Goal: Task Accomplishment & Management: Manage account settings

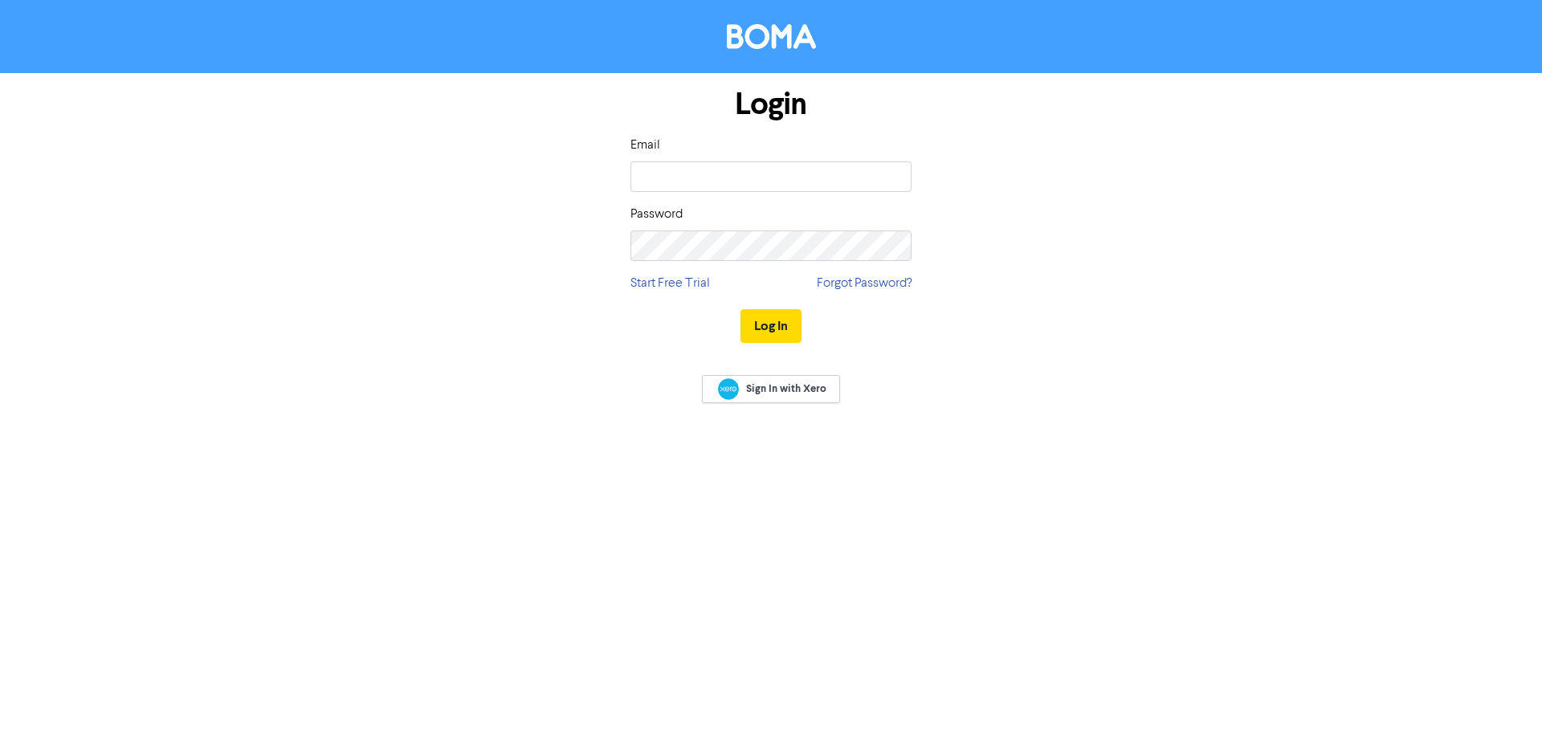
type input "[EMAIL_ADDRESS][DOMAIN_NAME]"
click at [705, 226] on div "Password" at bounding box center [770, 233] width 281 height 56
click at [740, 309] on button "Log In" at bounding box center [770, 326] width 61 height 34
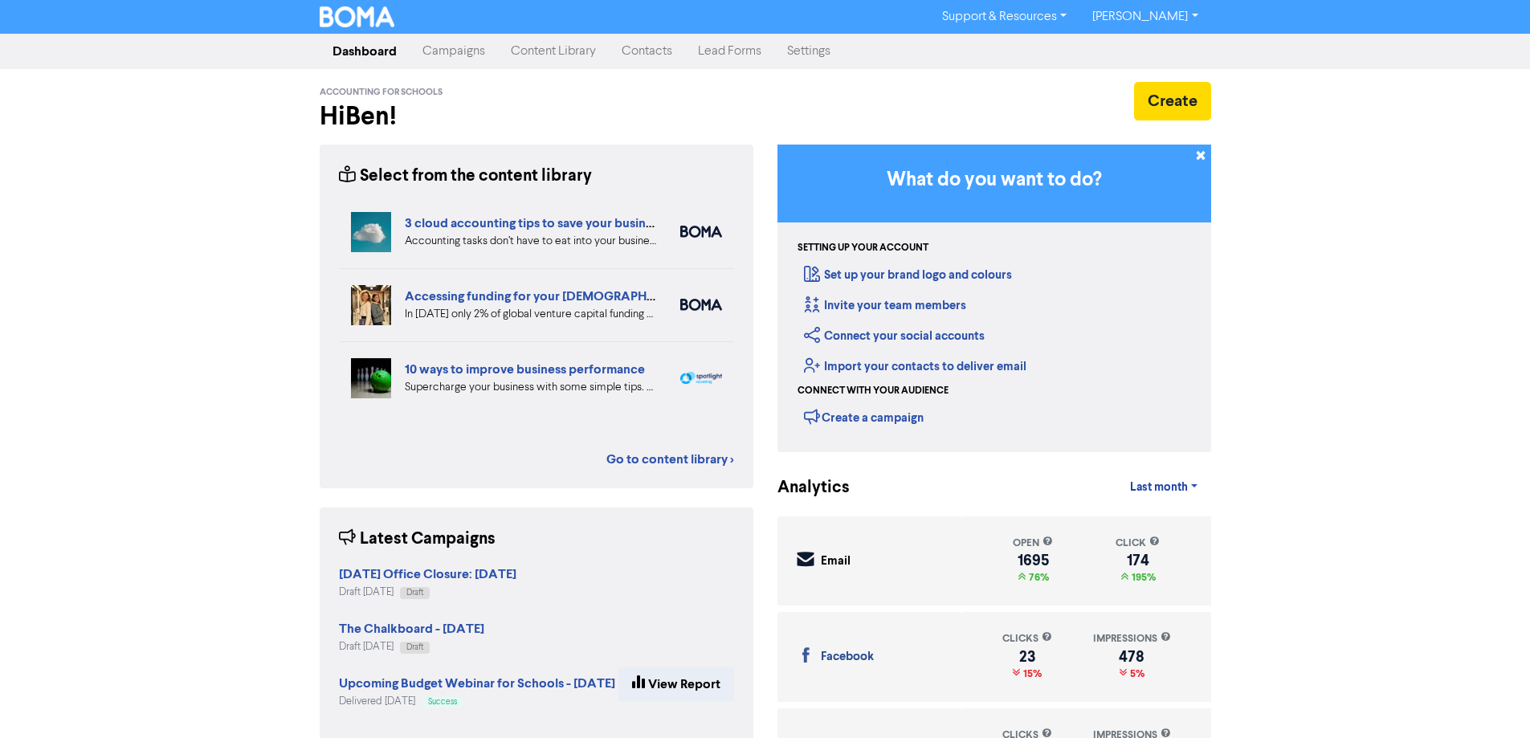
click at [459, 54] on link "Campaigns" at bounding box center [454, 51] width 88 height 32
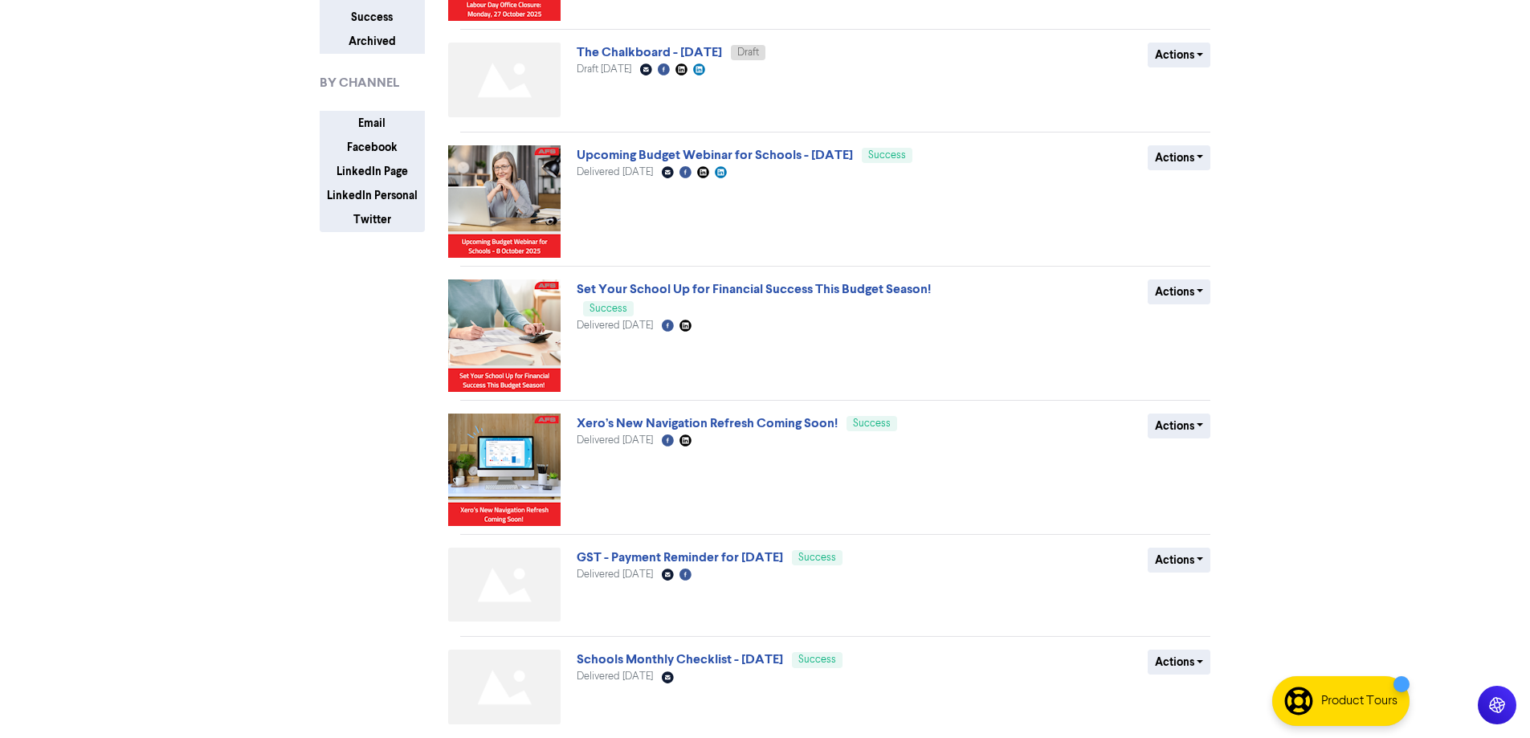
scroll to position [482, 0]
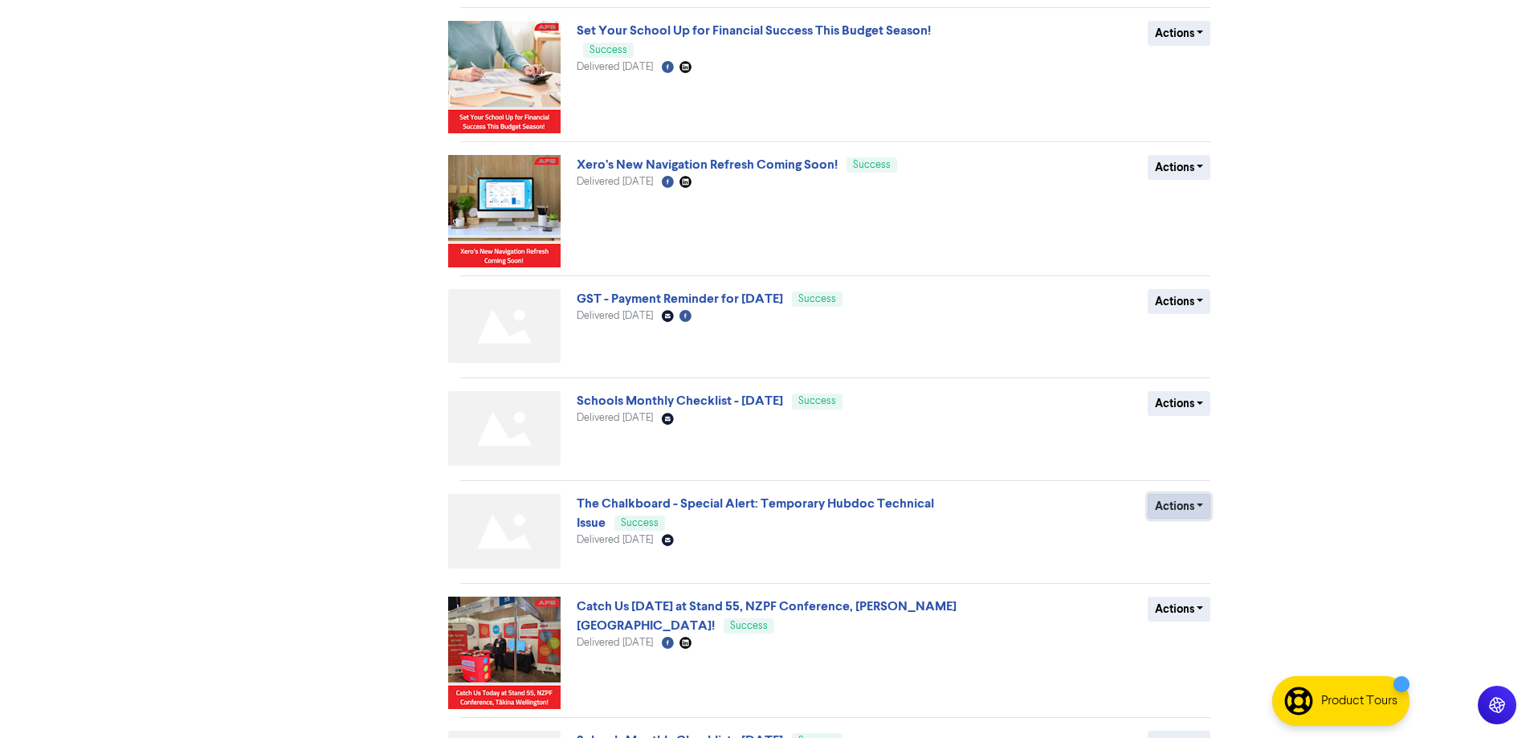
click at [1161, 514] on button "Actions" at bounding box center [1178, 506] width 63 height 25
click at [1189, 540] on button "Duplicate" at bounding box center [1211, 541] width 127 height 26
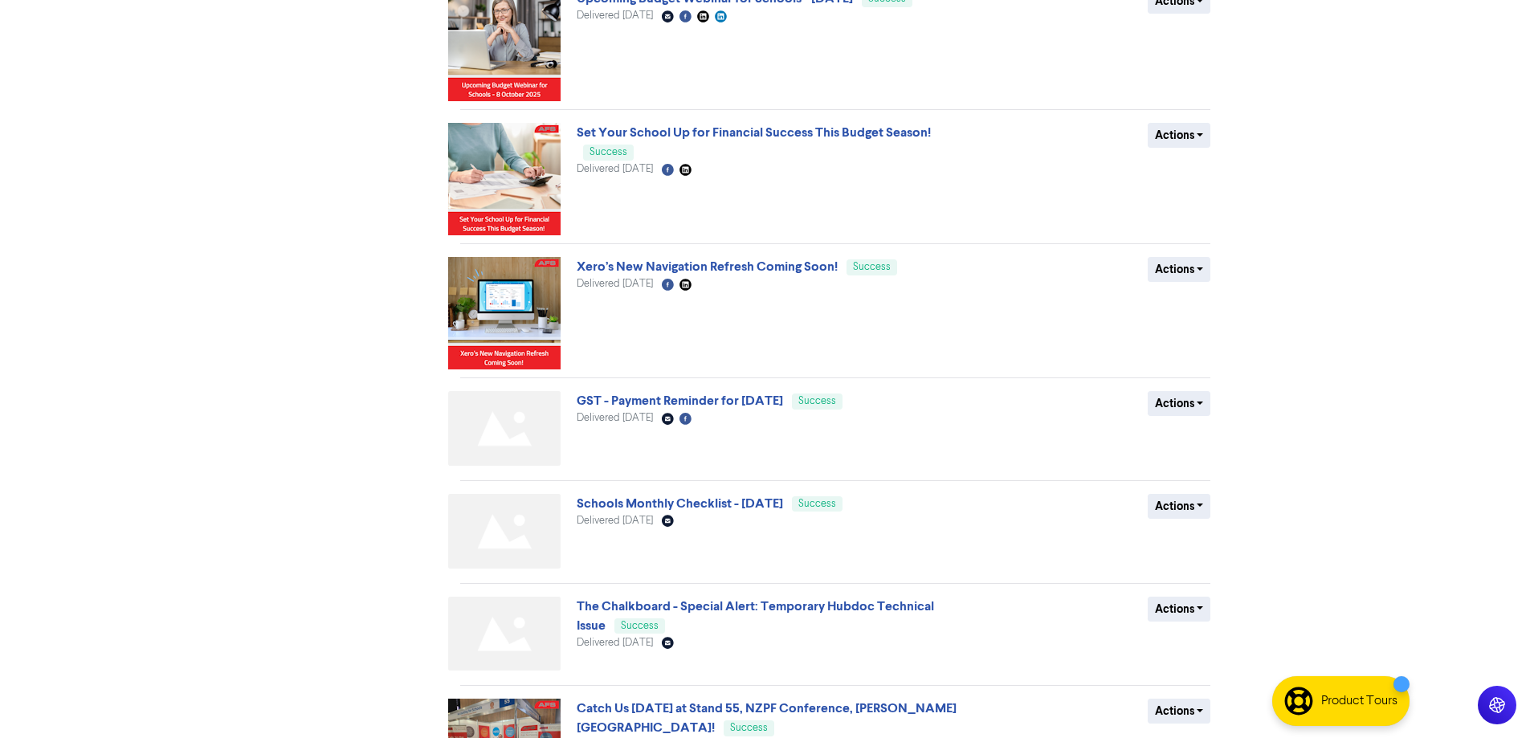
scroll to position [0, 0]
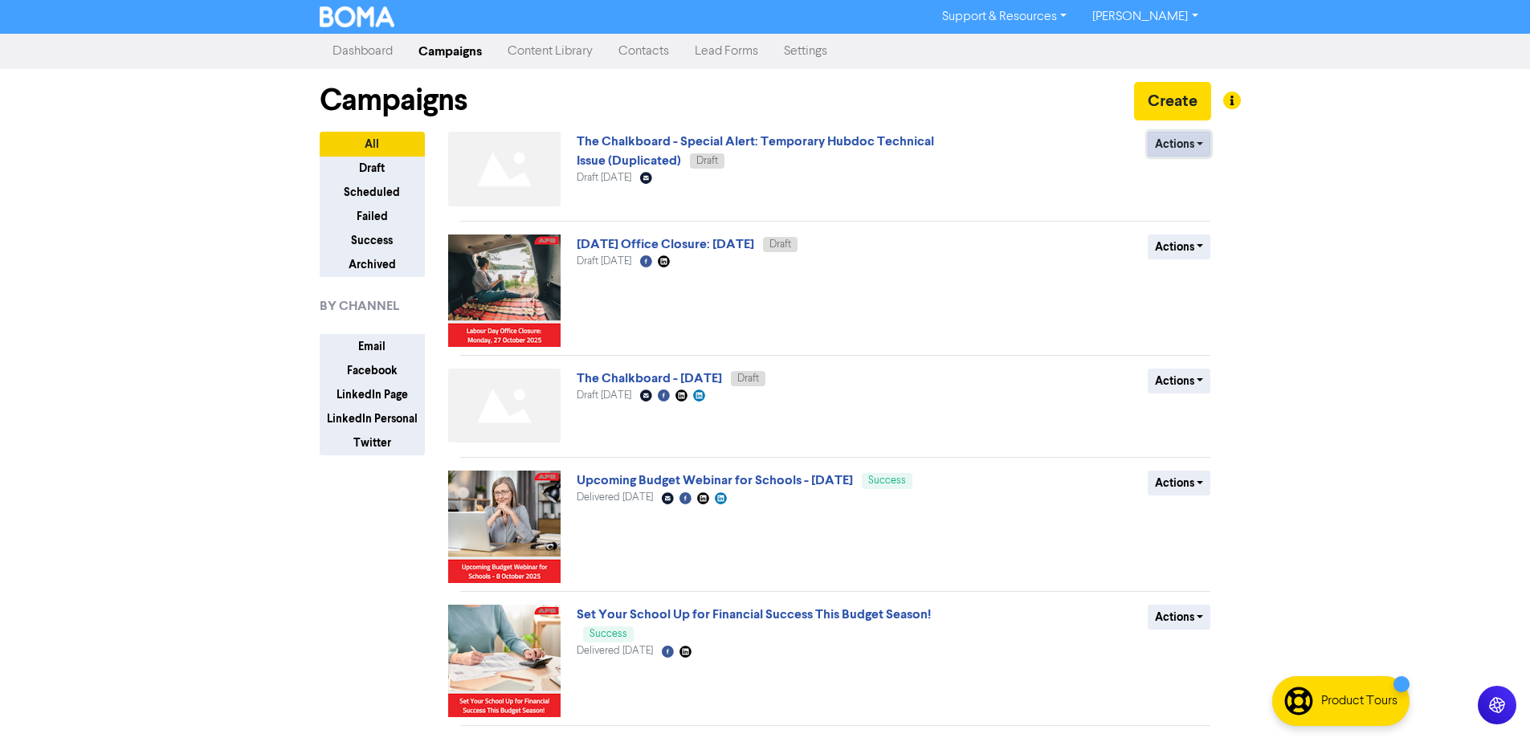
click at [1158, 147] on button "Actions" at bounding box center [1178, 144] width 63 height 25
drag, startPoint x: 1168, startPoint y: 177, endPoint x: 1322, endPoint y: 204, distance: 156.6
click at [1392, 181] on div "Support & Resources Video Tutorials FAQ & Guides Marketing Education [PERSON_NA…" at bounding box center [765, 369] width 1530 height 738
click at [1191, 138] on button "Actions" at bounding box center [1178, 144] width 63 height 25
click at [1211, 230] on button "Rename" at bounding box center [1211, 230] width 127 height 26
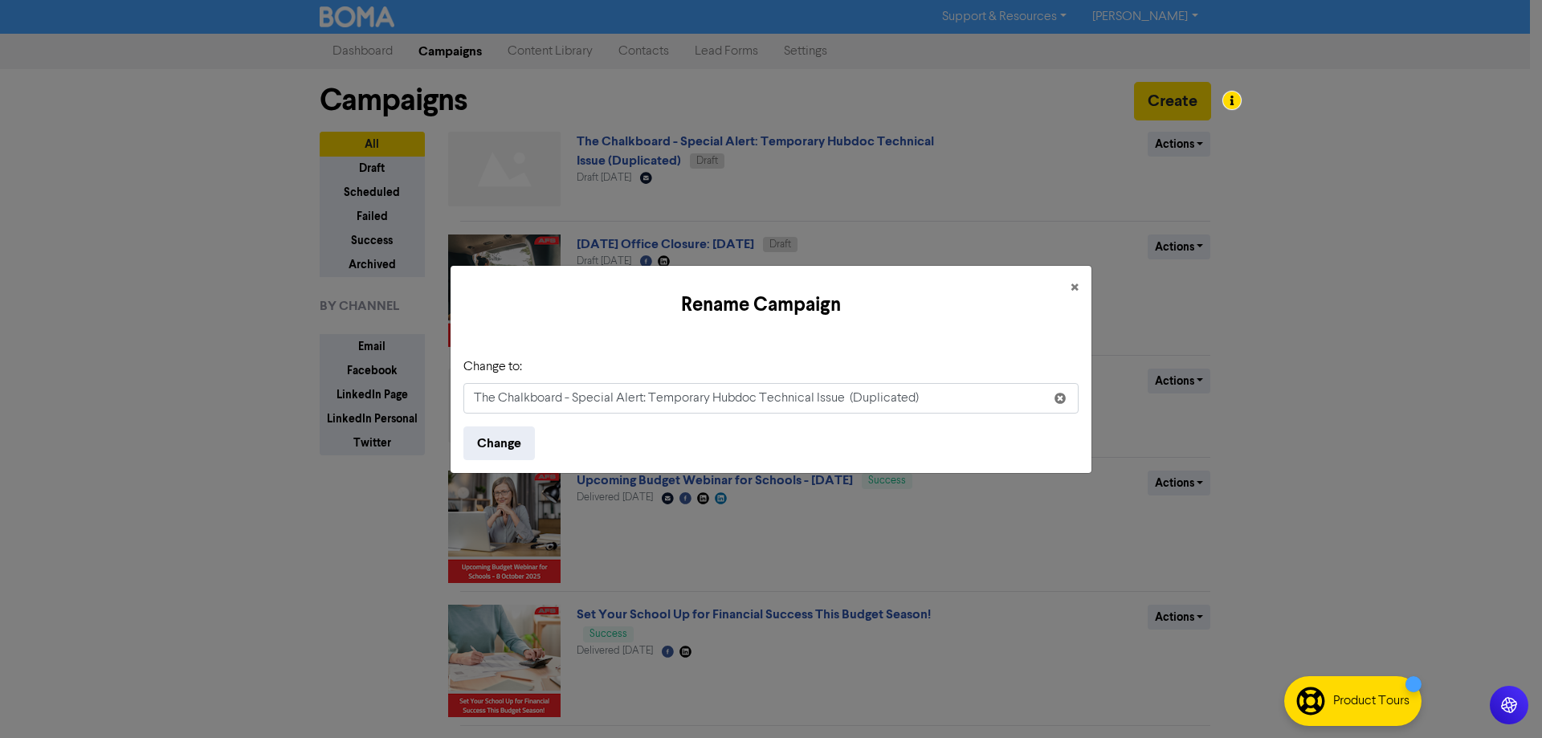
drag, startPoint x: 960, startPoint y: 396, endPoint x: 414, endPoint y: 391, distance: 545.2
click at [414, 391] on div "Rename Campaign × Change to: The Chalkboard - Special Alert: Temporary Hubdoc T…" at bounding box center [771, 369] width 1542 height 738
type input "2026 Budget Webinar Recording & Slides Now Available"
click at [492, 448] on button "Change" at bounding box center [498, 443] width 71 height 34
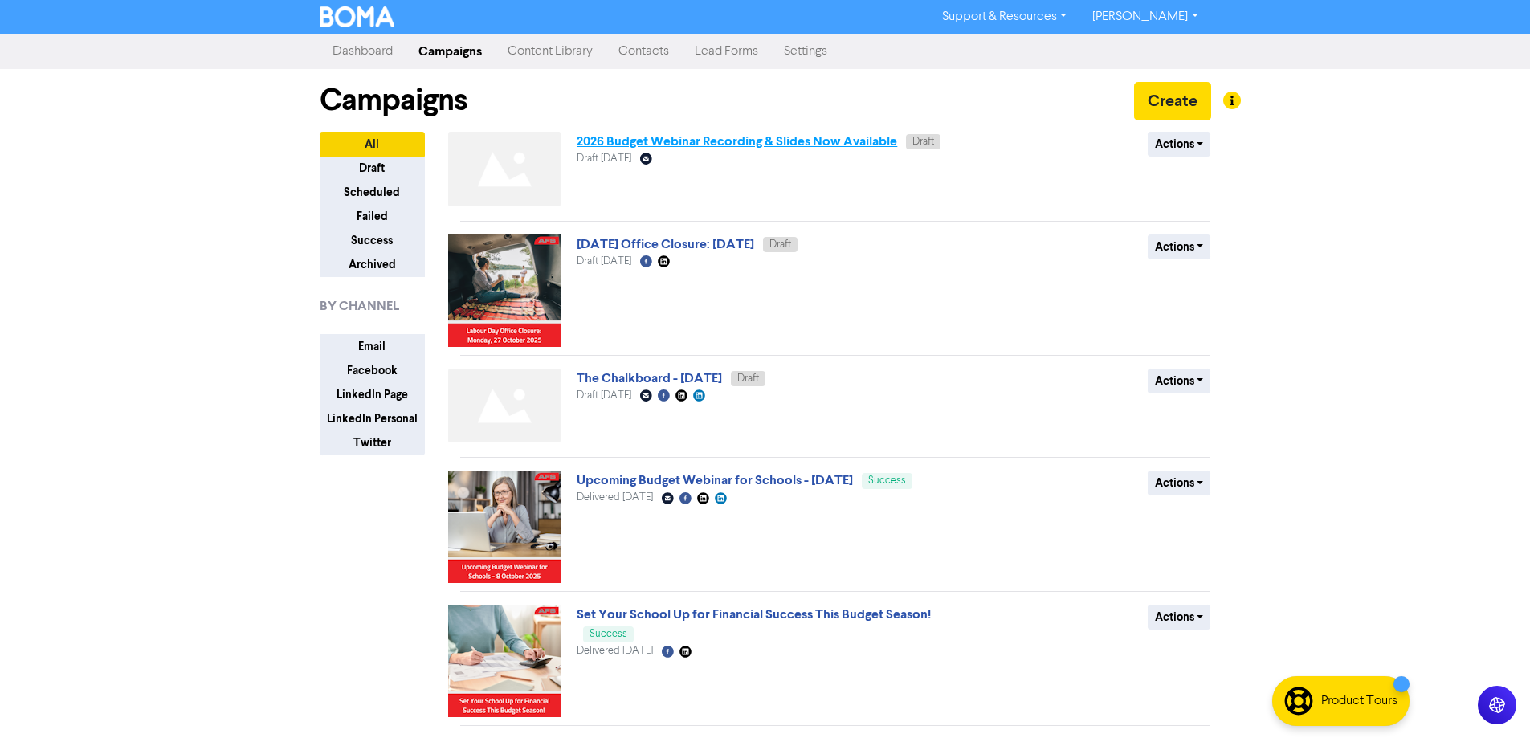
click at [801, 140] on link "2026 Budget Webinar Recording & Slides Now Available" at bounding box center [737, 141] width 320 height 16
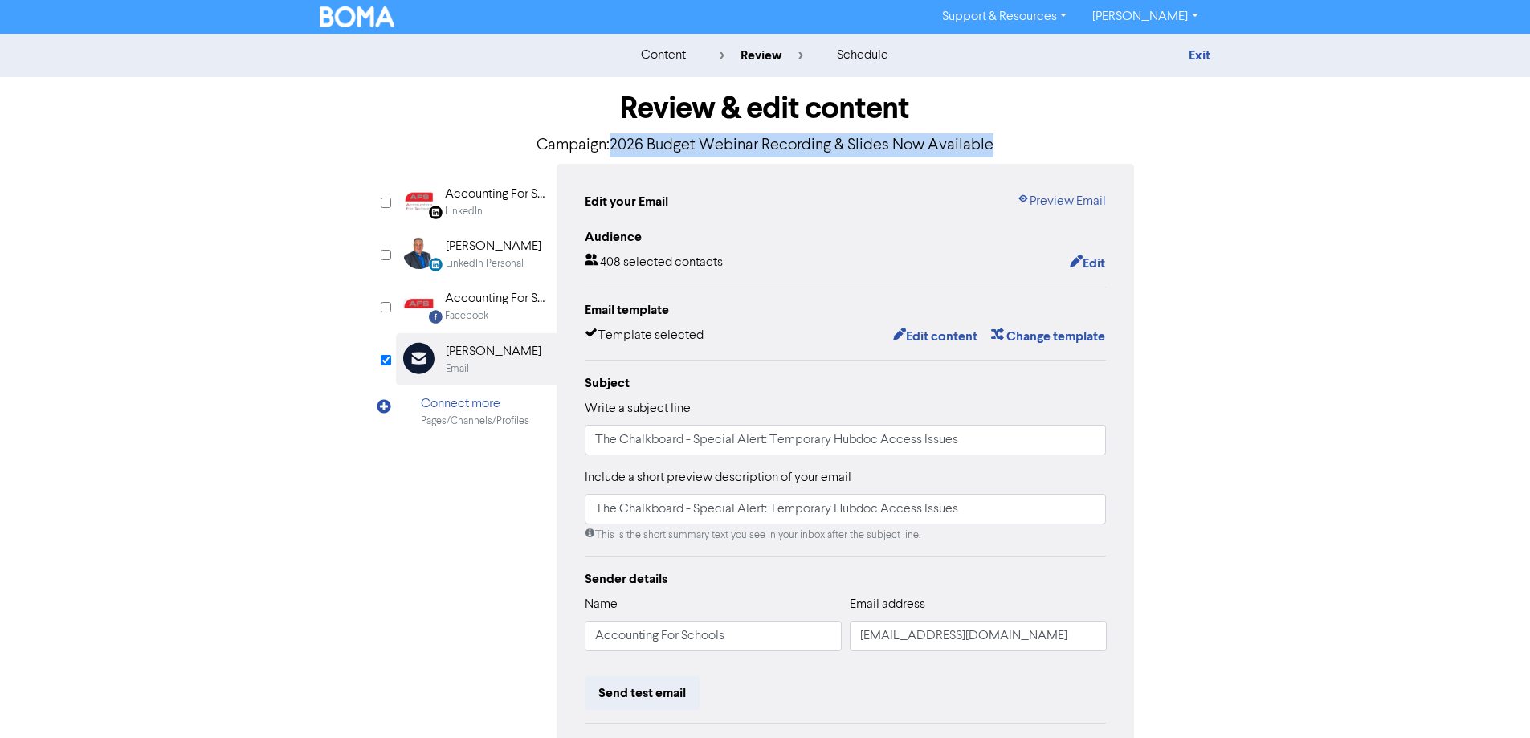
drag, startPoint x: 1014, startPoint y: 149, endPoint x: 613, endPoint y: 146, distance: 401.5
click at [613, 146] on p "Campaign: 2026 Budget Webinar Recording & Slides Now Available" at bounding box center [765, 145] width 739 height 24
copy p "2026 Budget Webinar Recording & Slides Now Available"
drag, startPoint x: 968, startPoint y: 437, endPoint x: 493, endPoint y: 437, distance: 475.4
click at [493, 437] on div "LinkedIn Page Created with Sketch. Accounting For Schools Limited LinkedIn Link…" at bounding box center [765, 505] width 739 height 683
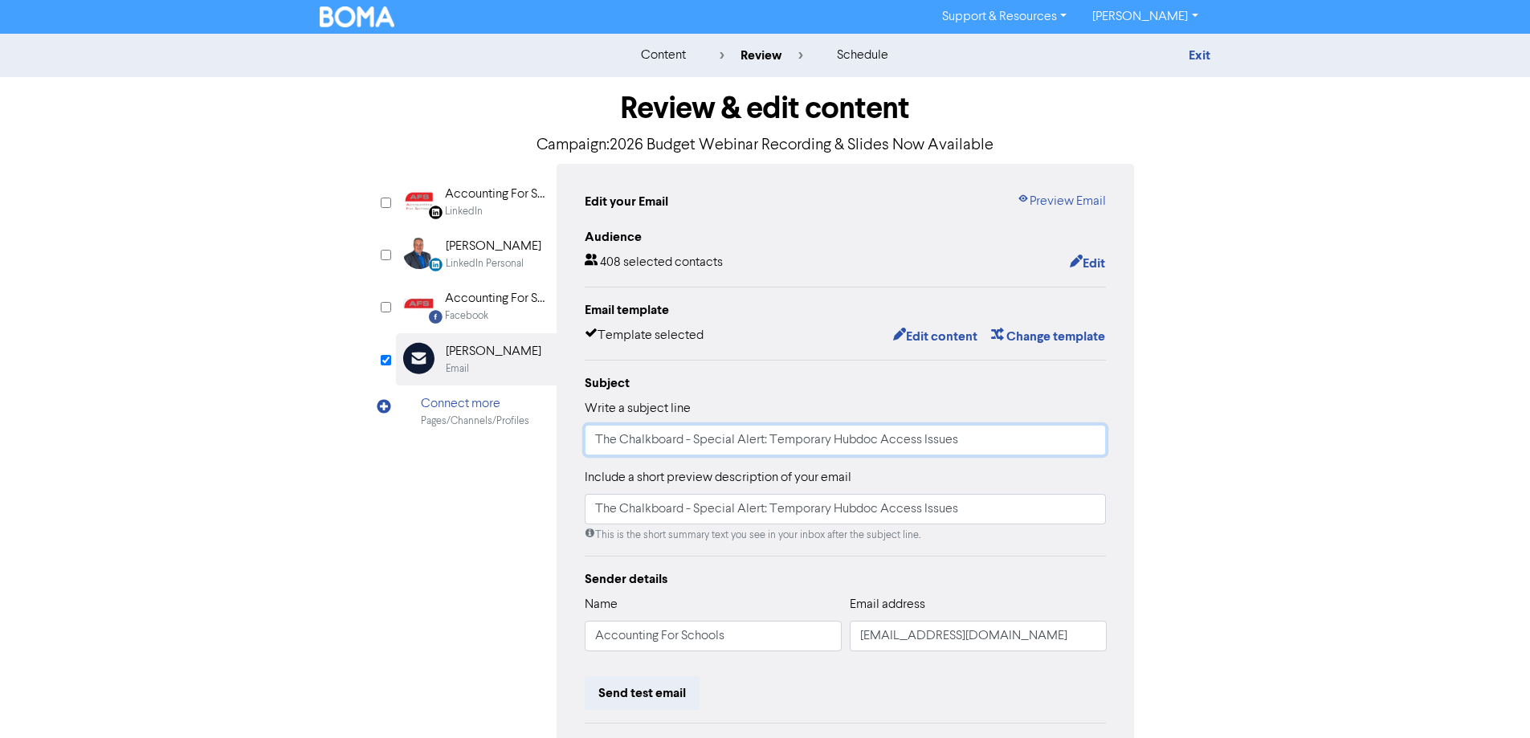
paste input "2026 Budget Webinar Recording & Slides Now Available"
type input "2026 Budget Webinar Recording & Slides Now Available"
drag, startPoint x: 984, startPoint y: 516, endPoint x: 510, endPoint y: 516, distance: 474.6
click at [510, 516] on div "LinkedIn Page Created with Sketch. Accounting For Schools Limited LinkedIn Link…" at bounding box center [765, 505] width 739 height 683
paste input "2026 Budget Webinar Recording & Slides Now Available"
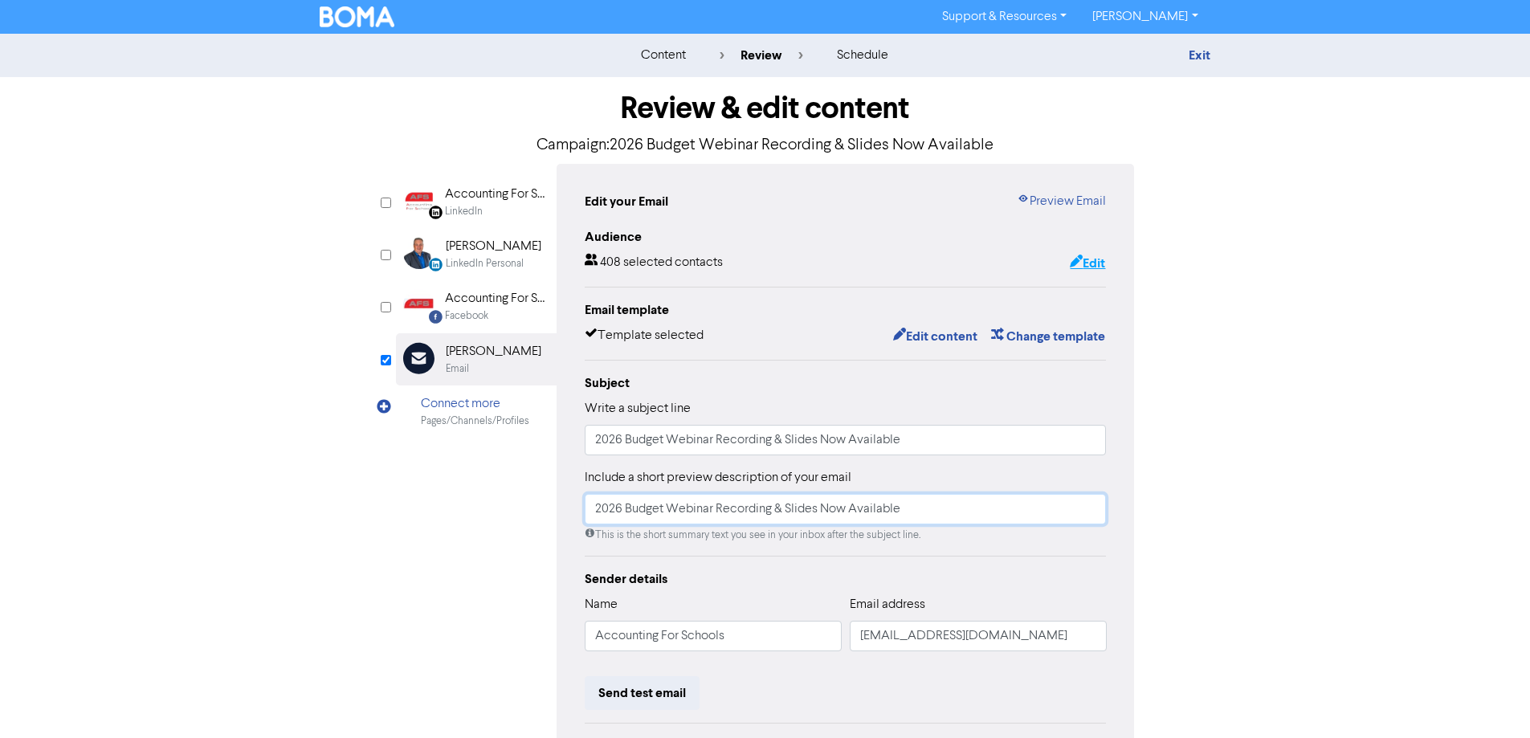
type input "2026 Budget Webinar Recording & Slides Now Available"
click at [1100, 262] on button "Edit" at bounding box center [1087, 263] width 37 height 21
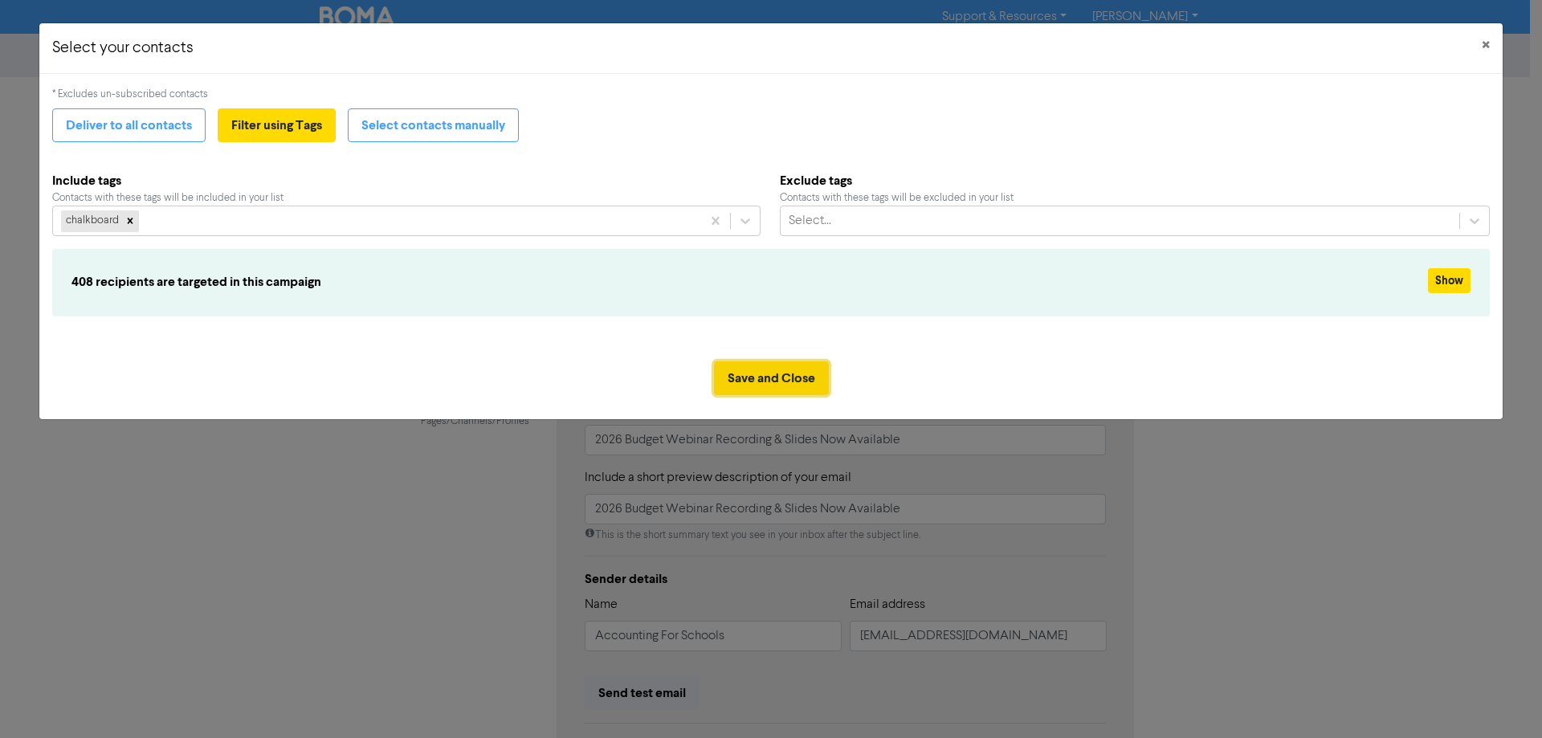
click at [784, 377] on button "Save and Close" at bounding box center [771, 378] width 115 height 34
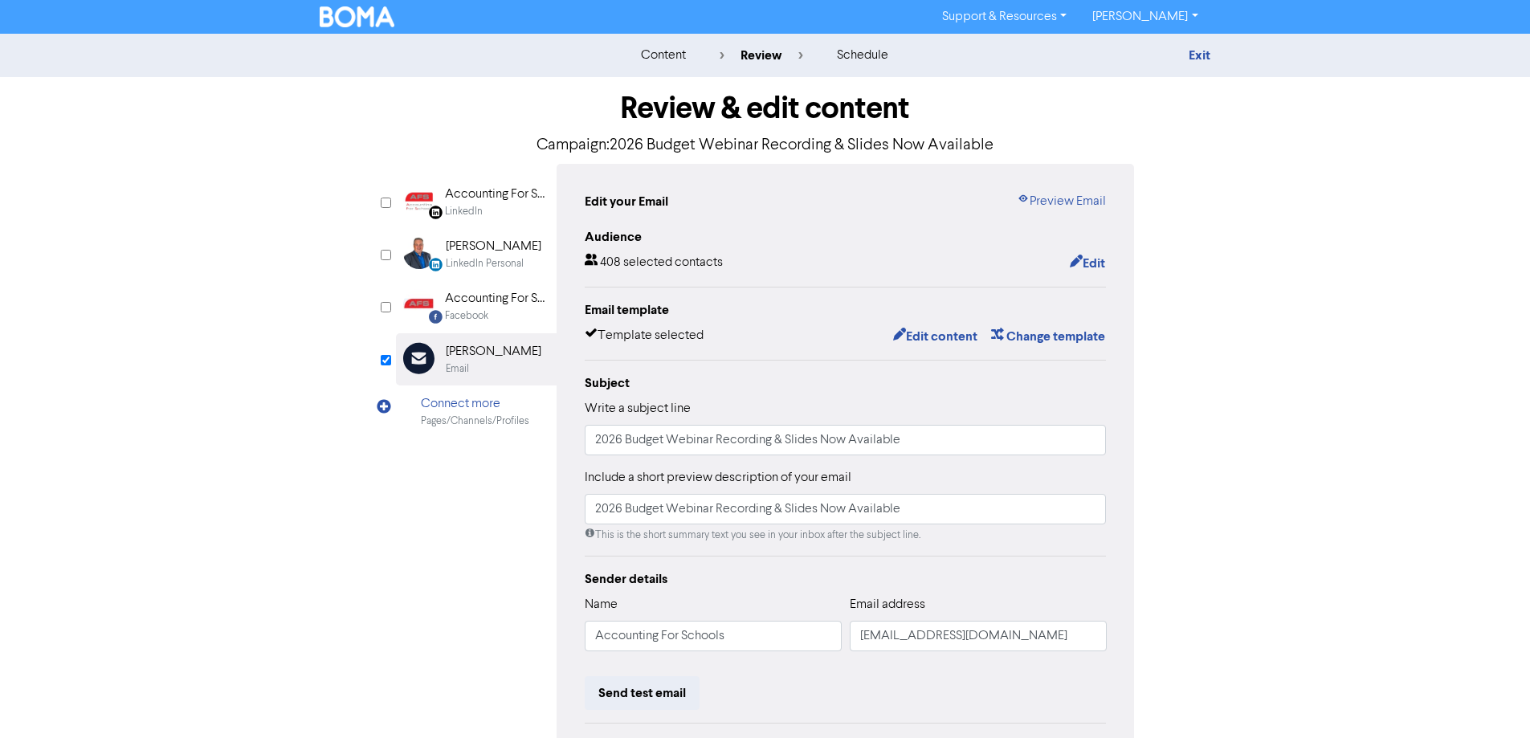
click at [1263, 516] on div "content review schedule Exit Review & edit content Campaign: 2026 Budget Webina…" at bounding box center [765, 476] width 1530 height 885
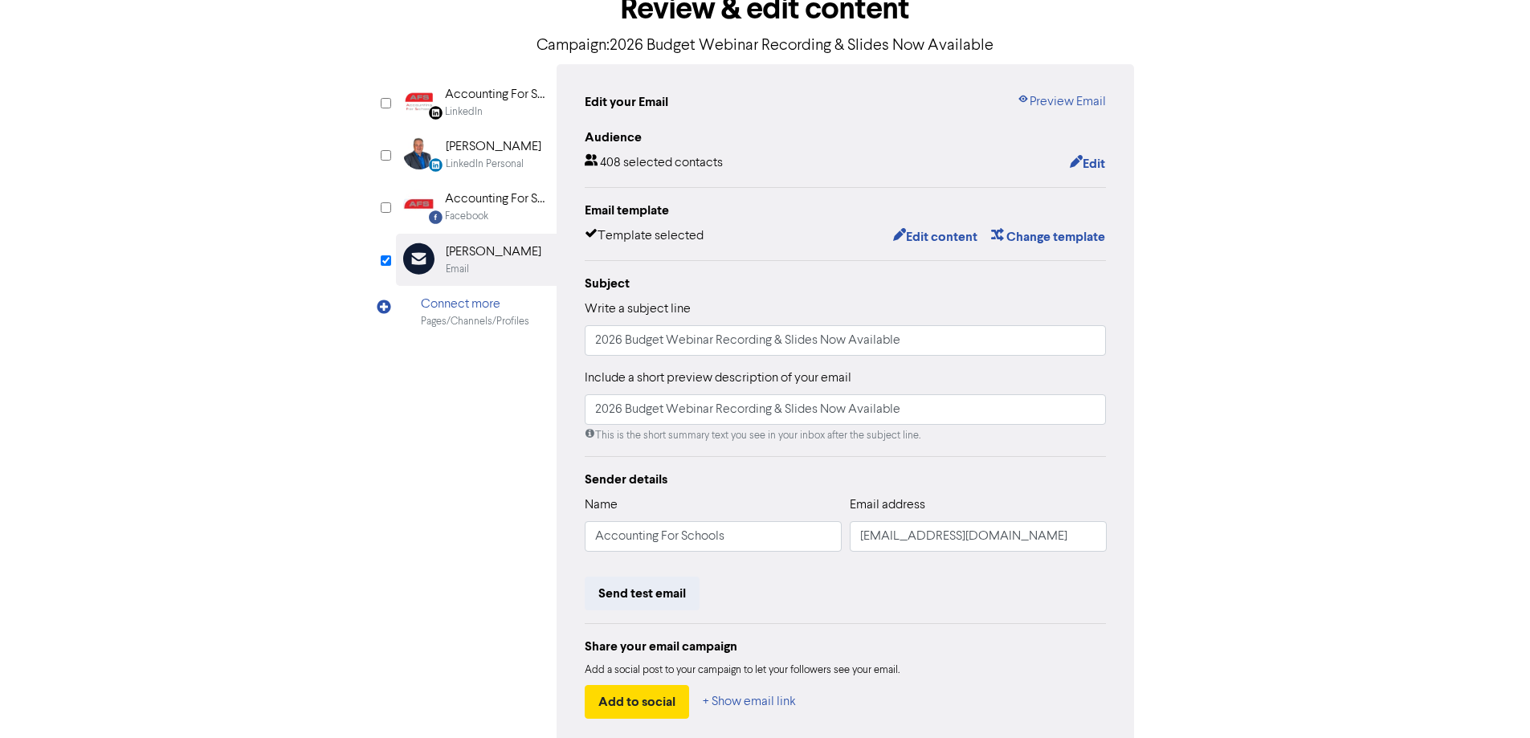
scroll to position [22, 0]
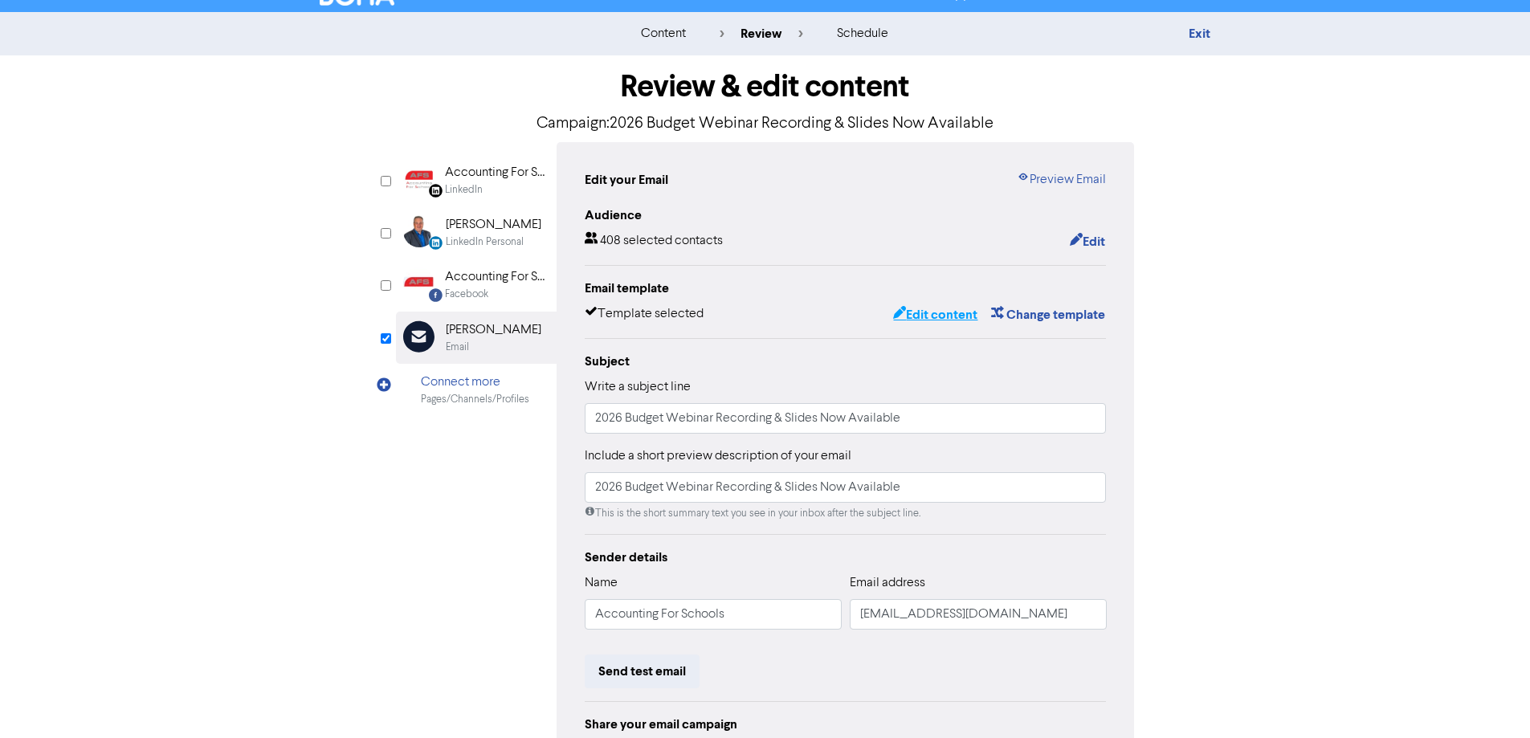
click at [943, 322] on button "Edit content" at bounding box center [935, 314] width 86 height 21
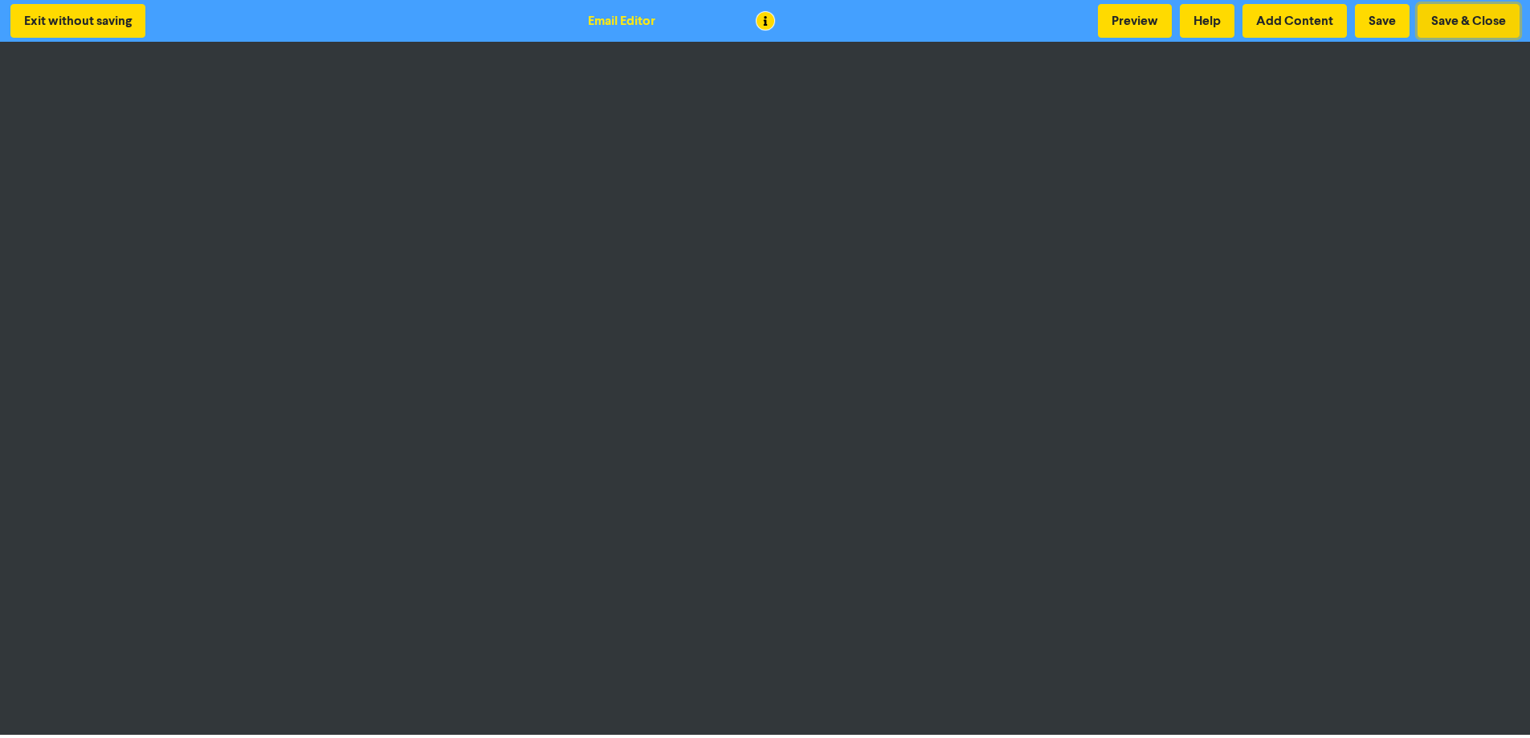
click at [1450, 13] on button "Save & Close" at bounding box center [1468, 21] width 102 height 34
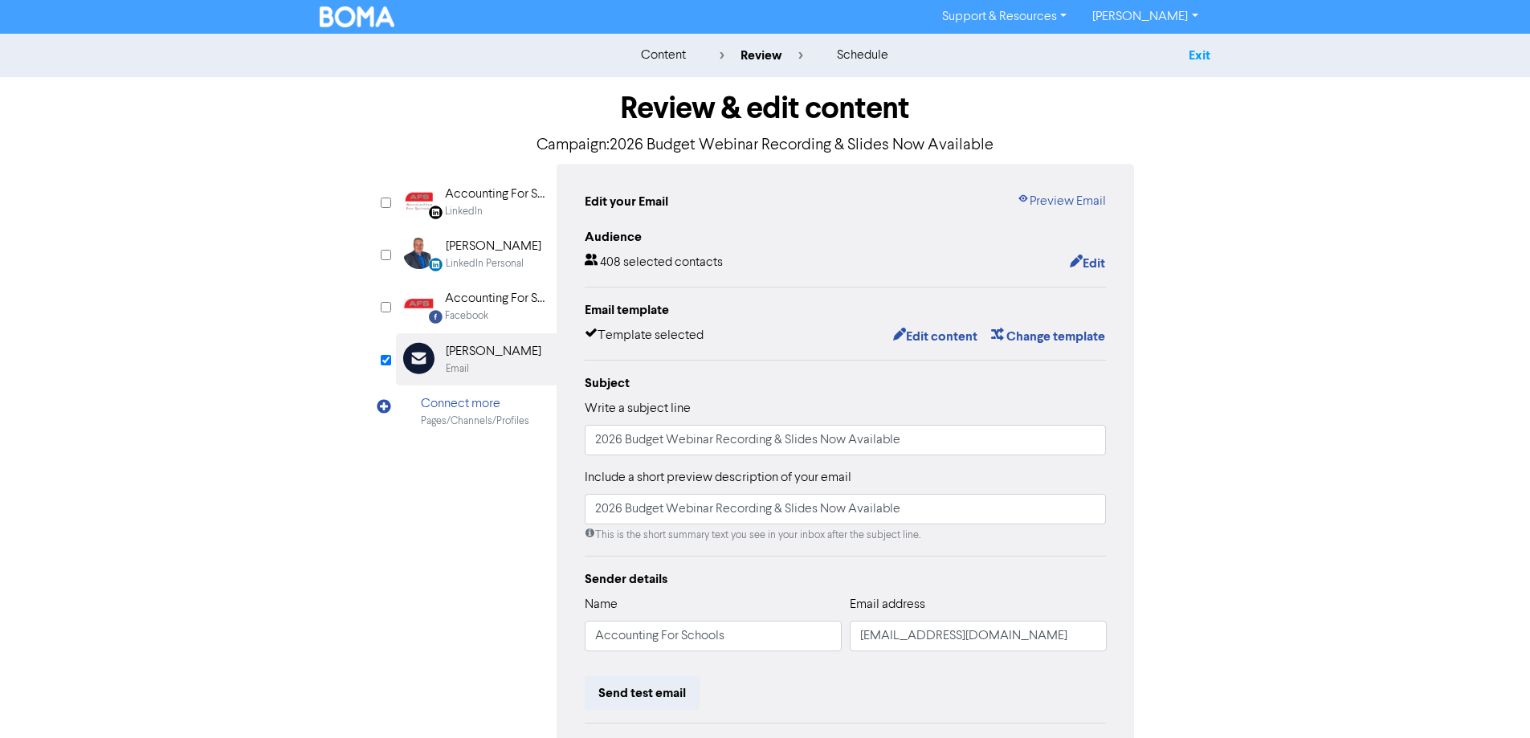
click at [1200, 59] on link "Exit" at bounding box center [1199, 55] width 22 height 16
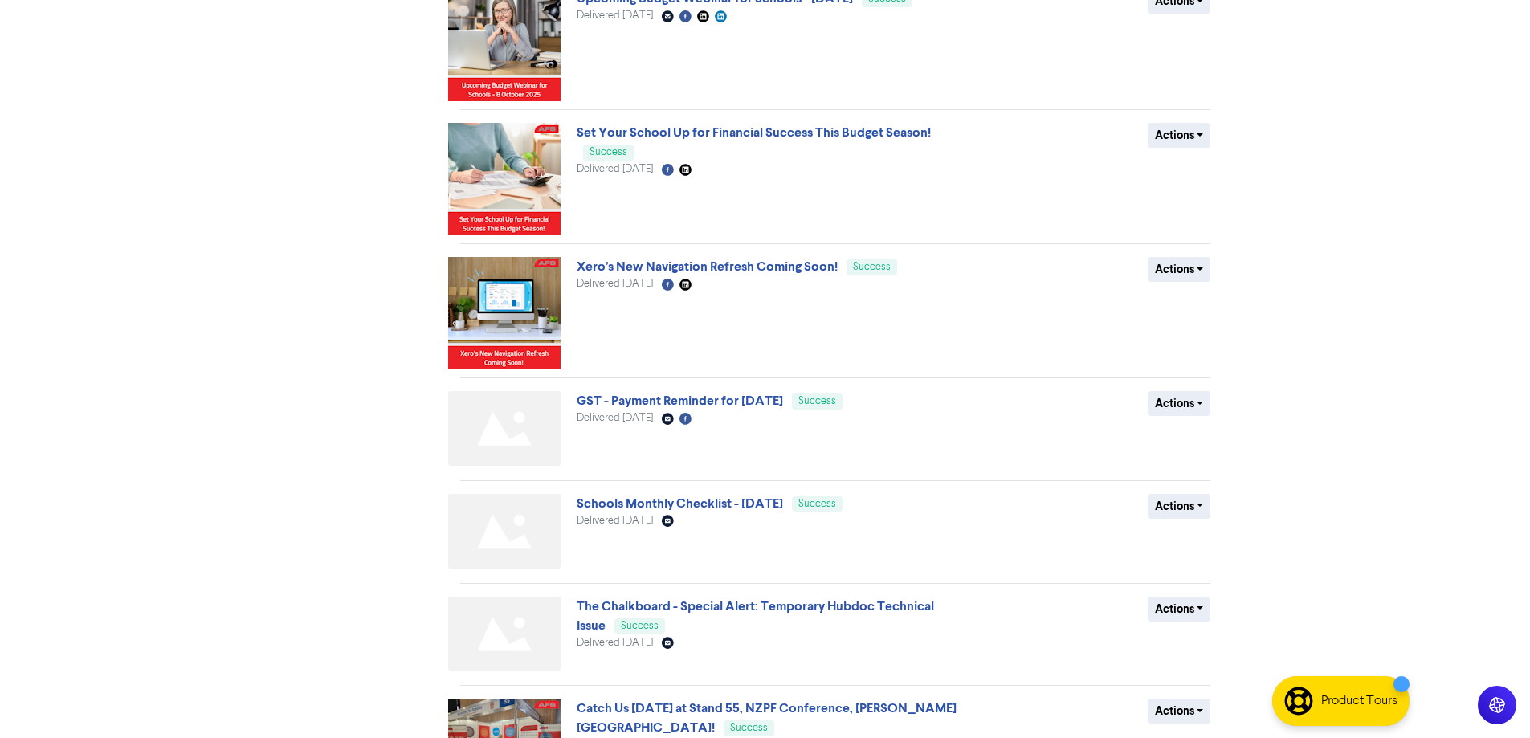
scroll to position [562, 0]
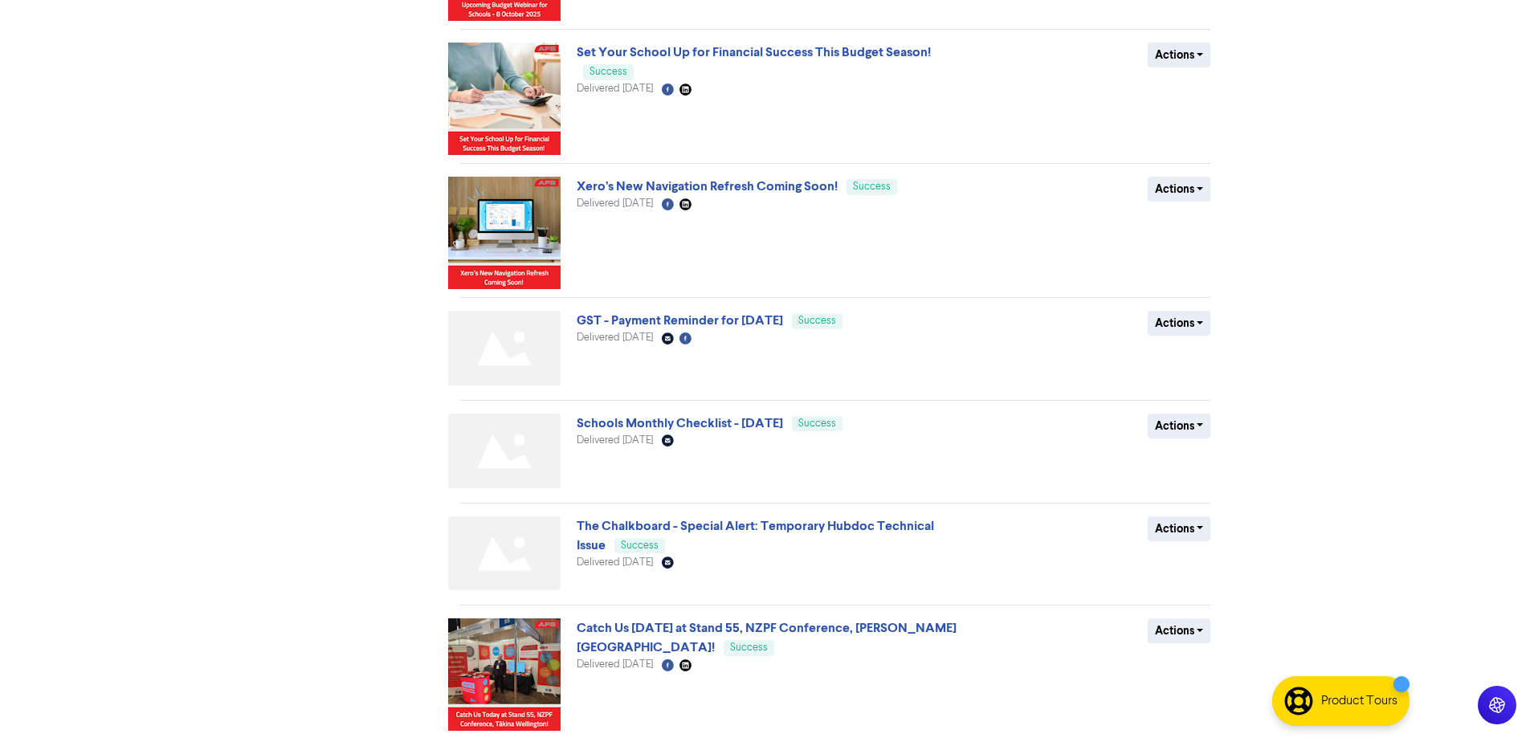
drag, startPoint x: 775, startPoint y: 426, endPoint x: 895, endPoint y: 377, distance: 129.7
click at [777, 426] on link "Schools Monthly Checklist - [DATE]" at bounding box center [680, 423] width 206 height 16
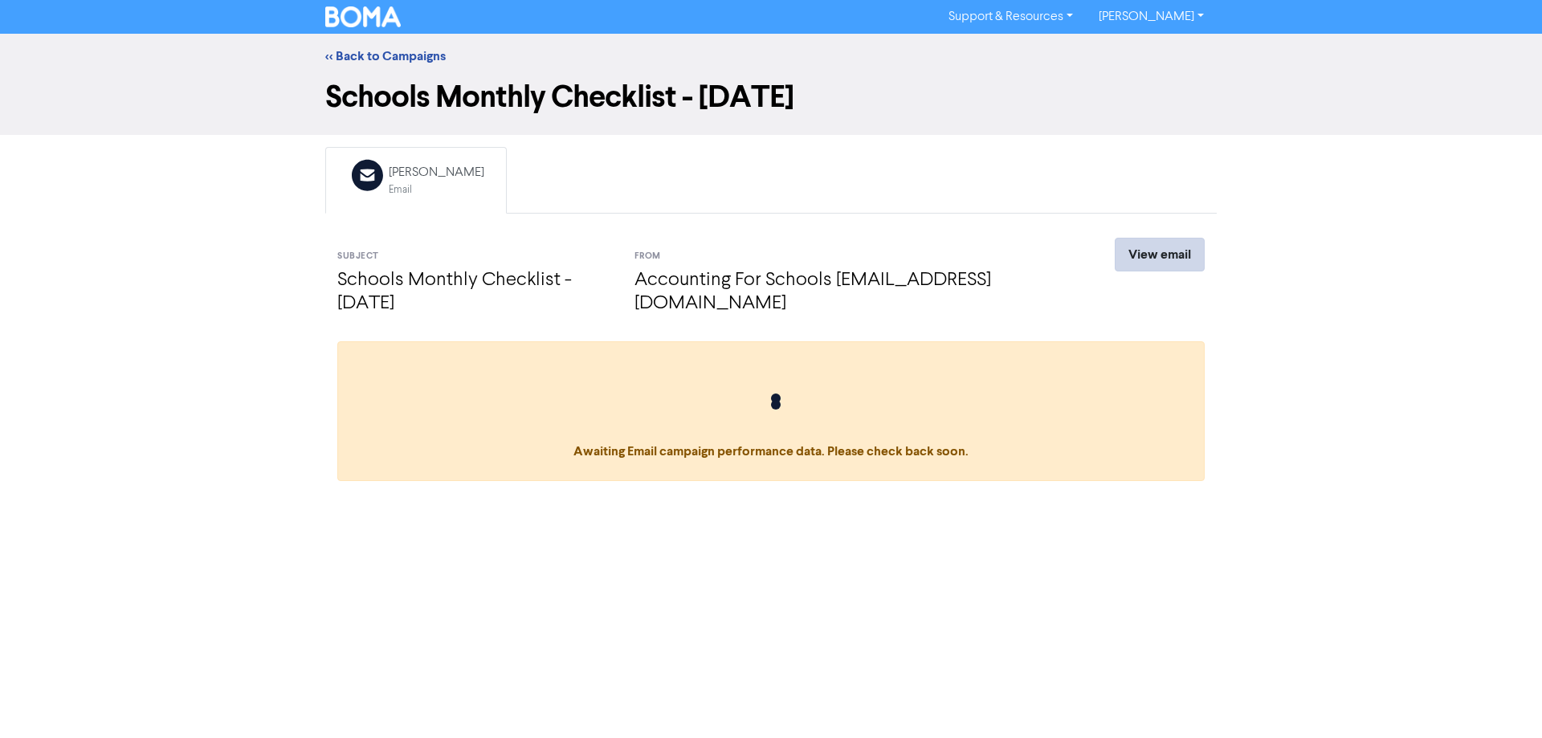
click at [1139, 249] on link "View email" at bounding box center [1160, 255] width 90 height 34
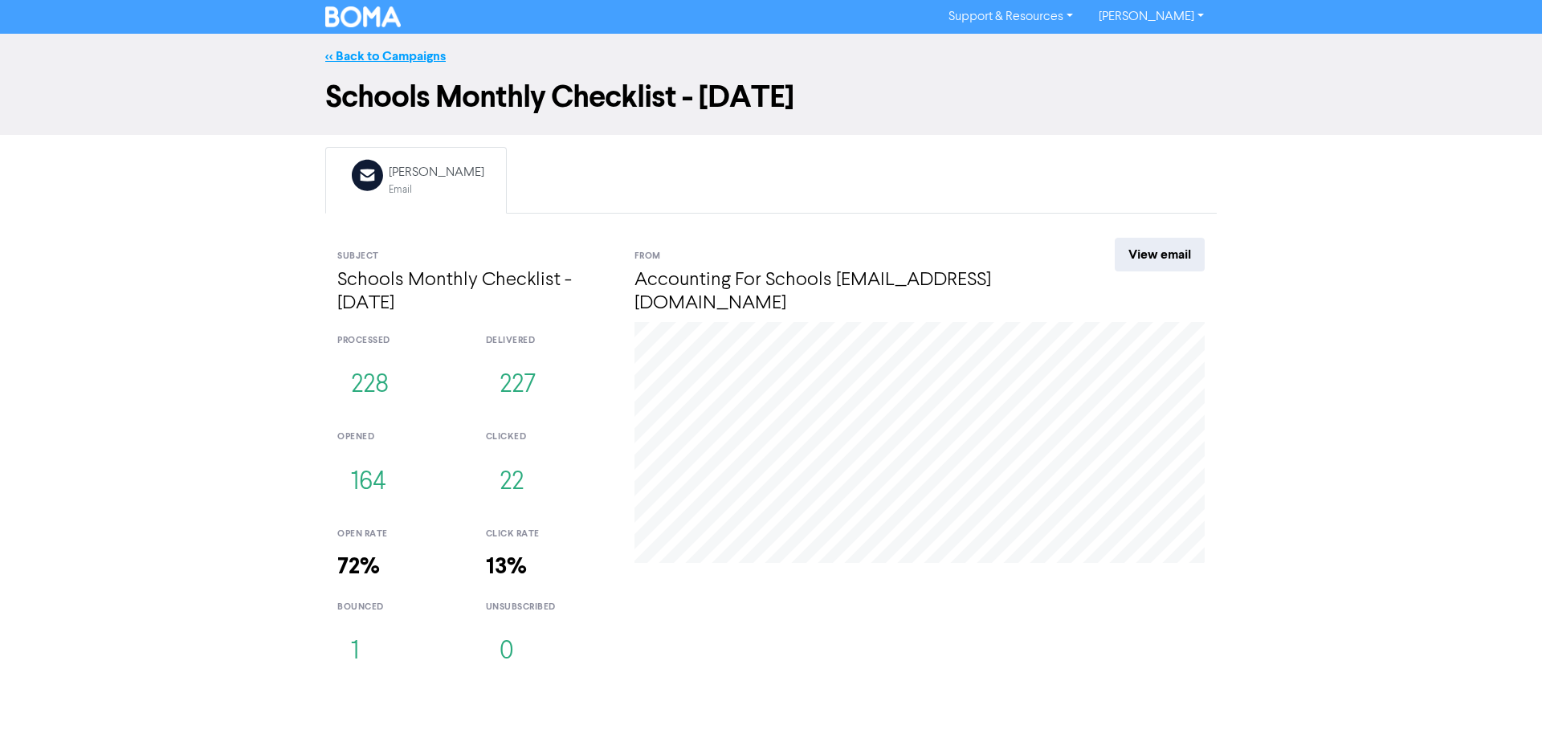
click at [381, 58] on link "<< Back to Campaigns" at bounding box center [385, 56] width 120 height 16
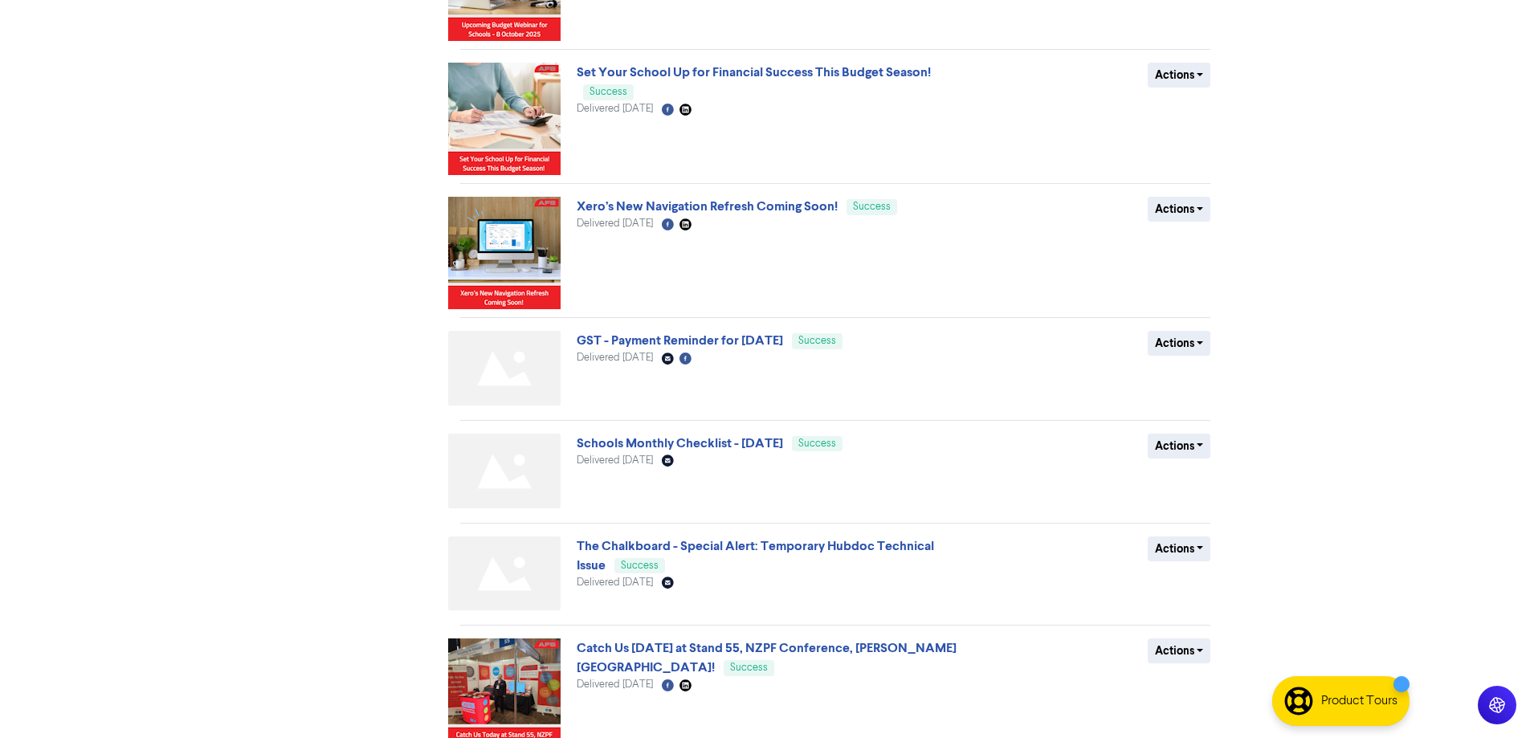
scroll to position [620, 0]
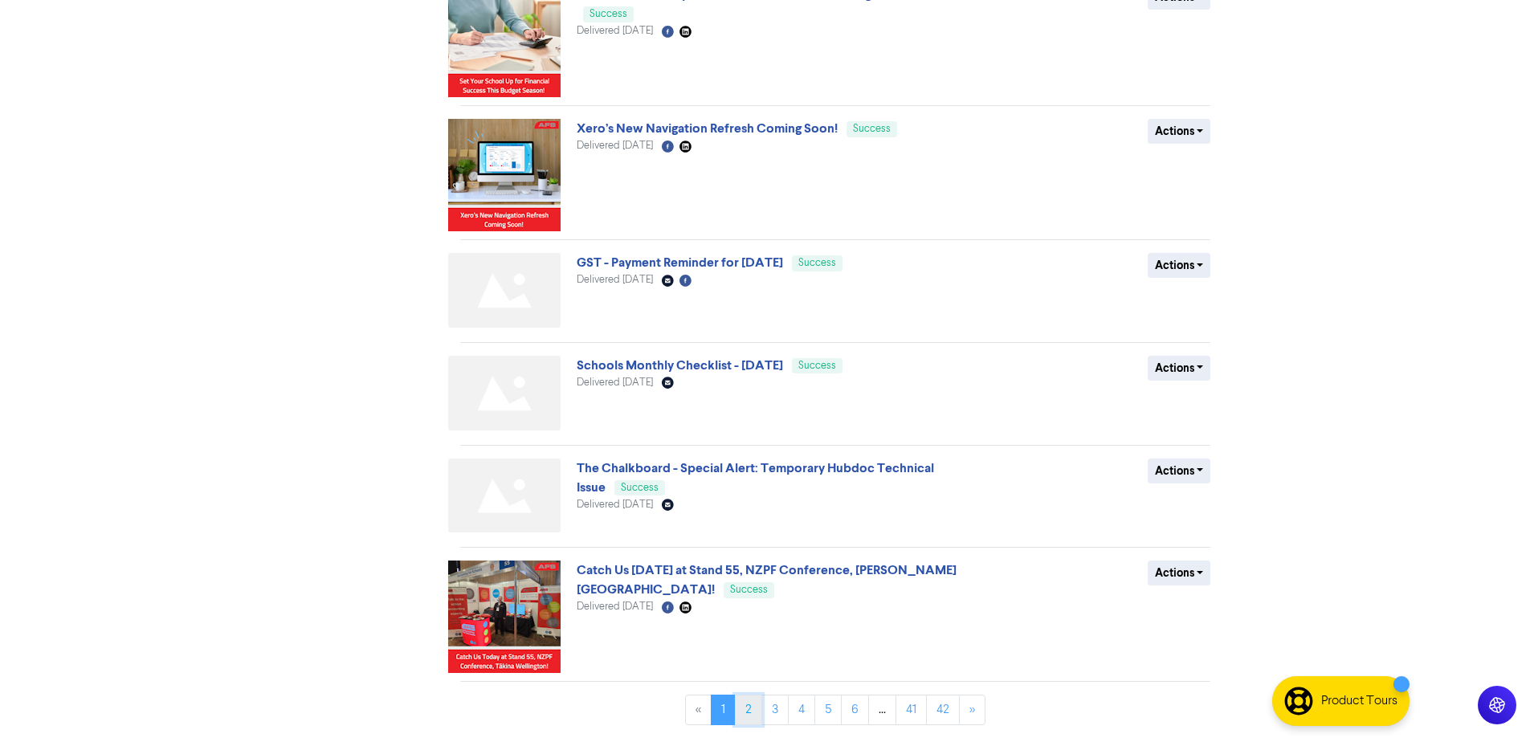
click at [746, 719] on link "2" at bounding box center [748, 710] width 27 height 31
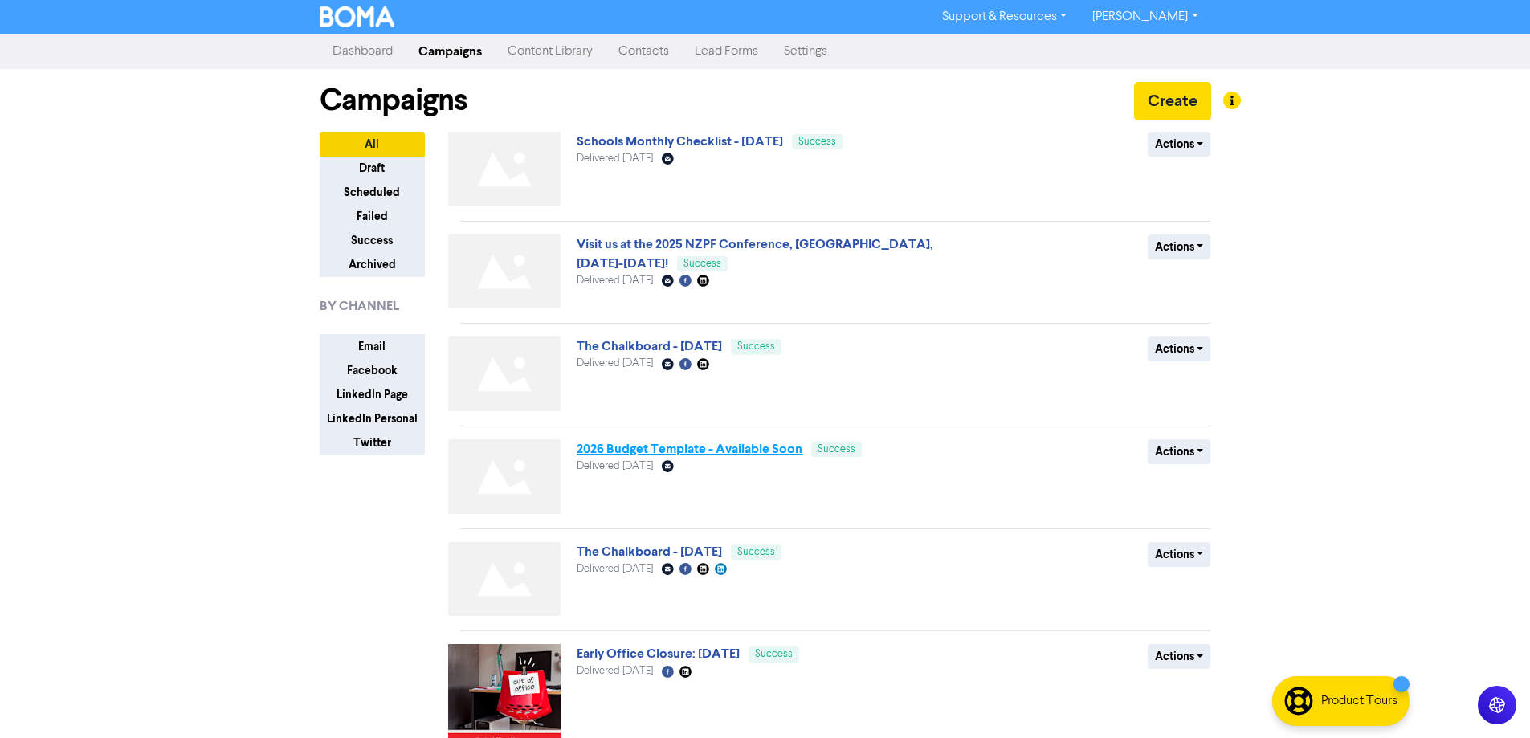
click at [752, 457] on link "2026 Budget Template - Available Soon" at bounding box center [690, 449] width 226 height 16
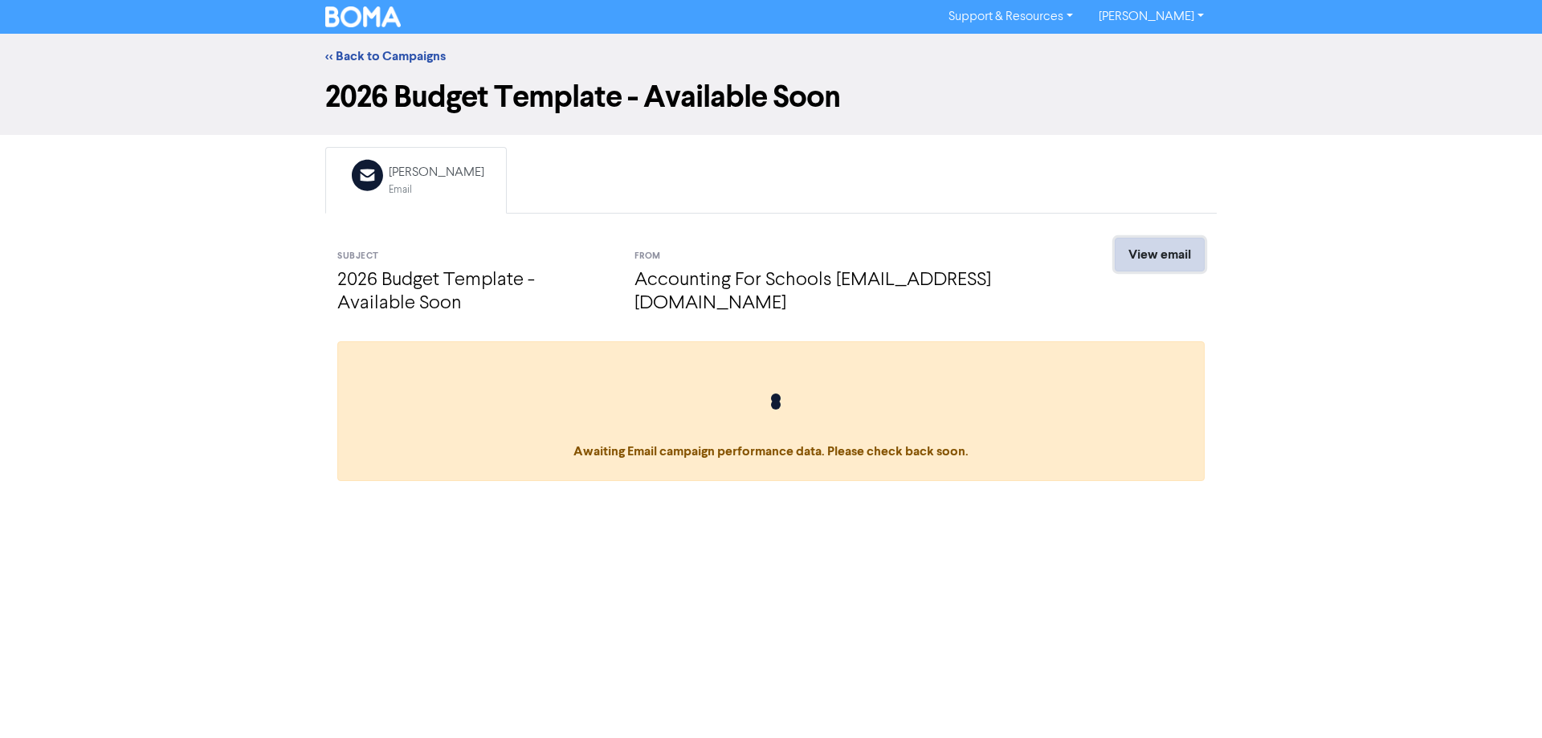
click at [1147, 259] on link "View email" at bounding box center [1160, 255] width 90 height 34
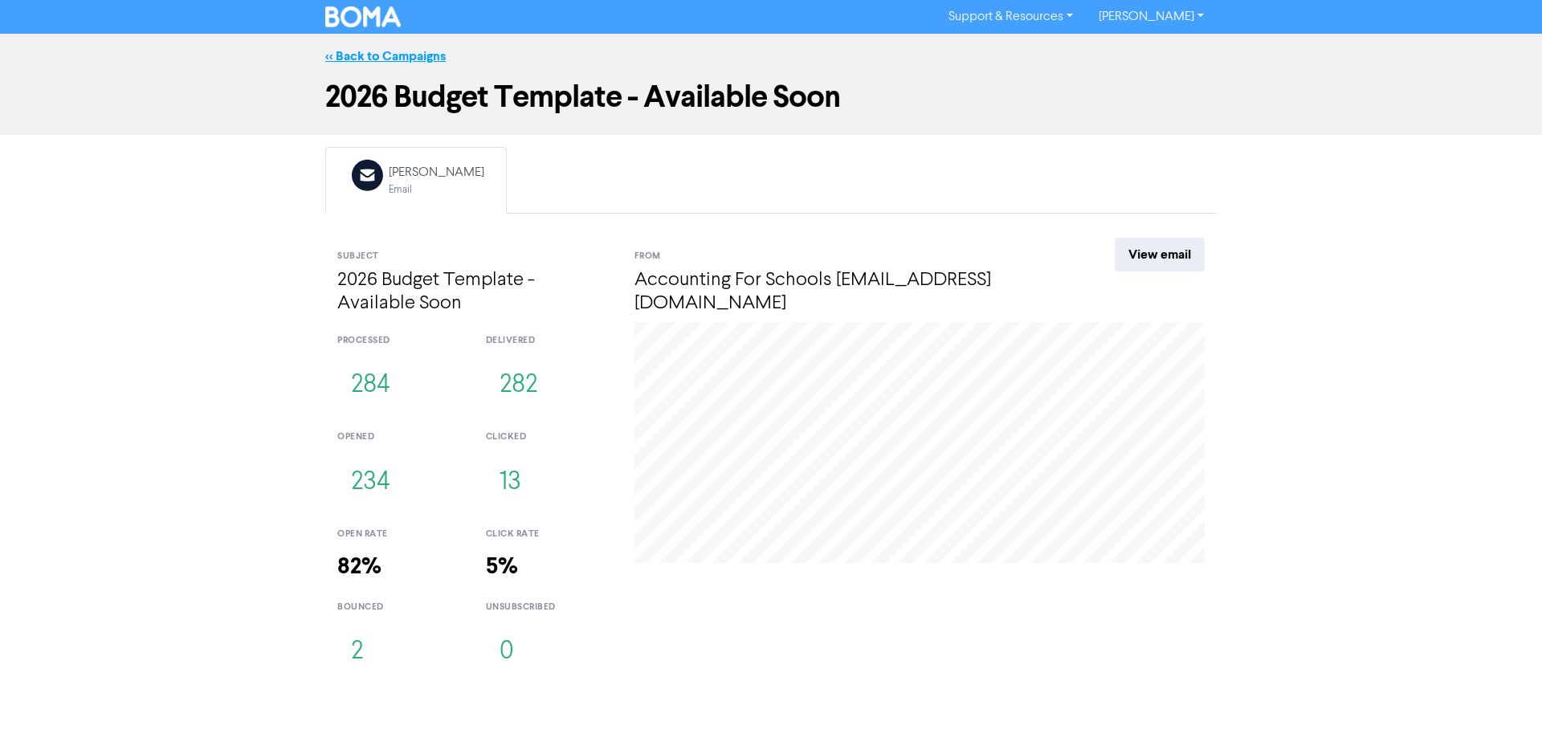
click at [398, 59] on link "<< Back to Campaigns" at bounding box center [385, 56] width 120 height 16
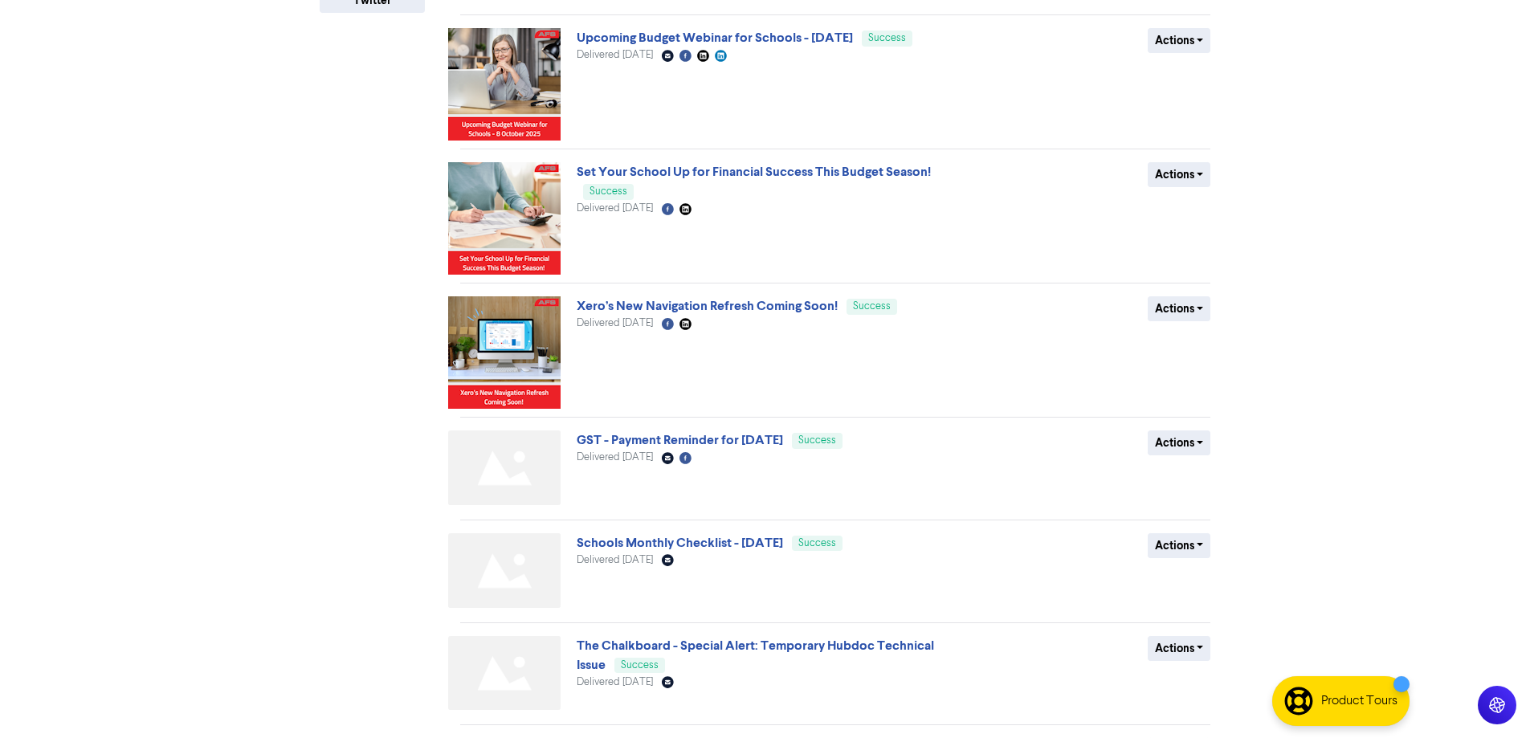
scroll to position [620, 0]
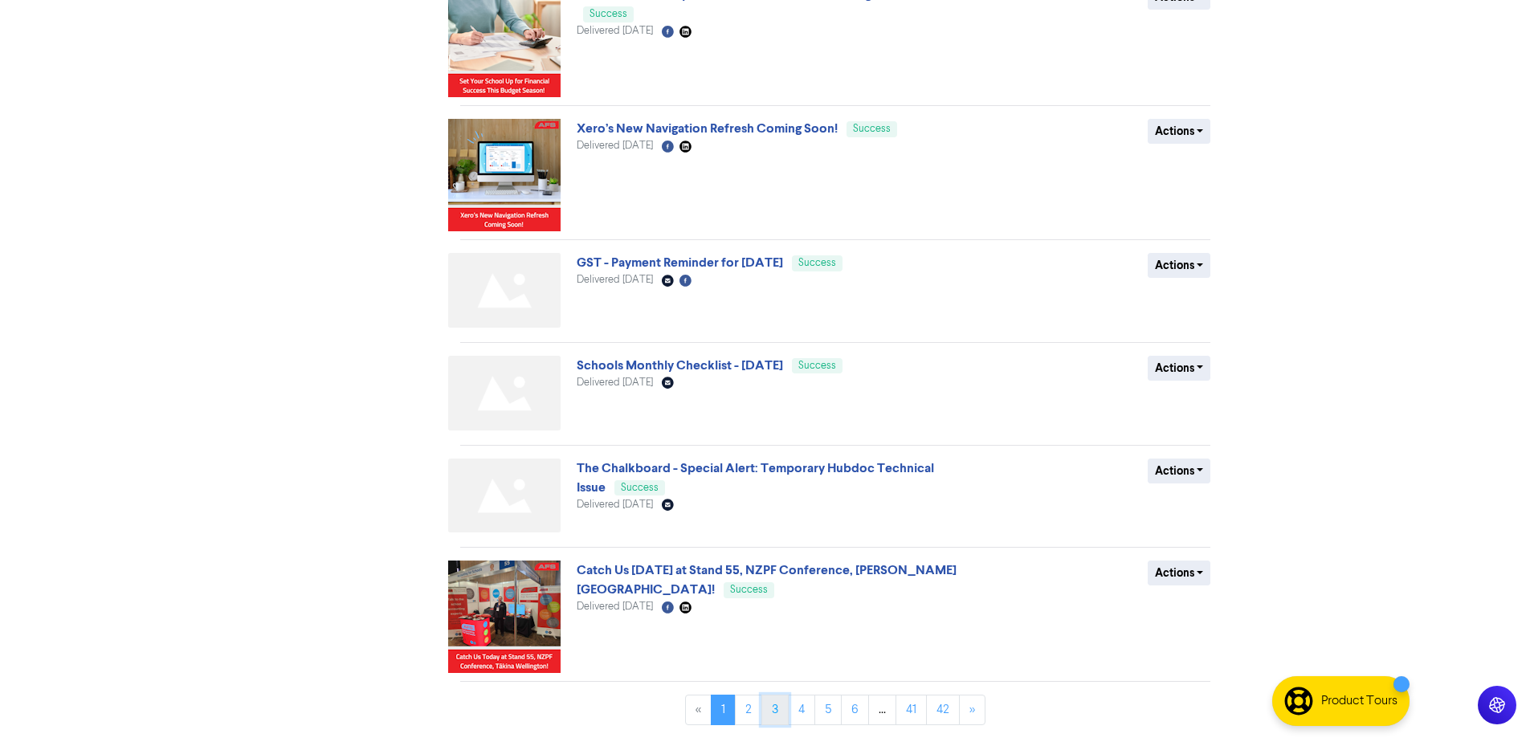
click at [782, 715] on link "3" at bounding box center [774, 710] width 27 height 31
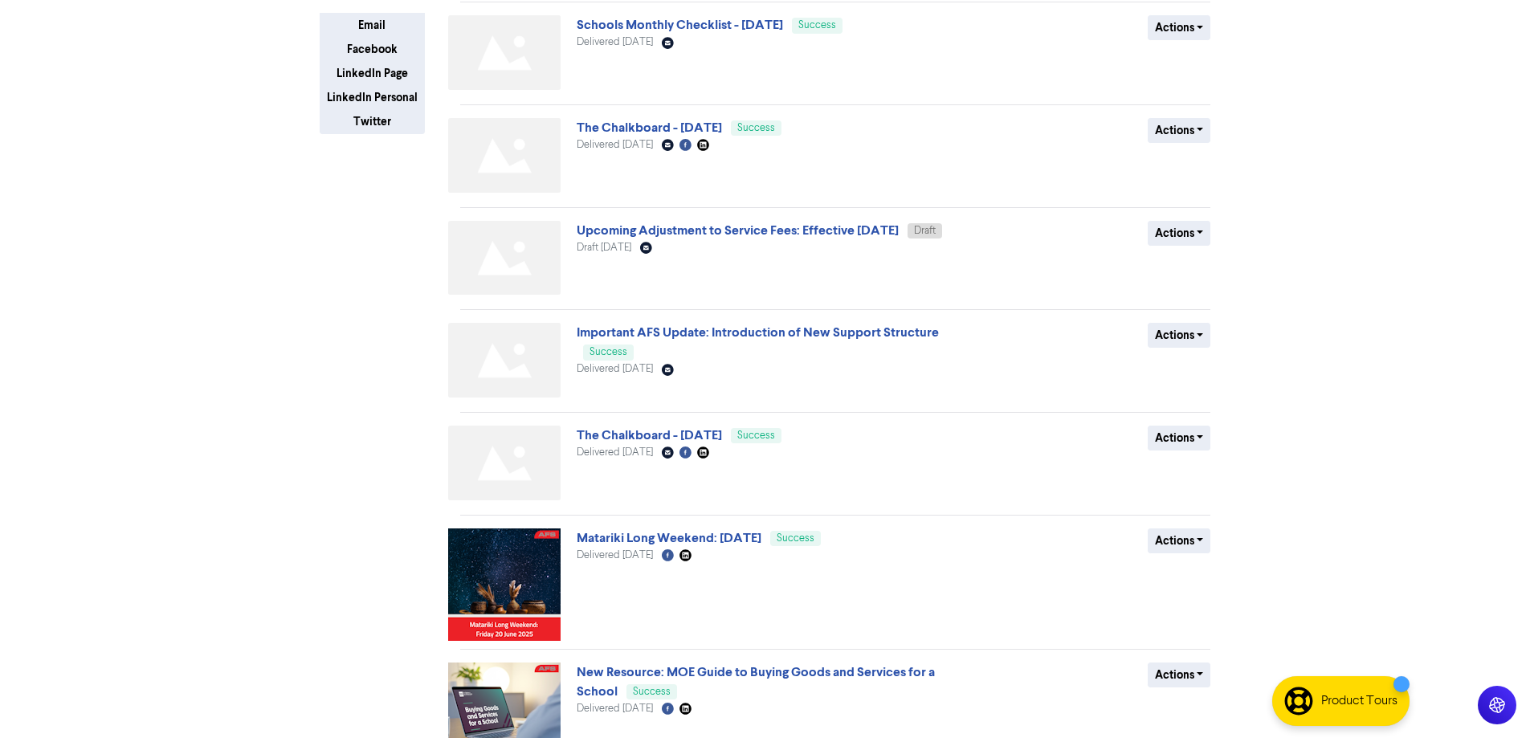
scroll to position [557, 0]
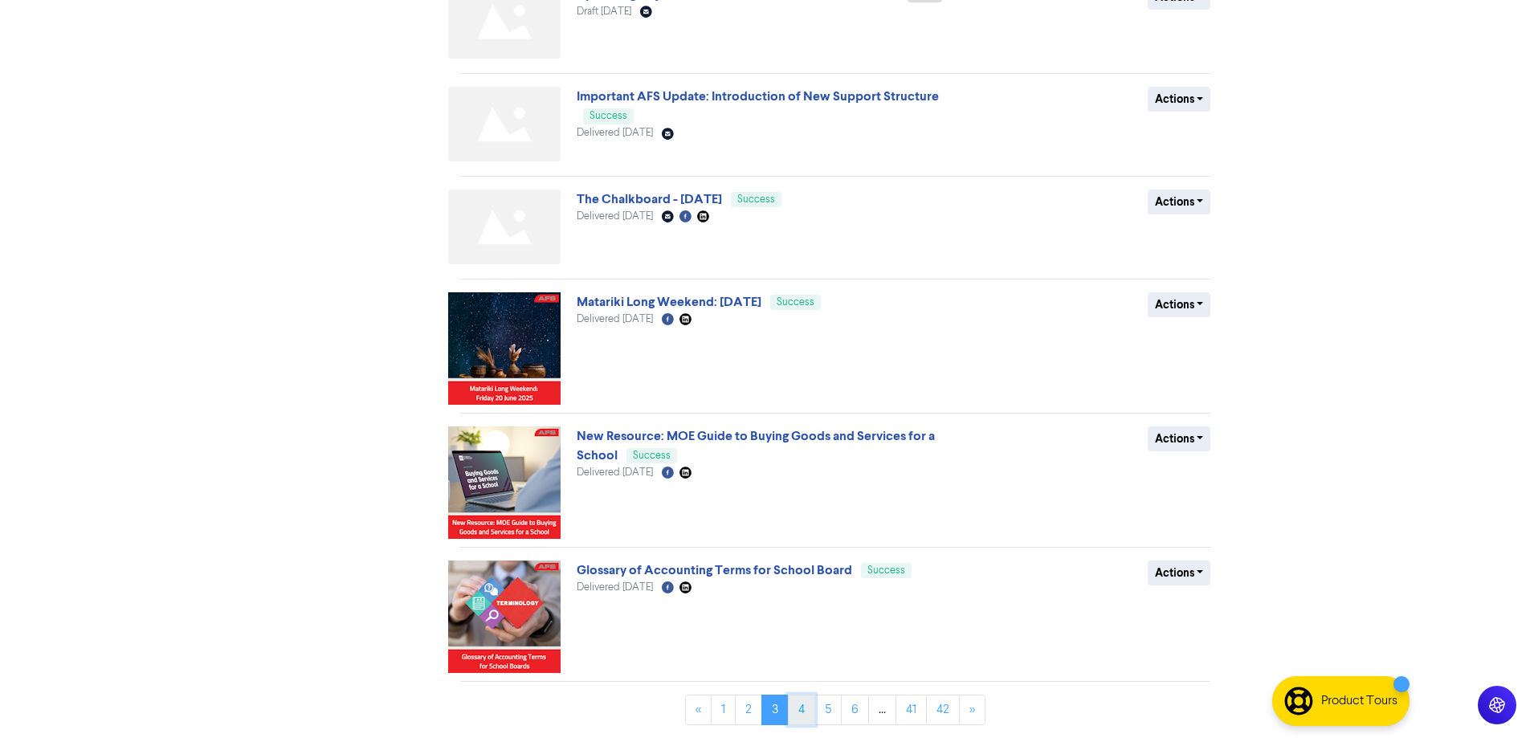
click at [800, 704] on link "4" at bounding box center [801, 710] width 27 height 31
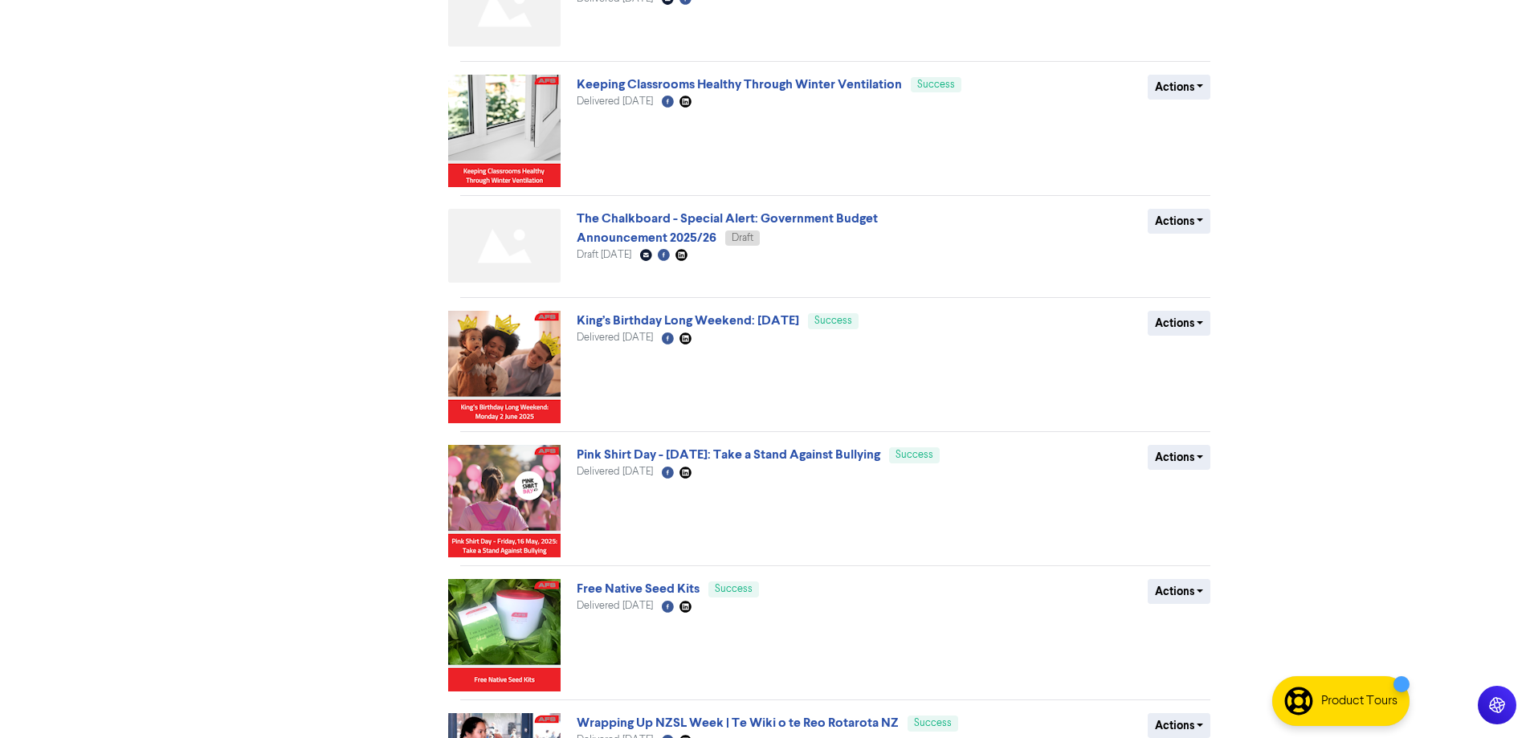
scroll to position [715, 0]
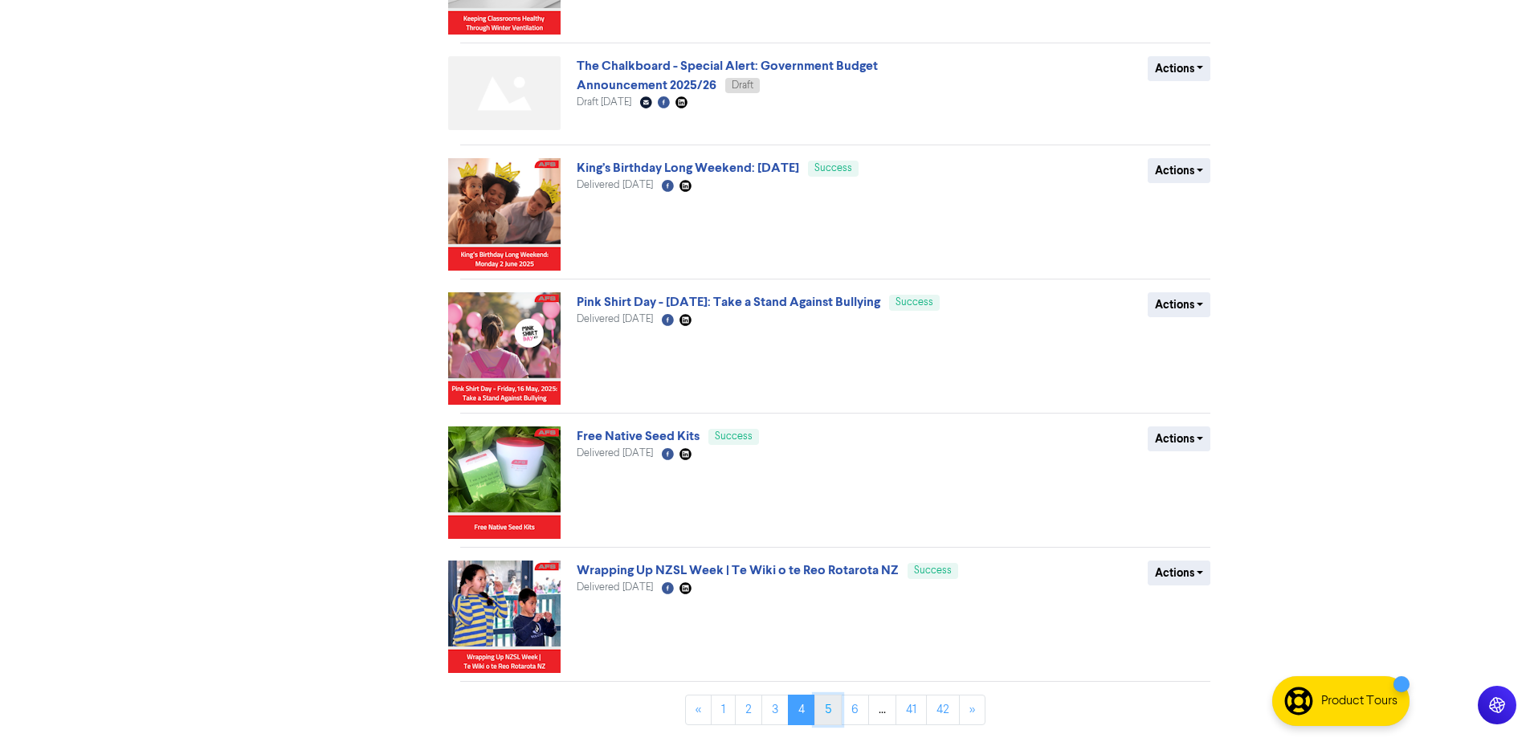
click at [826, 714] on link "5" at bounding box center [827, 710] width 27 height 31
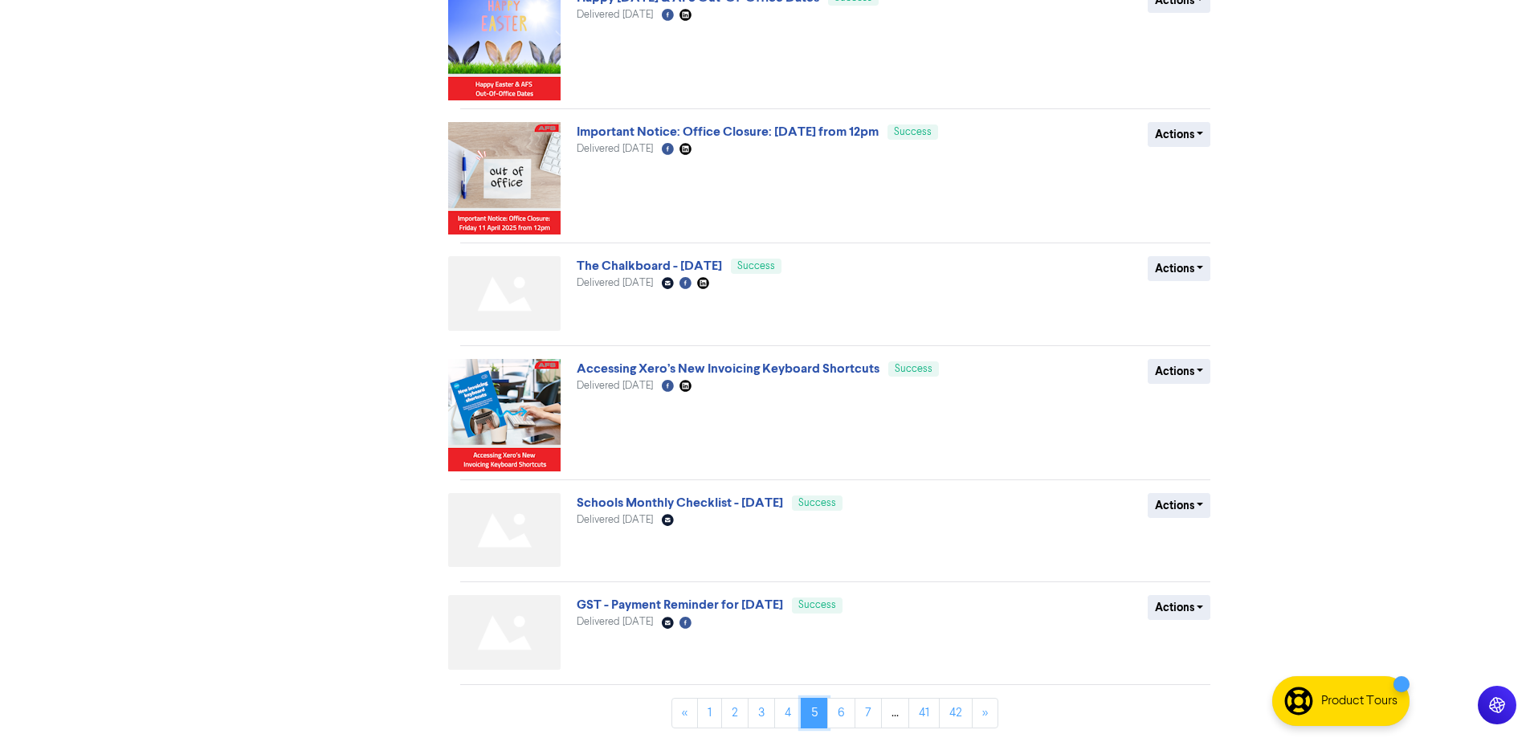
scroll to position [589, 0]
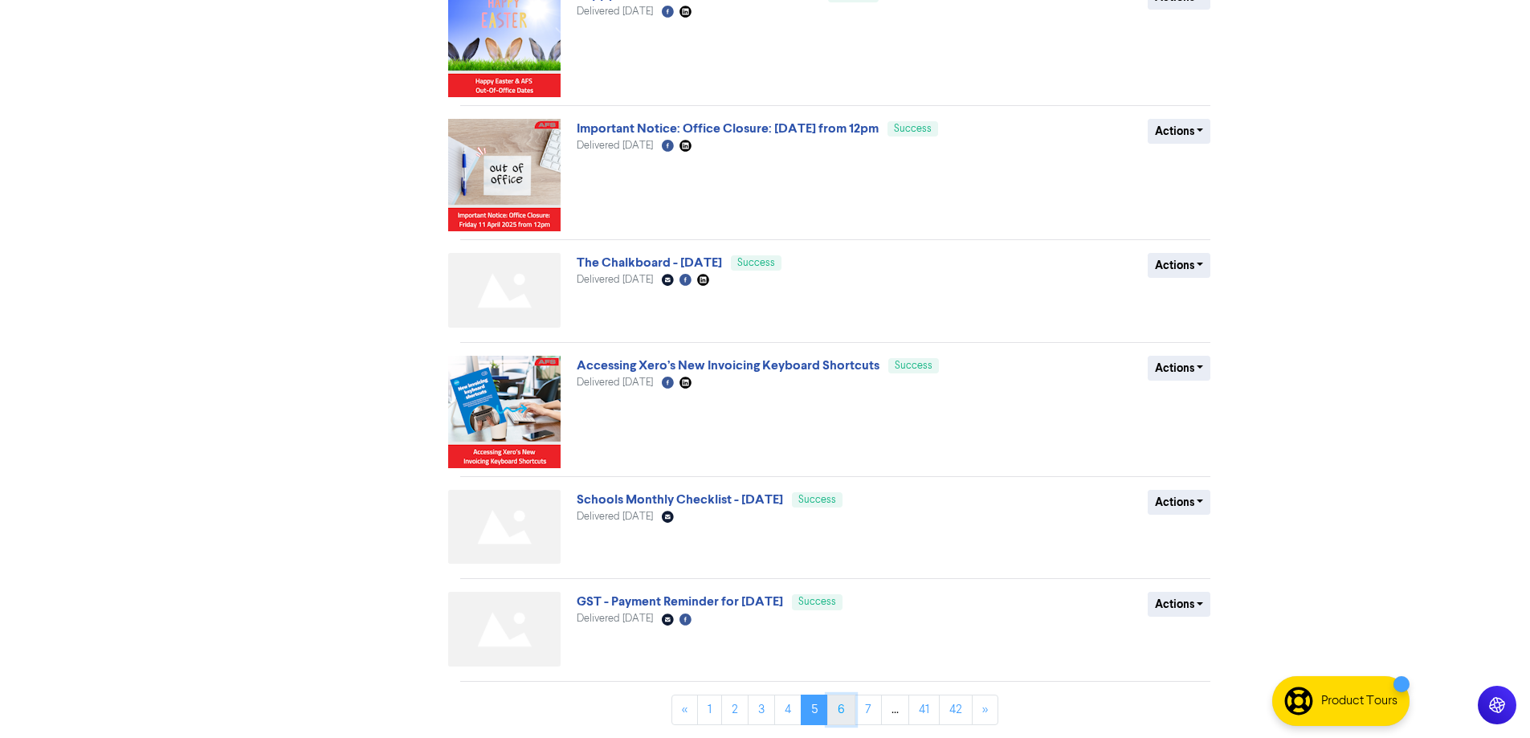
click at [851, 715] on link "6" at bounding box center [841, 710] width 28 height 31
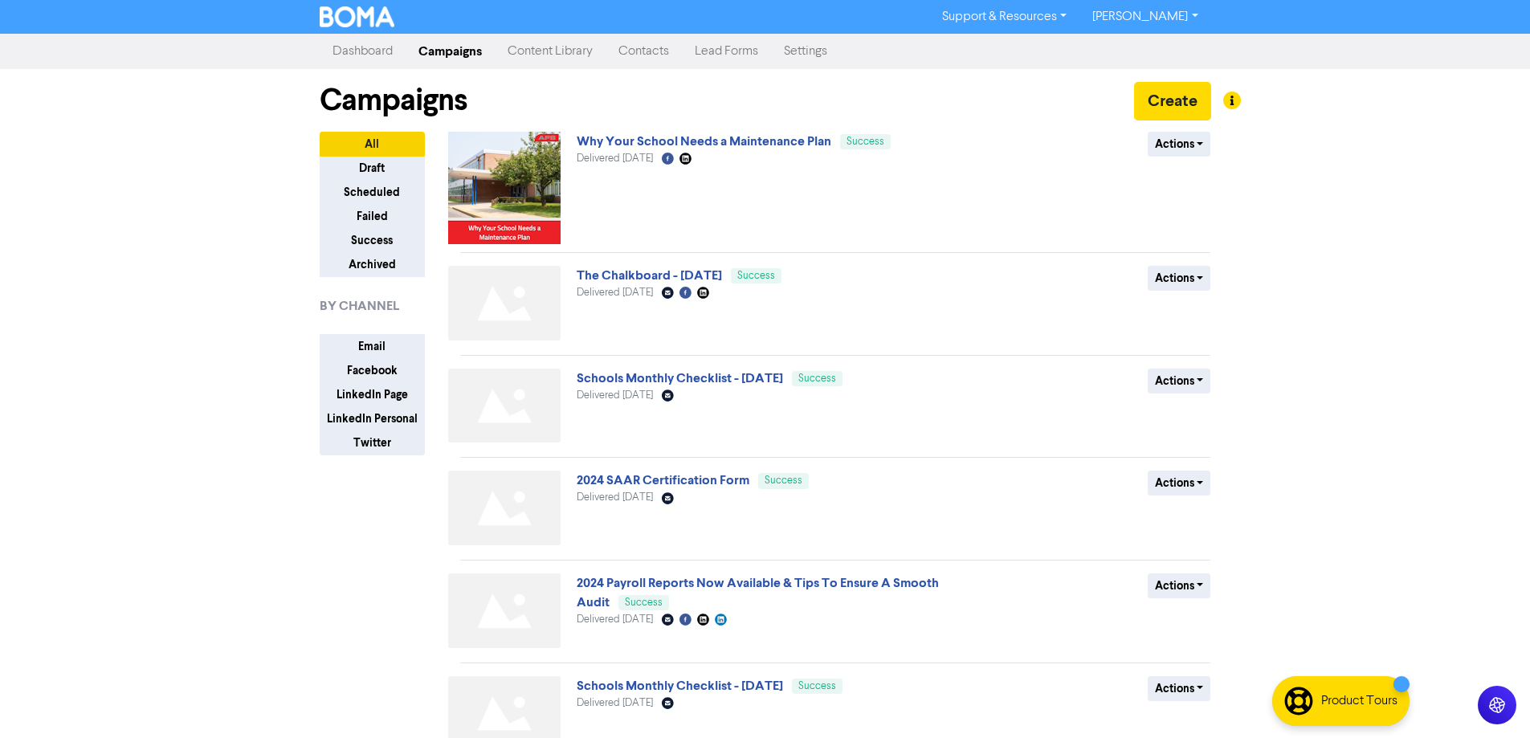
scroll to position [401, 0]
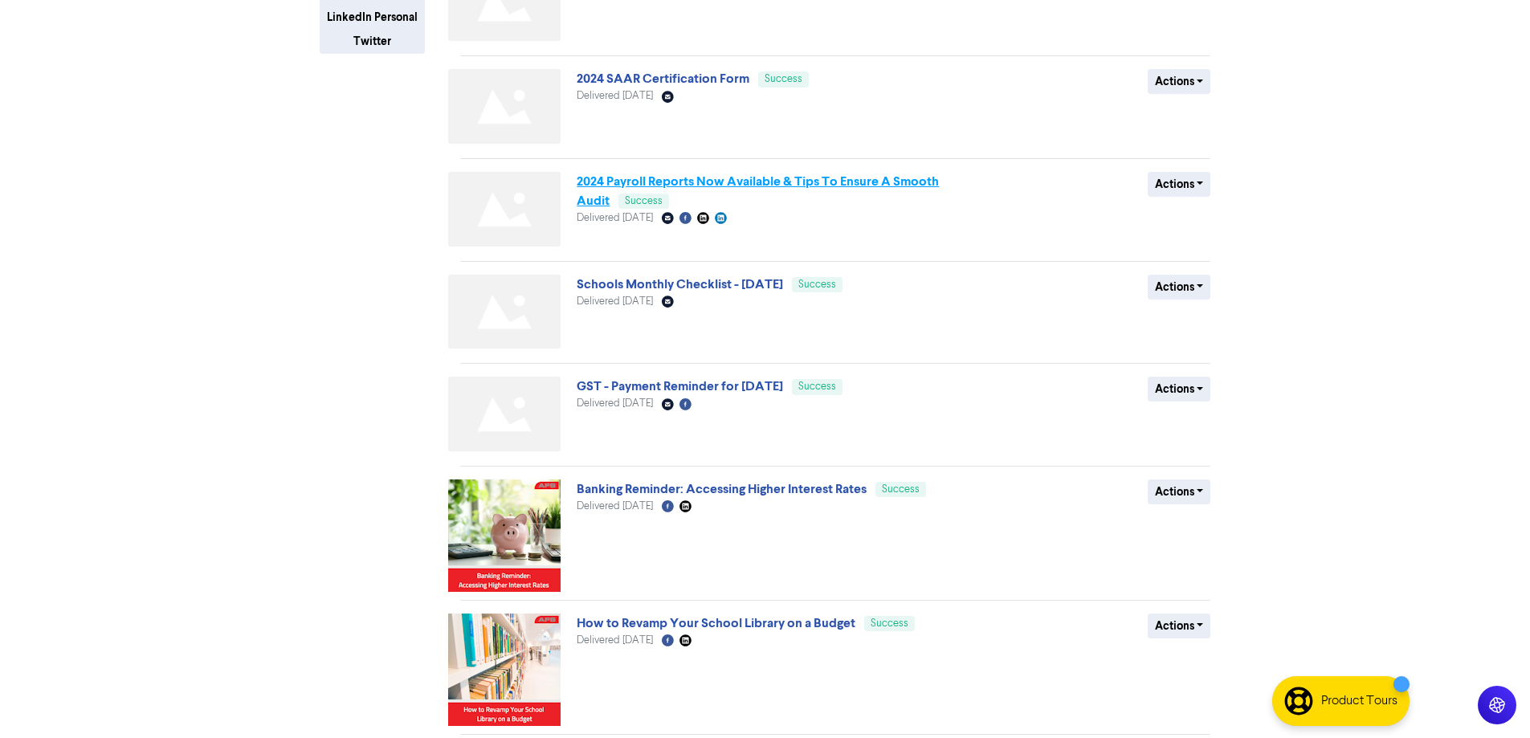
drag, startPoint x: 894, startPoint y: 194, endPoint x: 887, endPoint y: 177, distance: 18.0
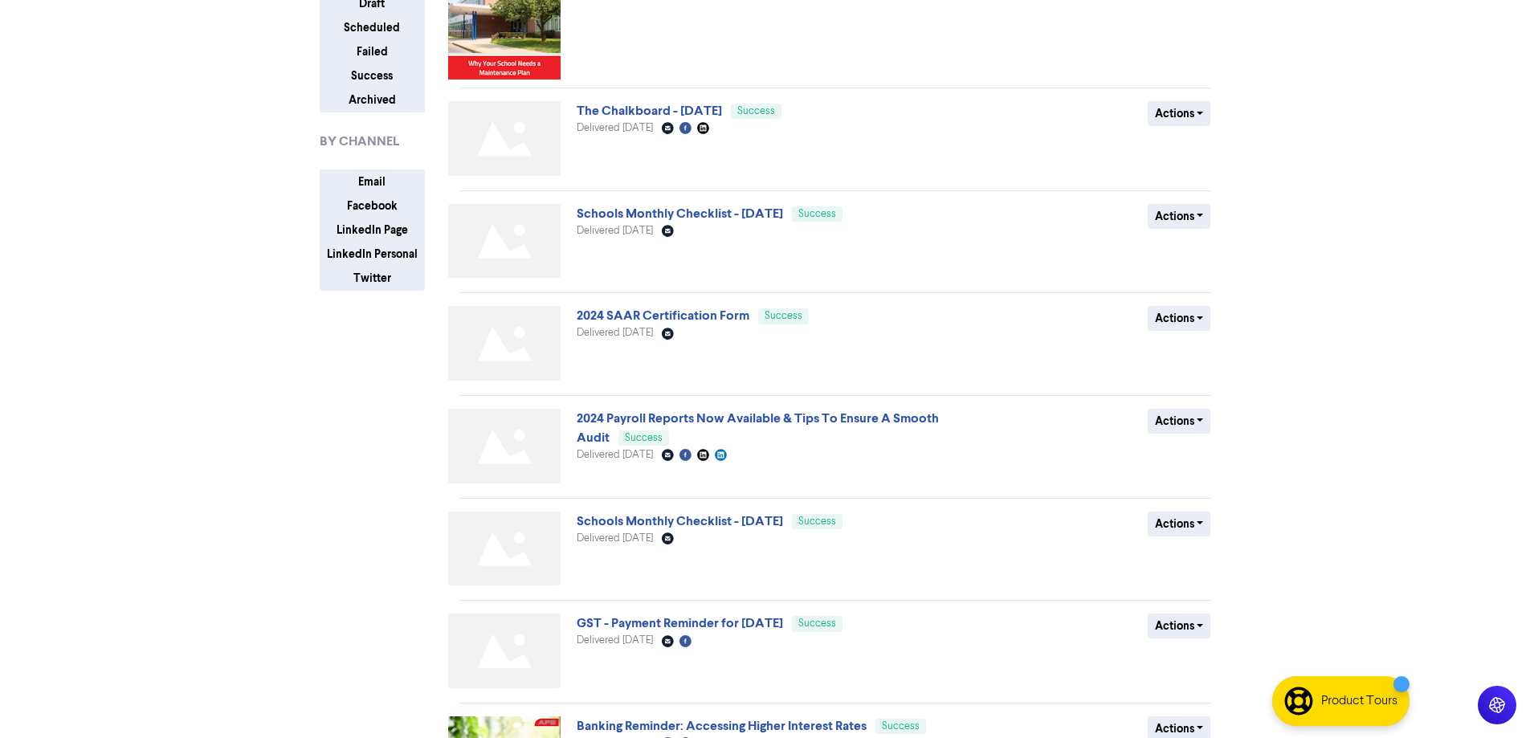
scroll to position [0, 0]
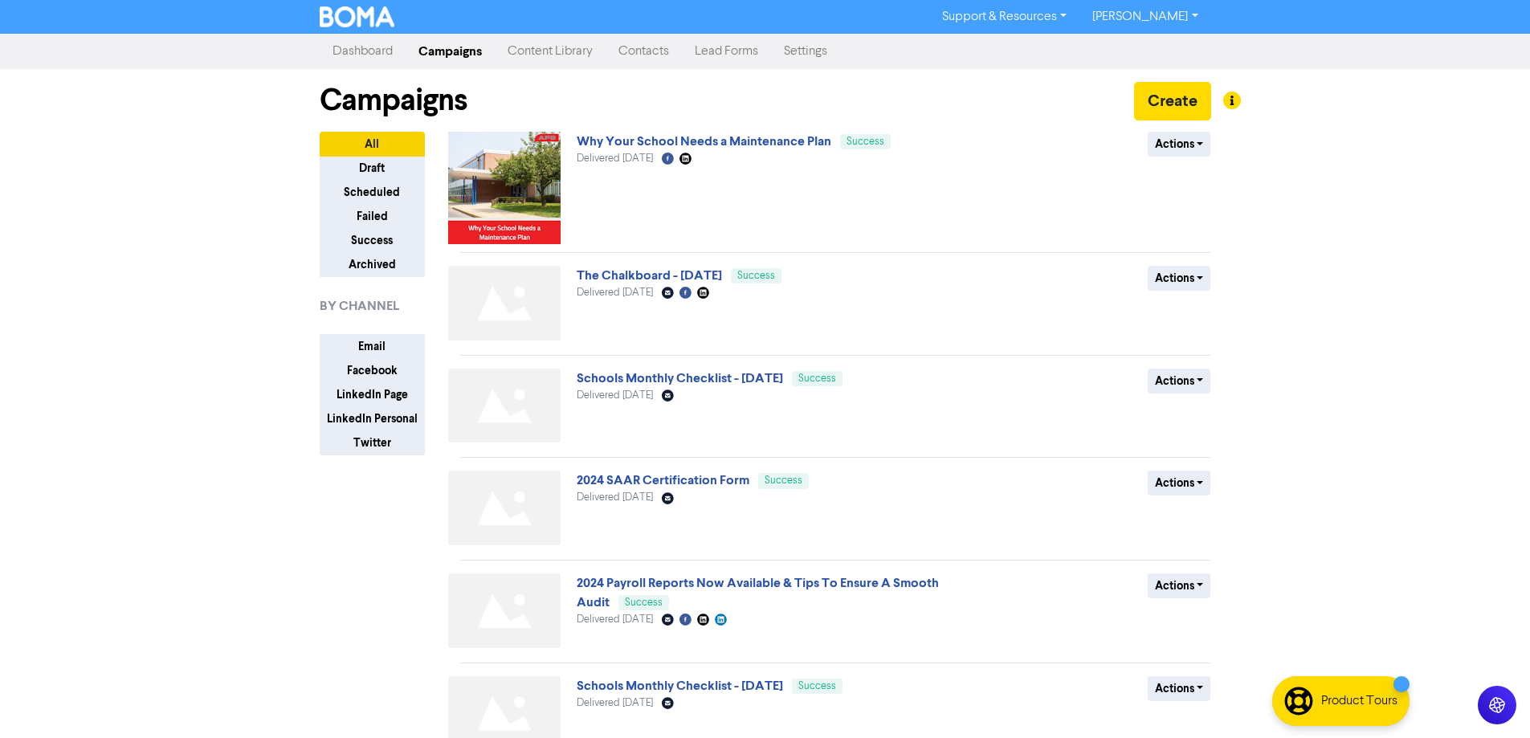
click at [440, 39] on link "Campaigns" at bounding box center [450, 51] width 89 height 32
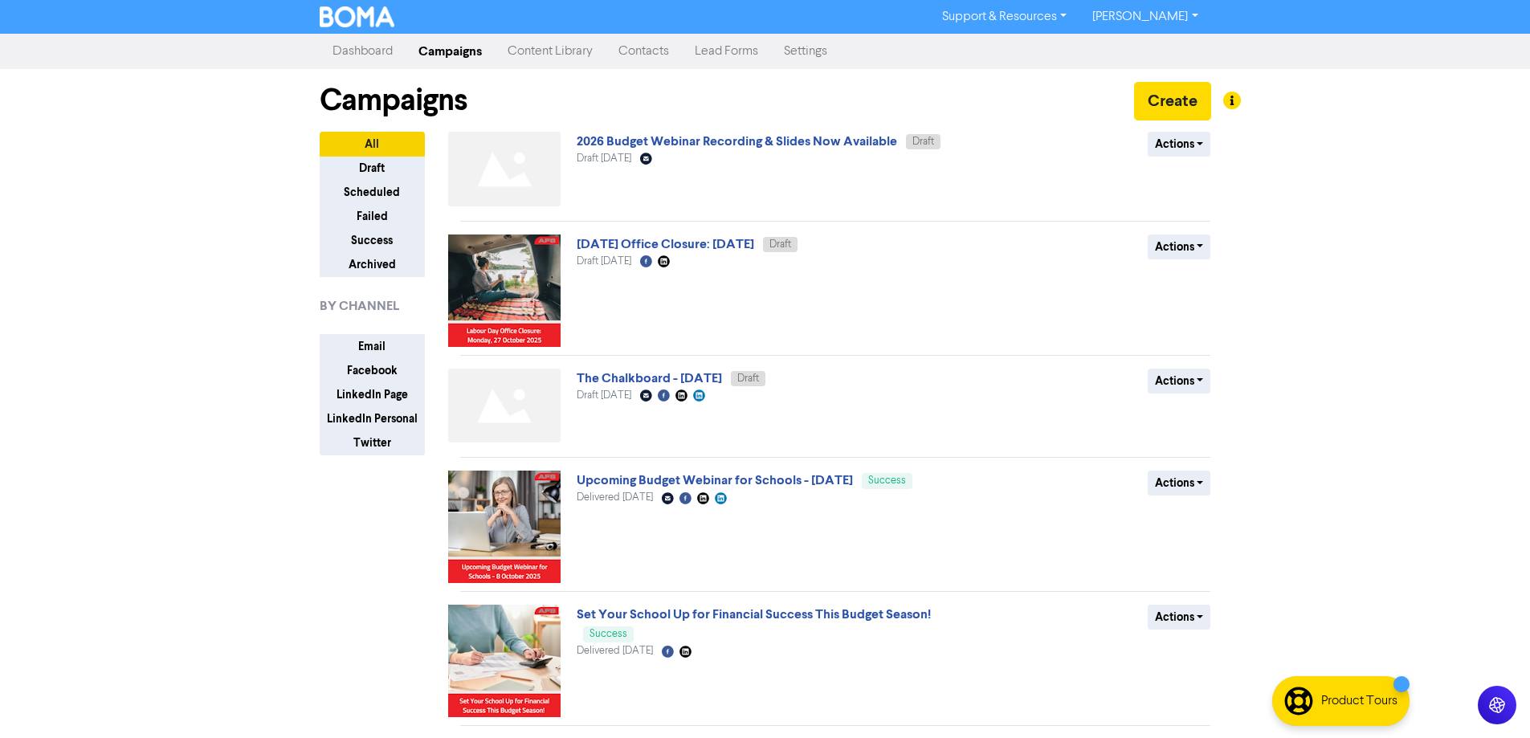
click at [719, 128] on div "Campaigns Create" at bounding box center [765, 100] width 891 height 63
click at [727, 142] on link "2026 Budget Webinar Recording & Slides Now Available" at bounding box center [737, 141] width 320 height 16
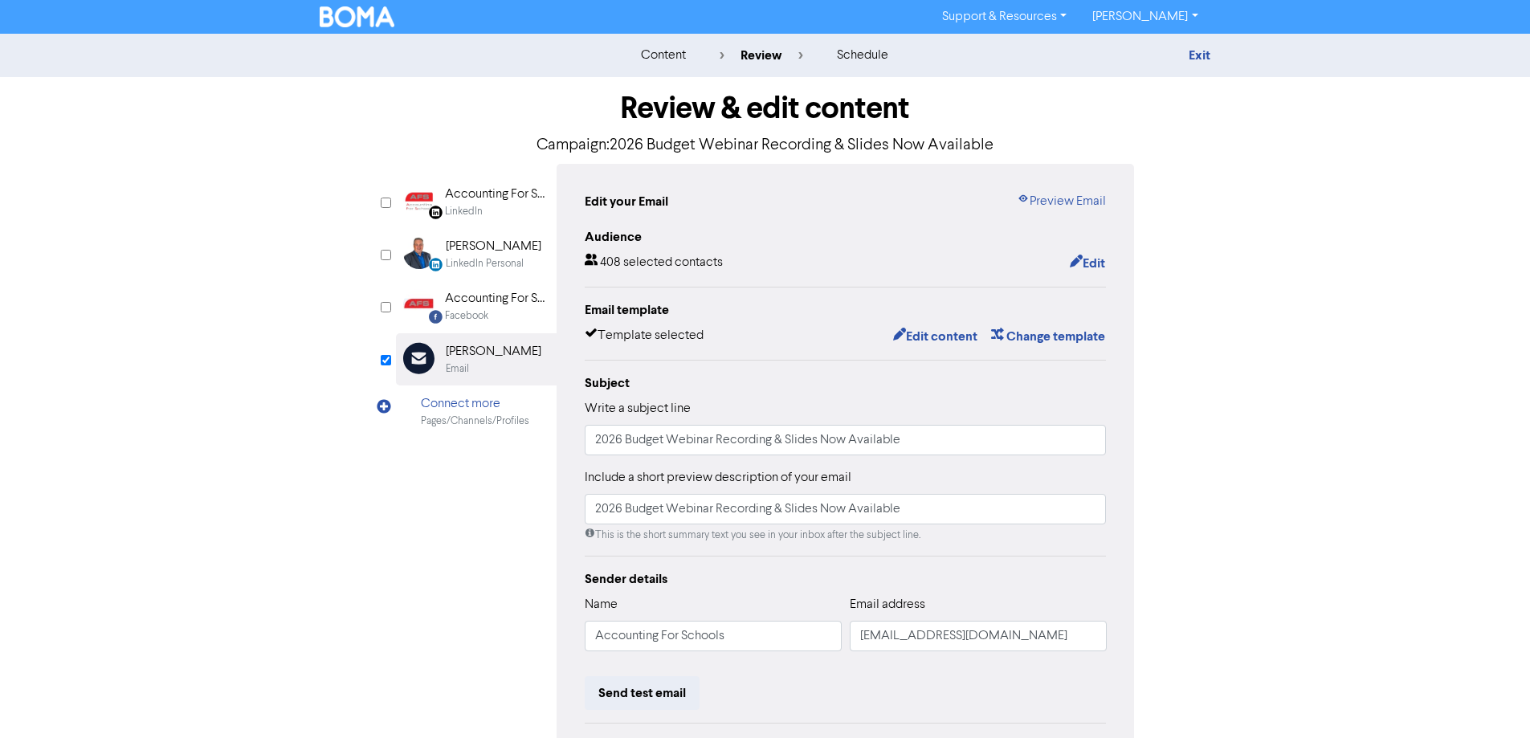
click at [1062, 213] on div "Edit your Email Preview Email Audience 408 selected contacts Edit Email templat…" at bounding box center [845, 505] width 578 height 683
click at [1074, 193] on link "Preview Email" at bounding box center [1061, 201] width 89 height 19
click at [1196, 55] on link "Exit" at bounding box center [1199, 55] width 22 height 16
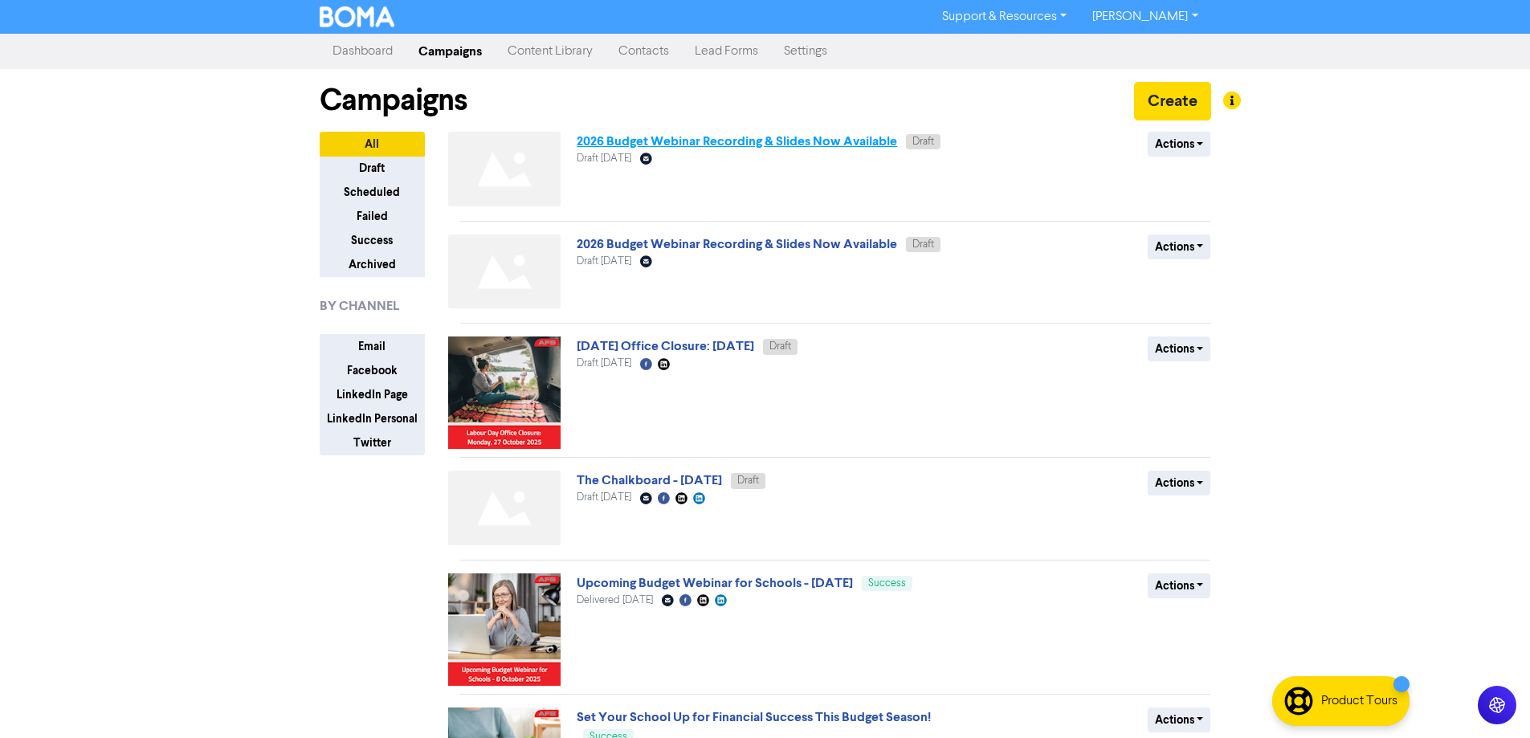
click at [760, 146] on link "2026 Budget Webinar Recording & Slides Now Available" at bounding box center [737, 141] width 320 height 16
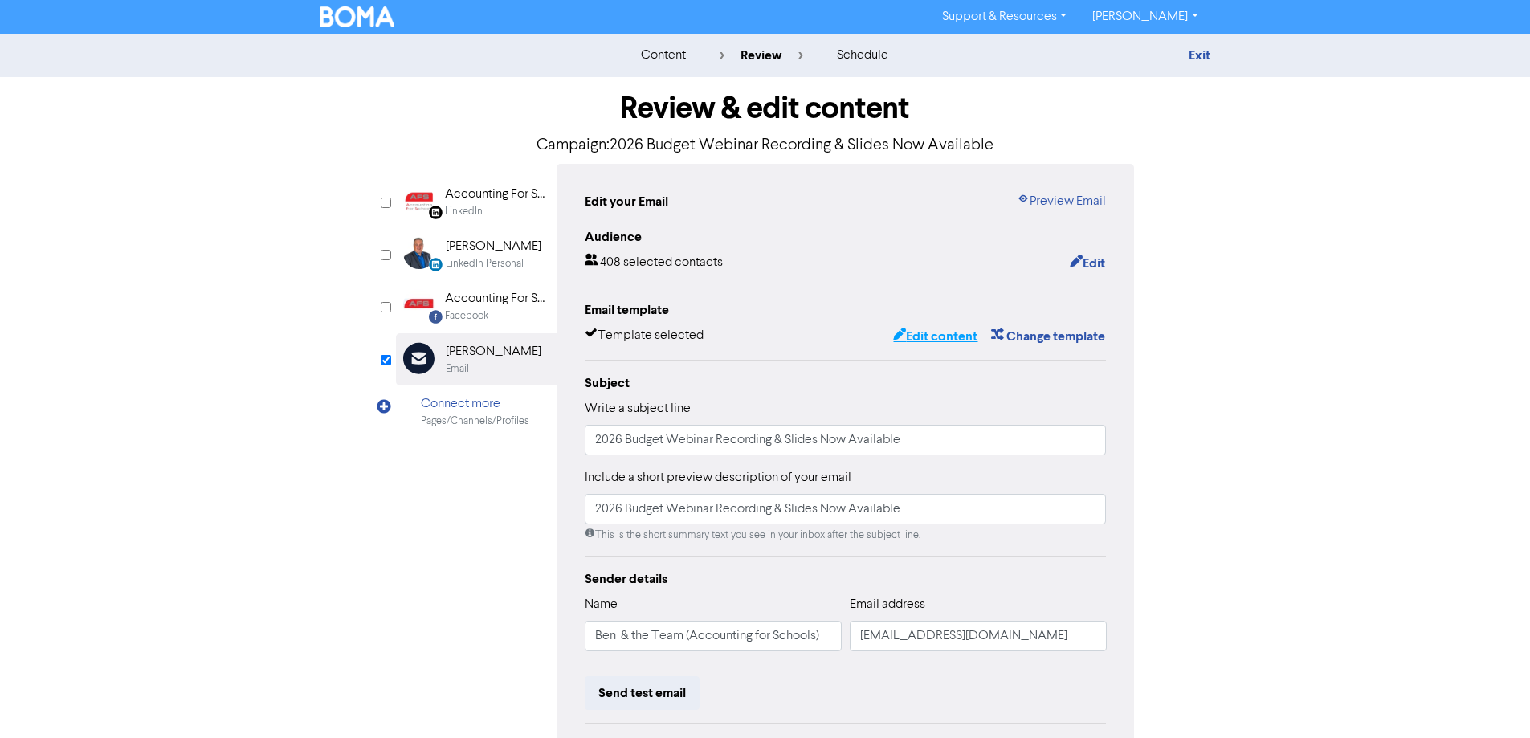
click at [907, 344] on button "Edit content" at bounding box center [935, 336] width 86 height 21
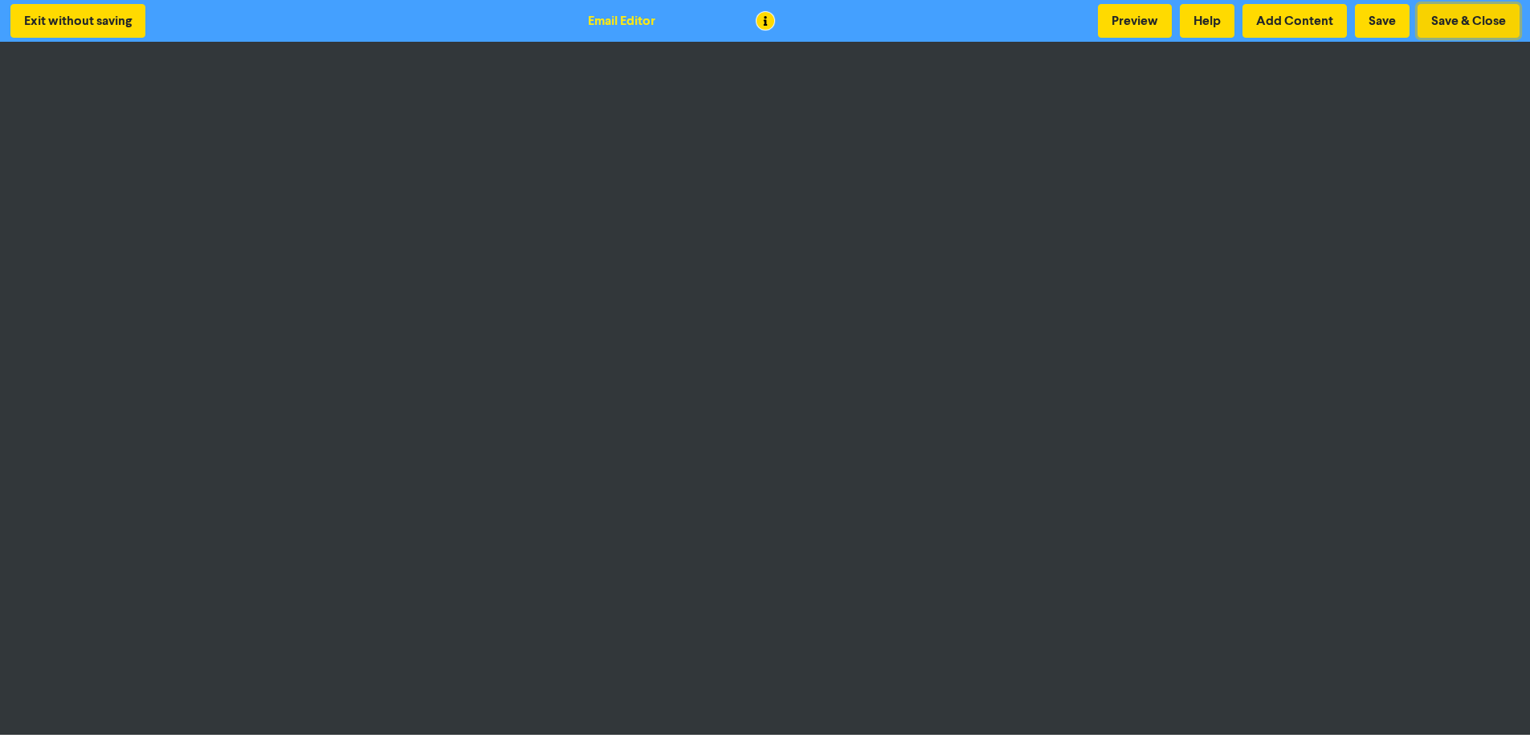
click at [1447, 16] on button "Save & Close" at bounding box center [1468, 21] width 102 height 34
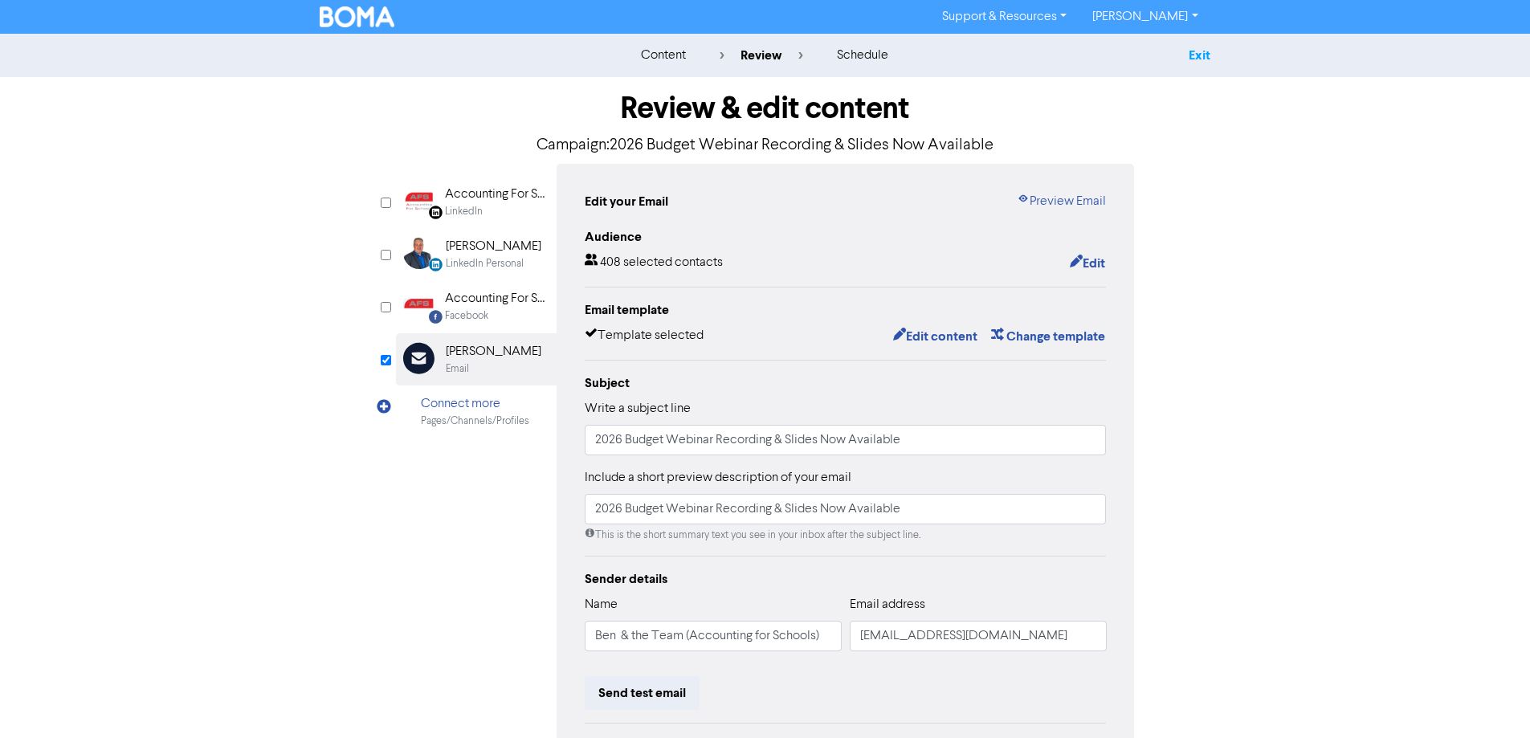
click at [1193, 48] on link "Exit" at bounding box center [1199, 55] width 22 height 16
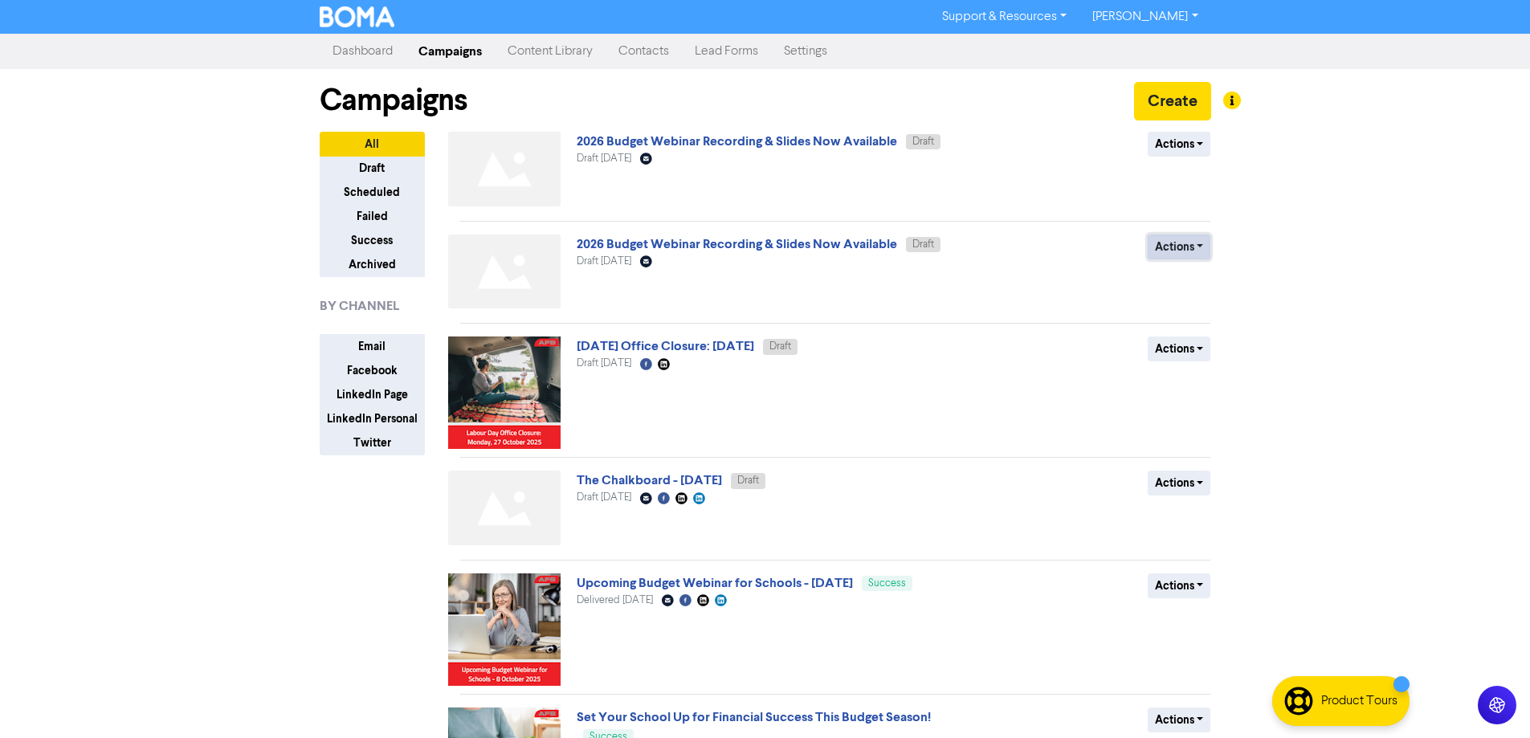
click at [1172, 254] on button "Actions" at bounding box center [1178, 246] width 63 height 25
click at [1174, 275] on button "Delete" at bounding box center [1211, 281] width 127 height 26
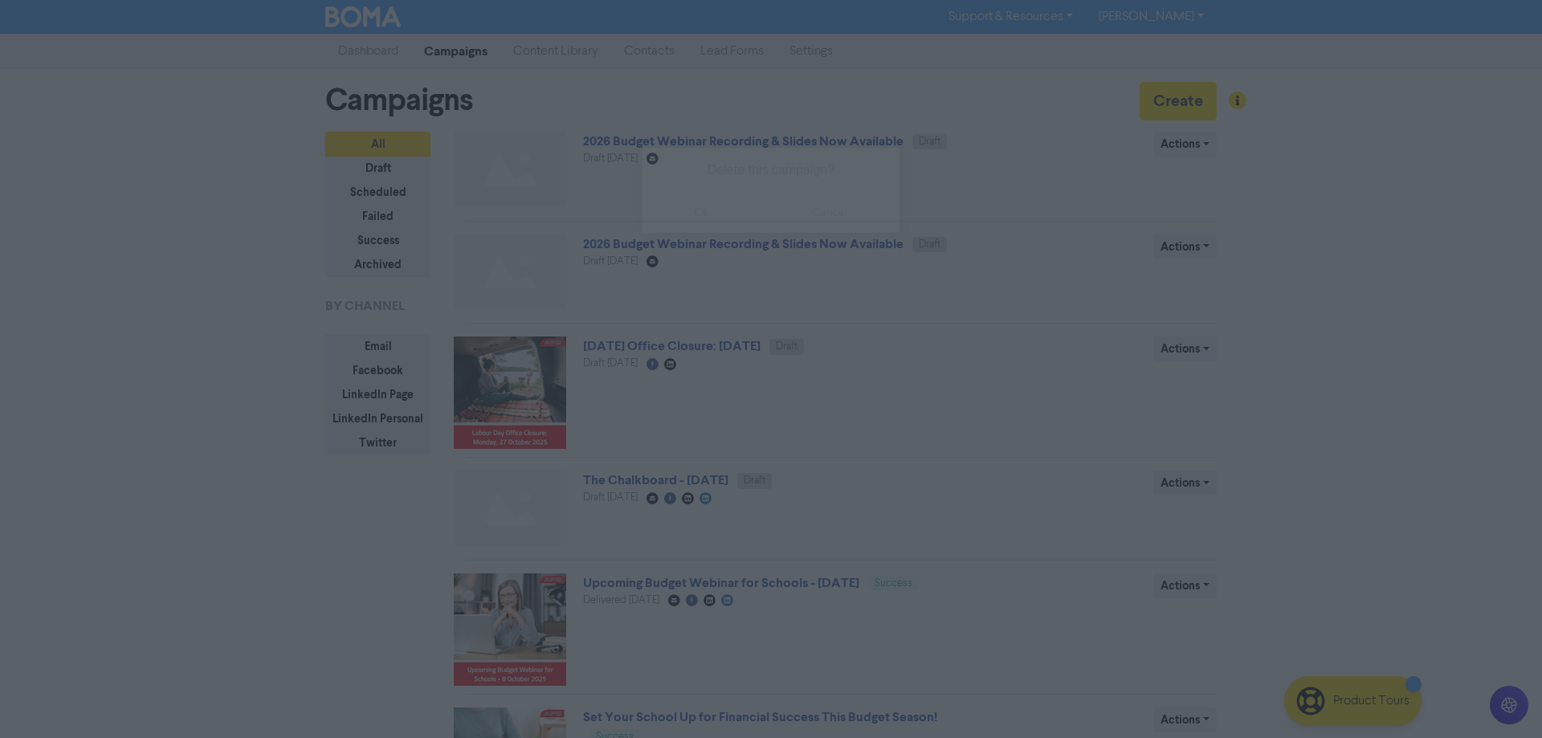
click at [698, 217] on button "ok" at bounding box center [701, 213] width 119 height 40
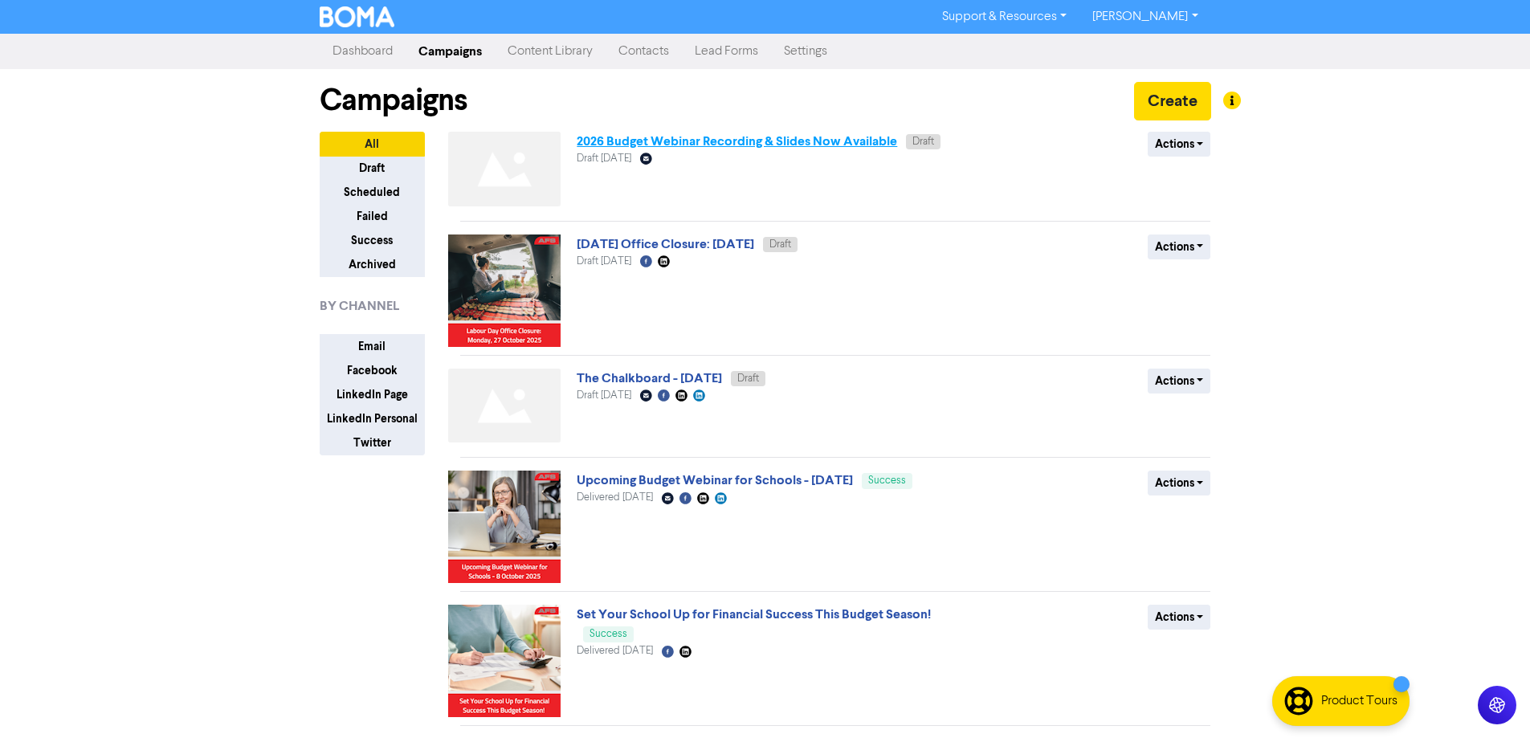
drag, startPoint x: 1411, startPoint y: 9, endPoint x: 847, endPoint y: 145, distance: 579.8
click at [847, 145] on link "2026 Budget Webinar Recording & Slides Now Available" at bounding box center [737, 141] width 320 height 16
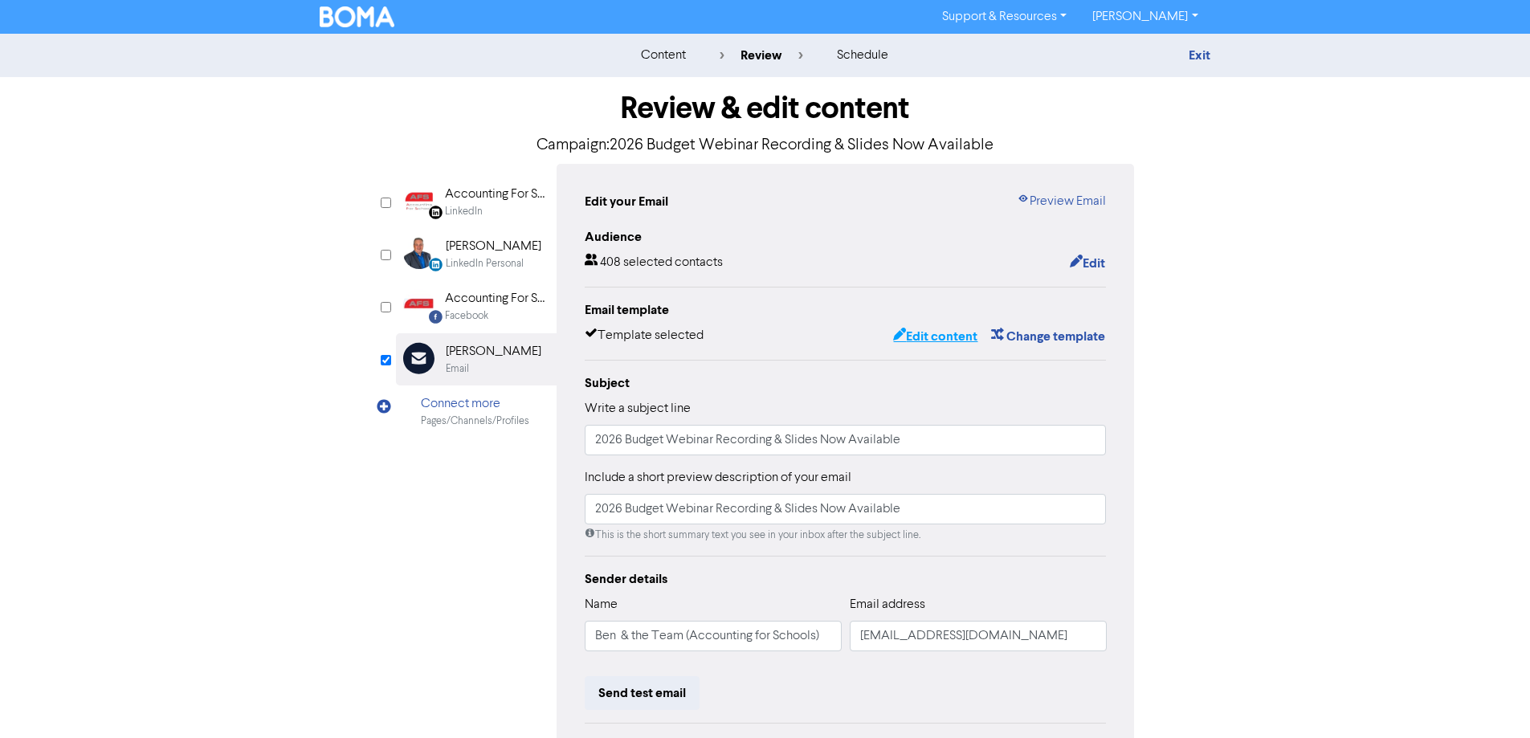
click at [954, 341] on button "Edit content" at bounding box center [935, 336] width 86 height 21
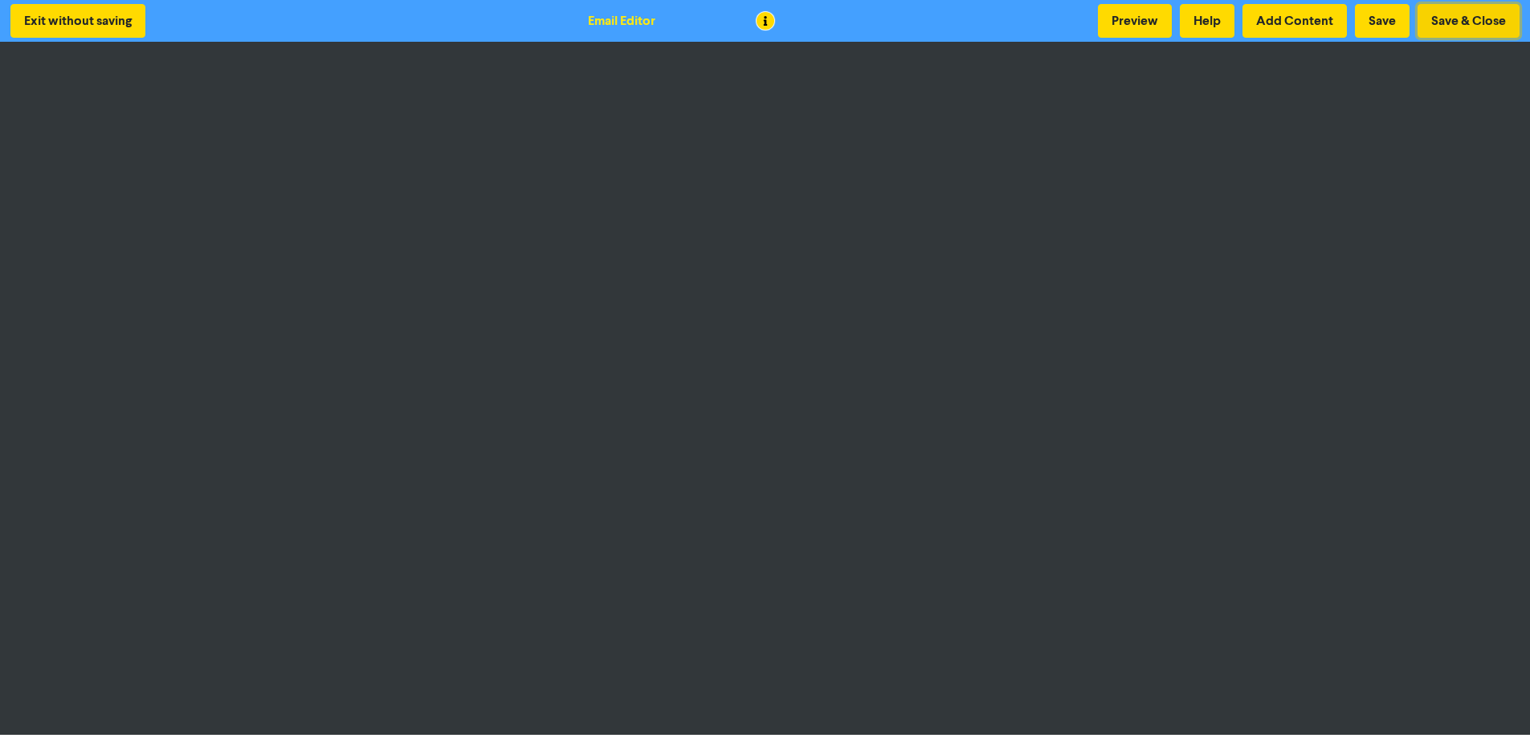
click at [1453, 20] on button "Save & Close" at bounding box center [1468, 21] width 102 height 34
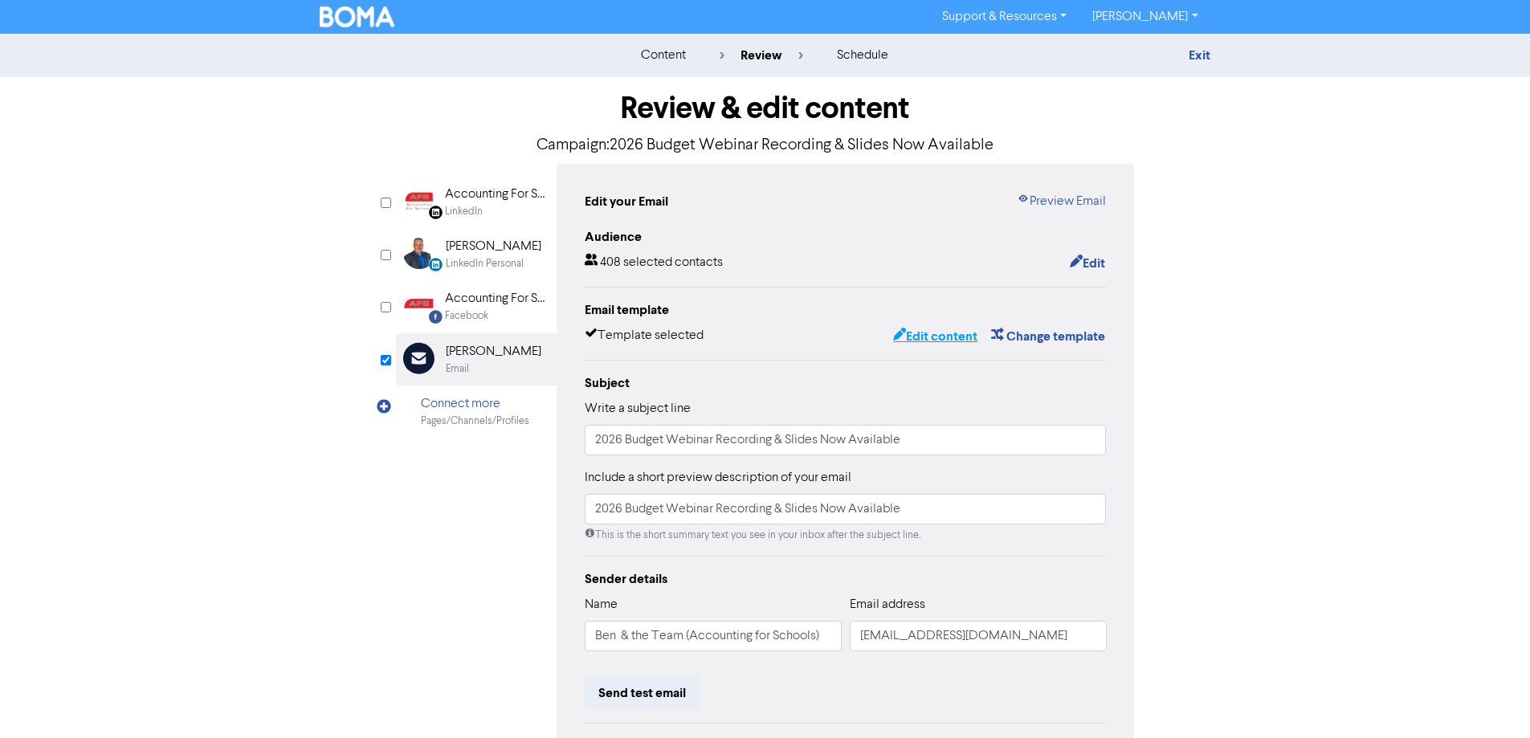
click at [955, 346] on button "Edit content" at bounding box center [935, 336] width 86 height 21
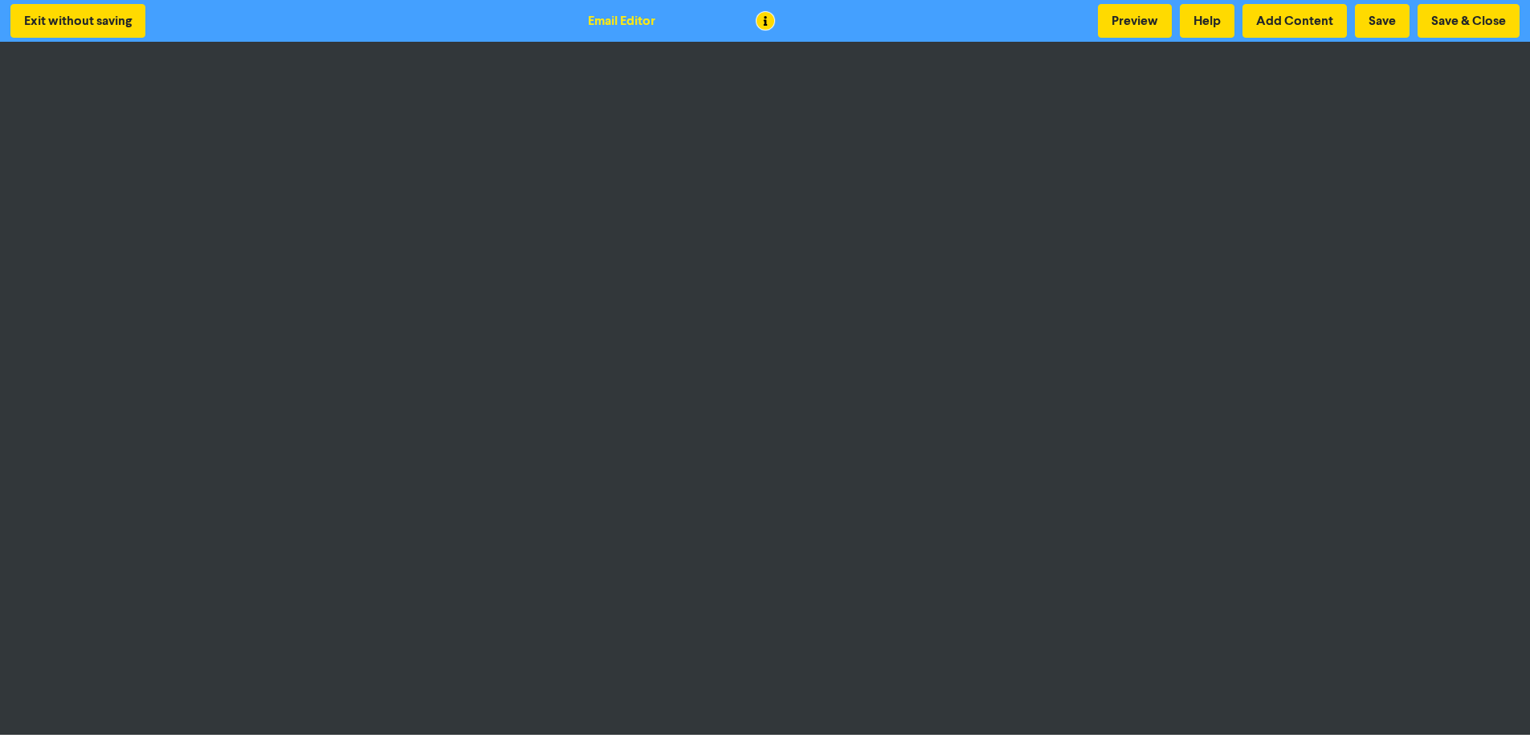
scroll to position [2, 0]
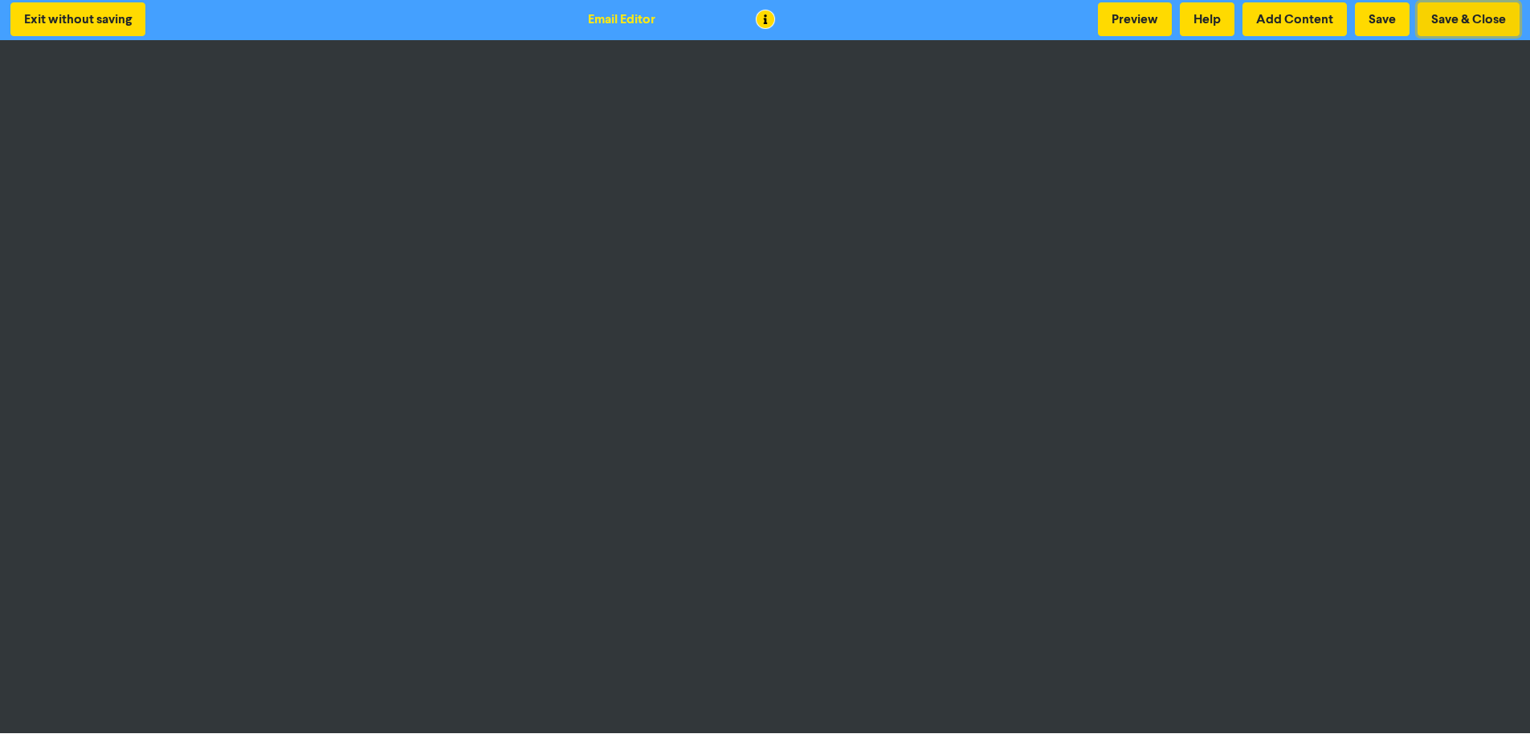
click at [1441, 6] on button "Save & Close" at bounding box center [1468, 19] width 102 height 34
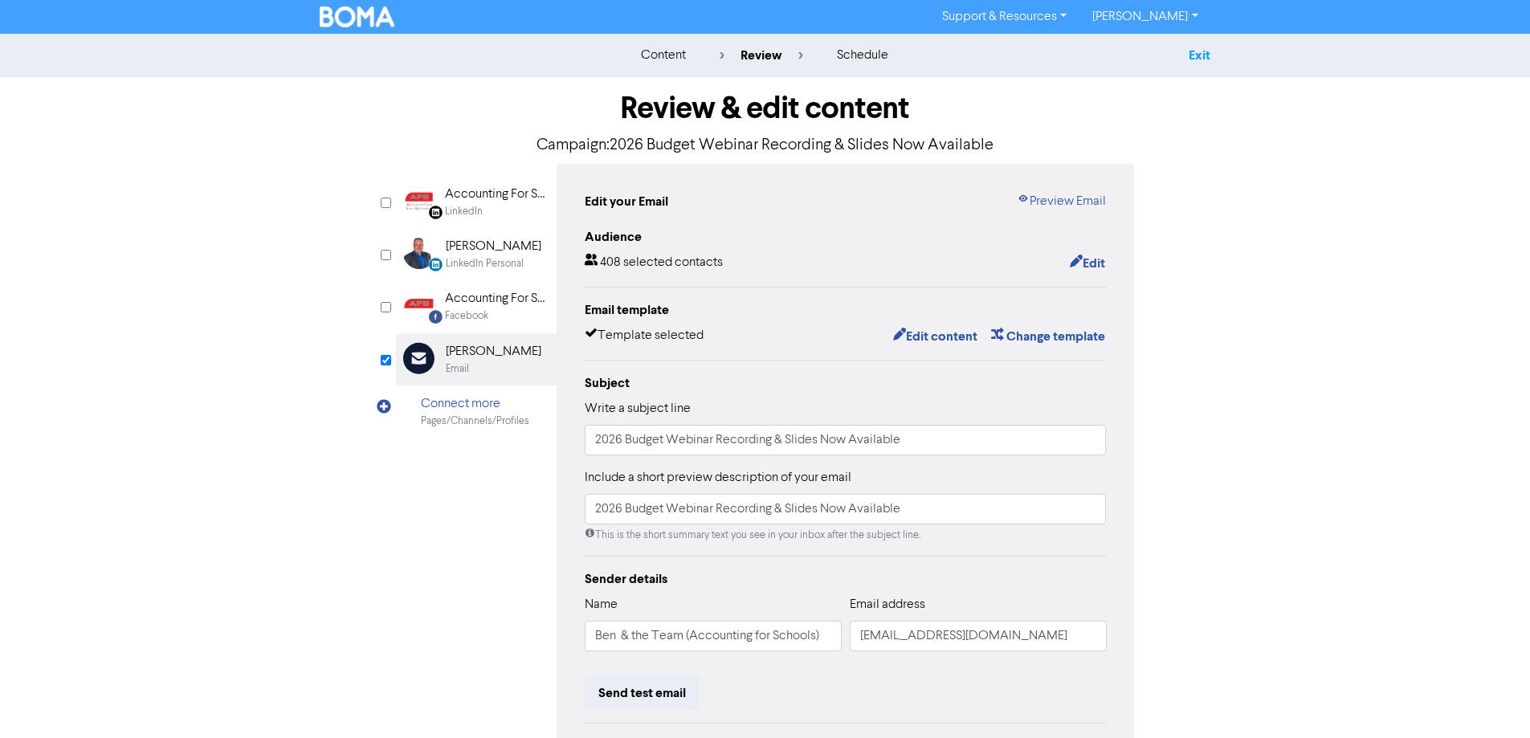
click at [1188, 56] on link "Exit" at bounding box center [1199, 55] width 22 height 16
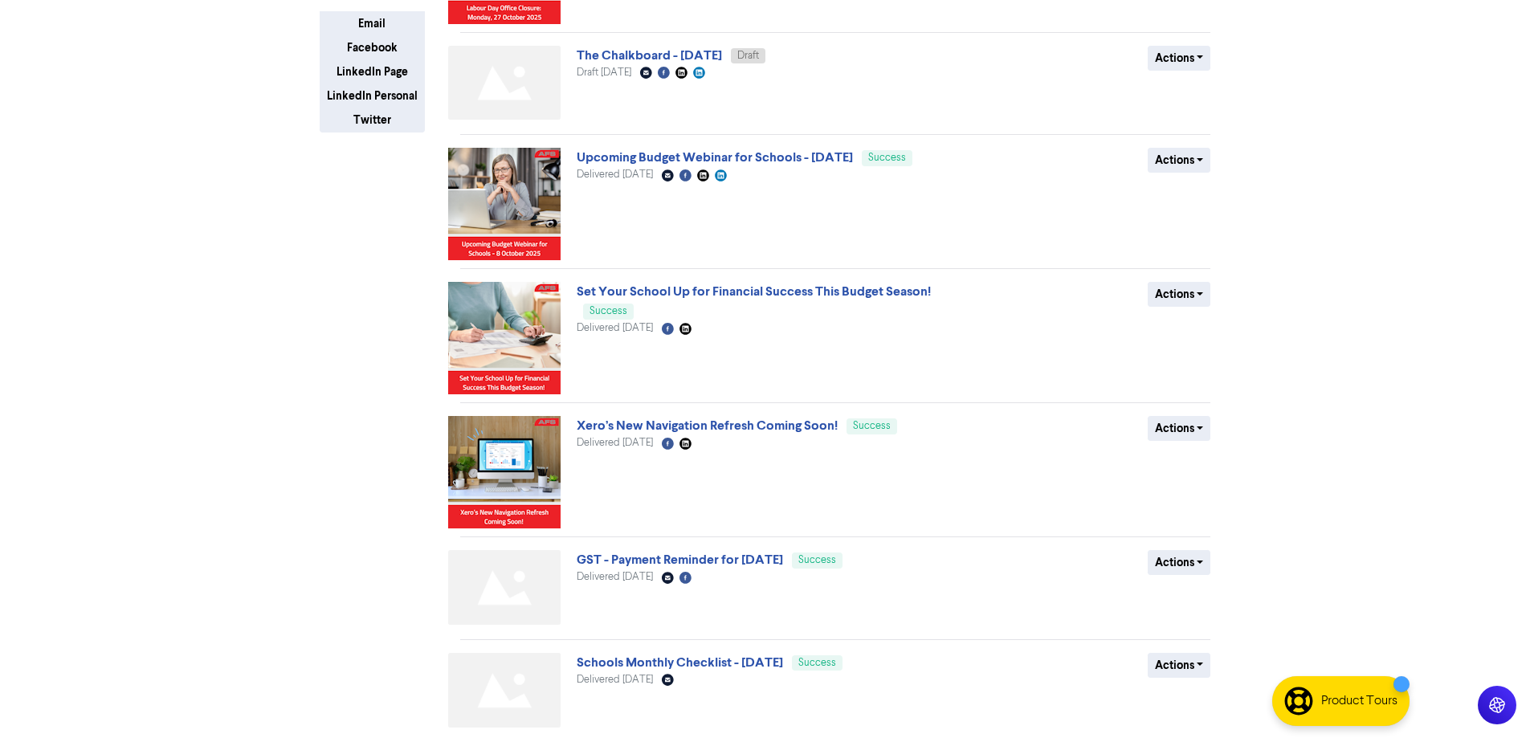
scroll to position [138, 0]
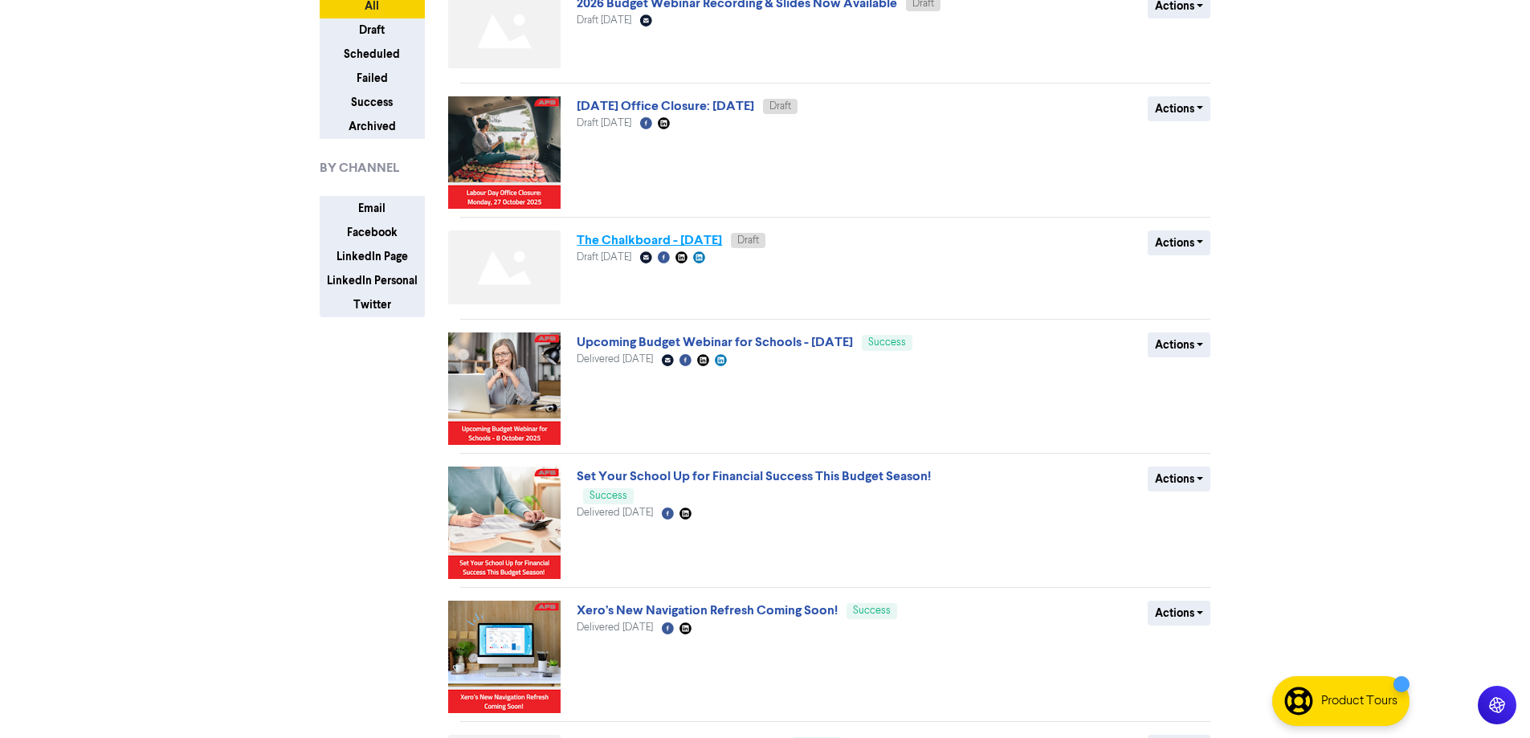
click at [715, 240] on link "The Chalkboard - [DATE]" at bounding box center [649, 240] width 145 height 16
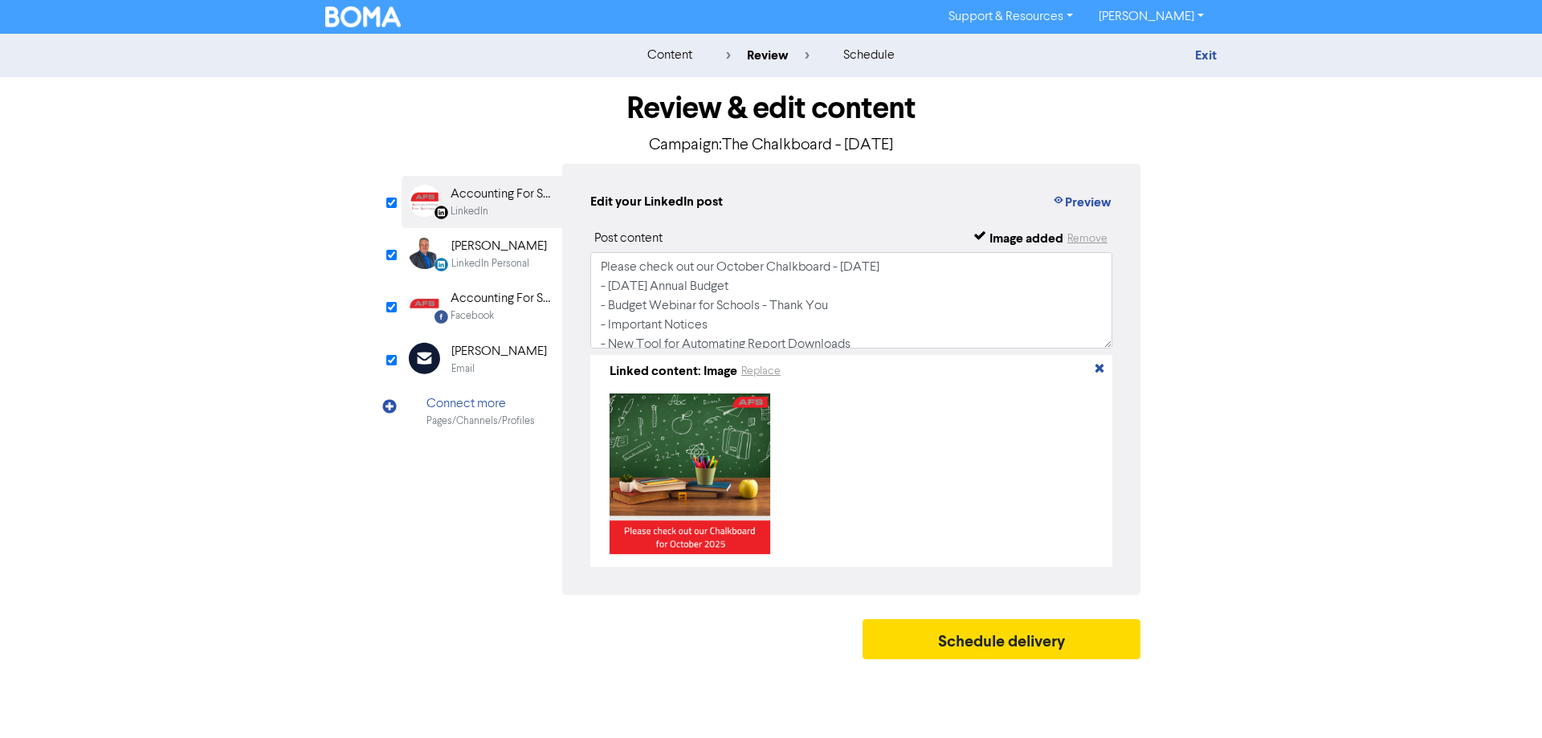
click at [504, 355] on div "[PERSON_NAME]" at bounding box center [499, 351] width 96 height 19
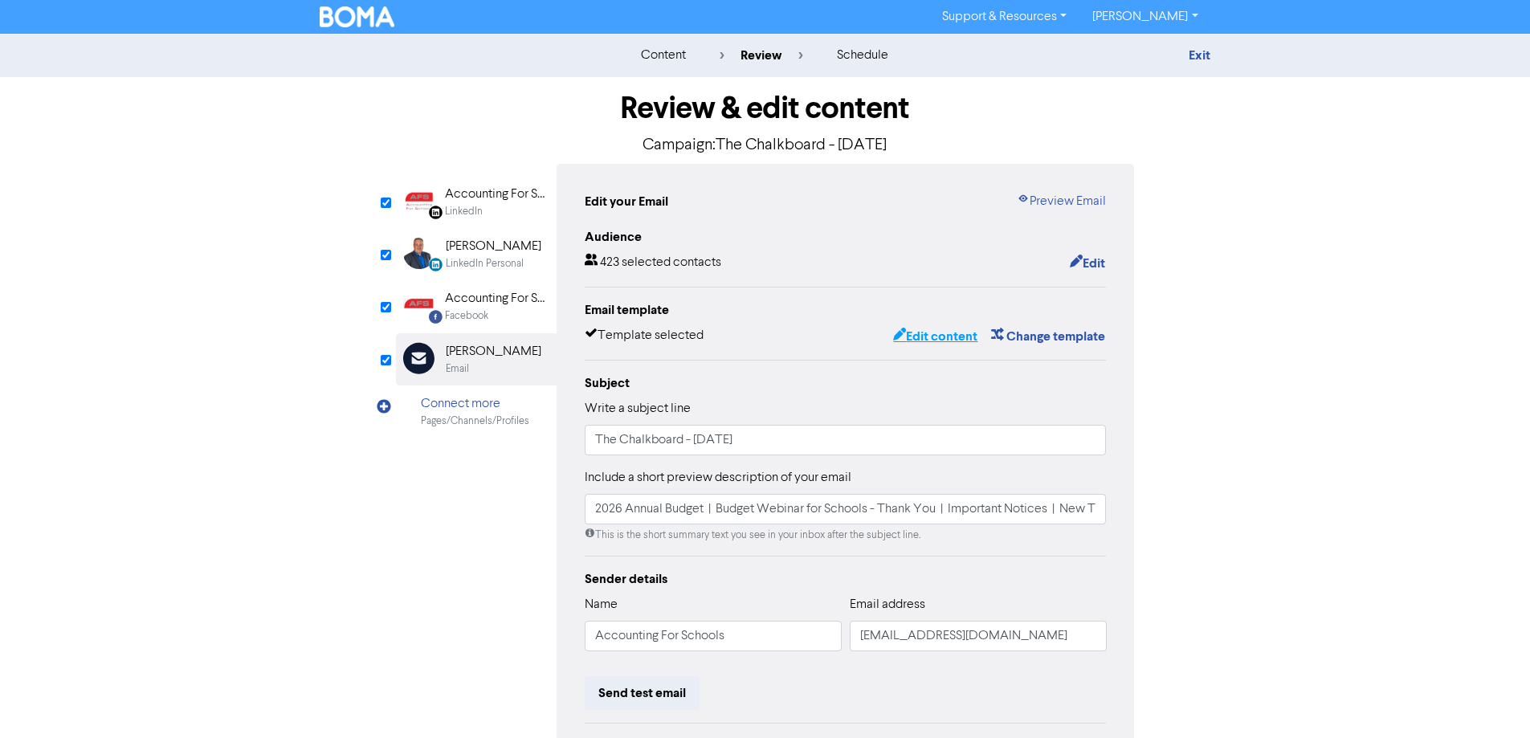
click at [946, 333] on button "Edit content" at bounding box center [935, 336] width 86 height 21
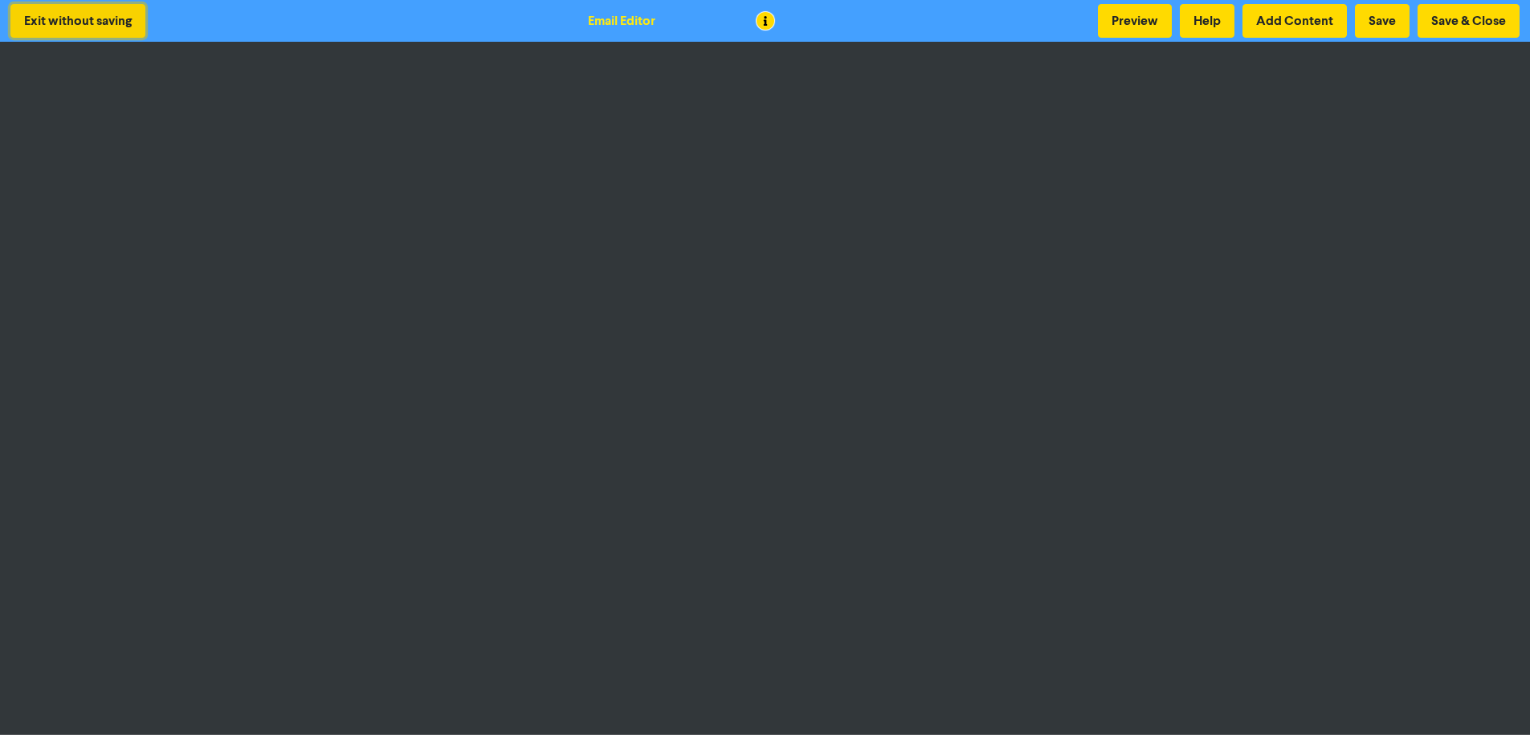
click at [132, 22] on button "Exit without saving" at bounding box center [77, 21] width 135 height 34
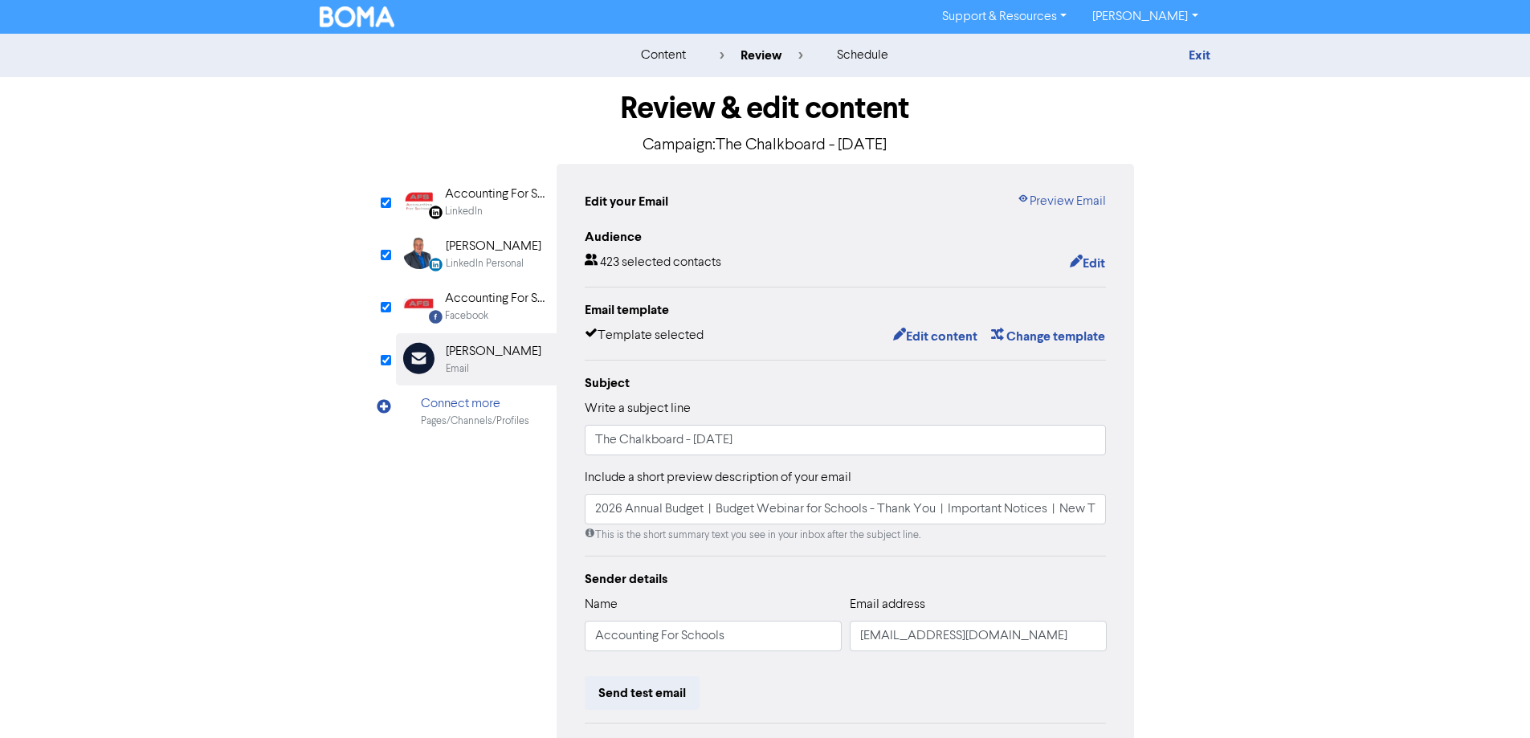
click at [481, 361] on div "Email" at bounding box center [494, 368] width 96 height 15
click at [1091, 202] on link "Preview Email" at bounding box center [1061, 201] width 89 height 19
click at [1204, 49] on link "Exit" at bounding box center [1199, 55] width 22 height 16
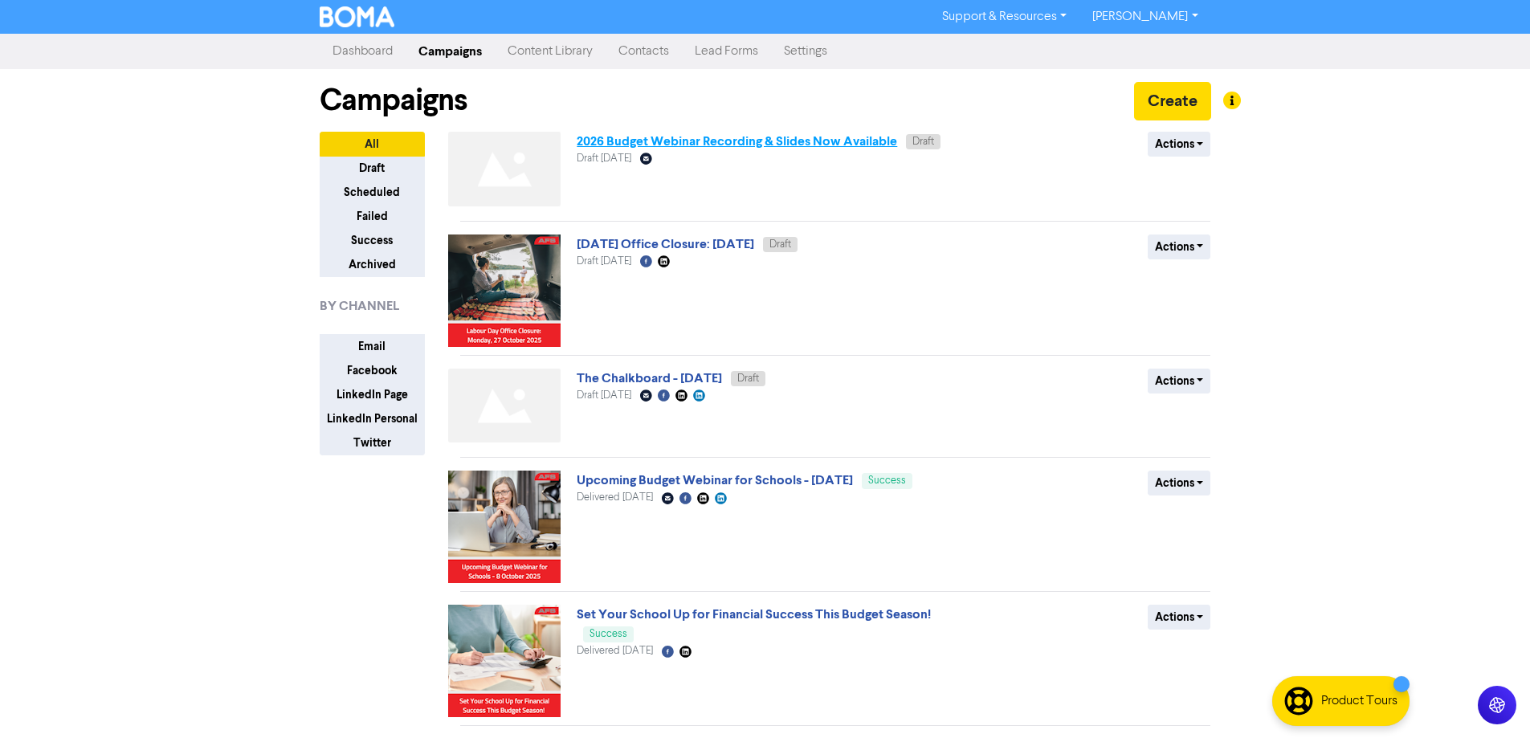
click at [736, 145] on link "2026 Budget Webinar Recording & Slides Now Available" at bounding box center [737, 141] width 320 height 16
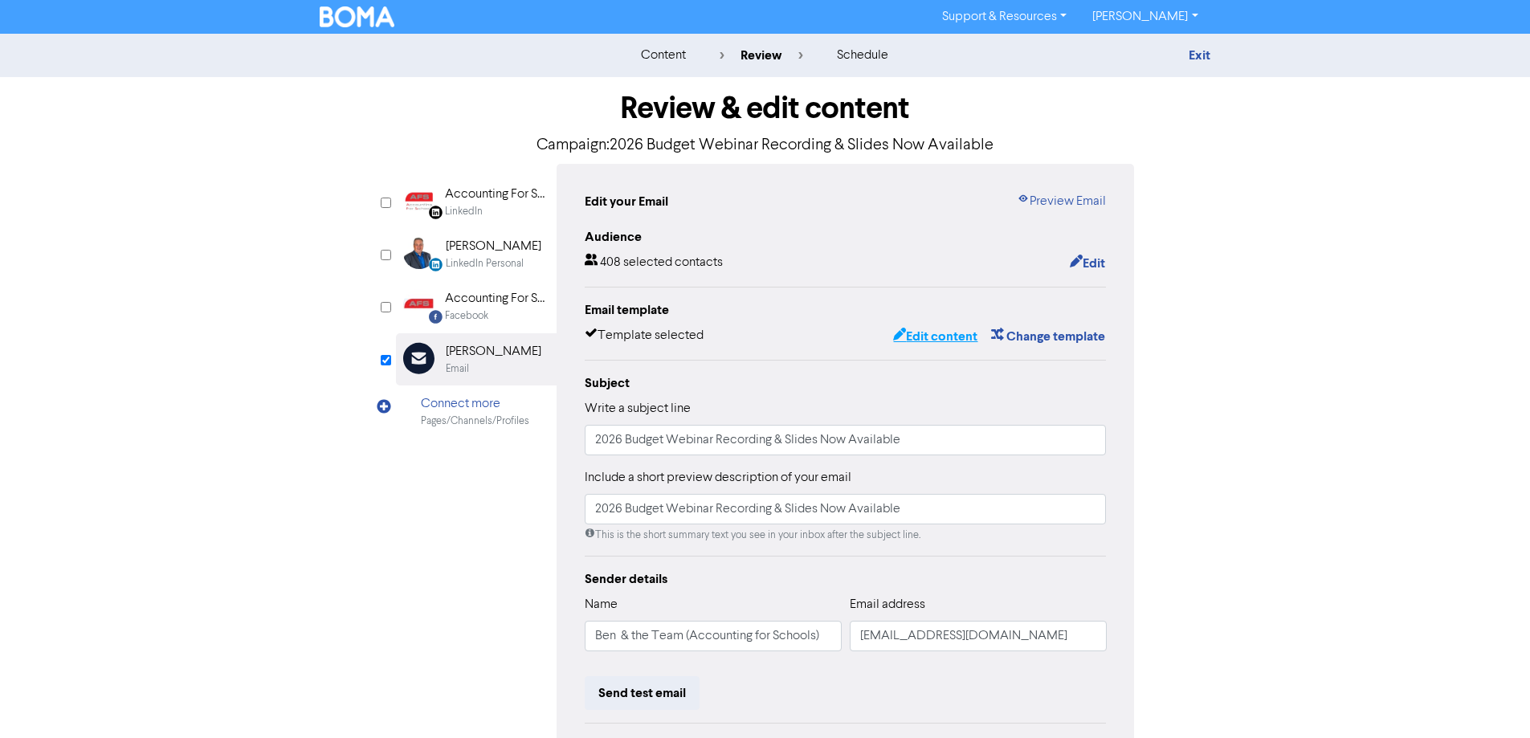
click at [944, 326] on div "Email template Template selected Edit content Change template" at bounding box center [846, 323] width 522 height 47
click at [944, 334] on button "Edit content" at bounding box center [935, 336] width 86 height 21
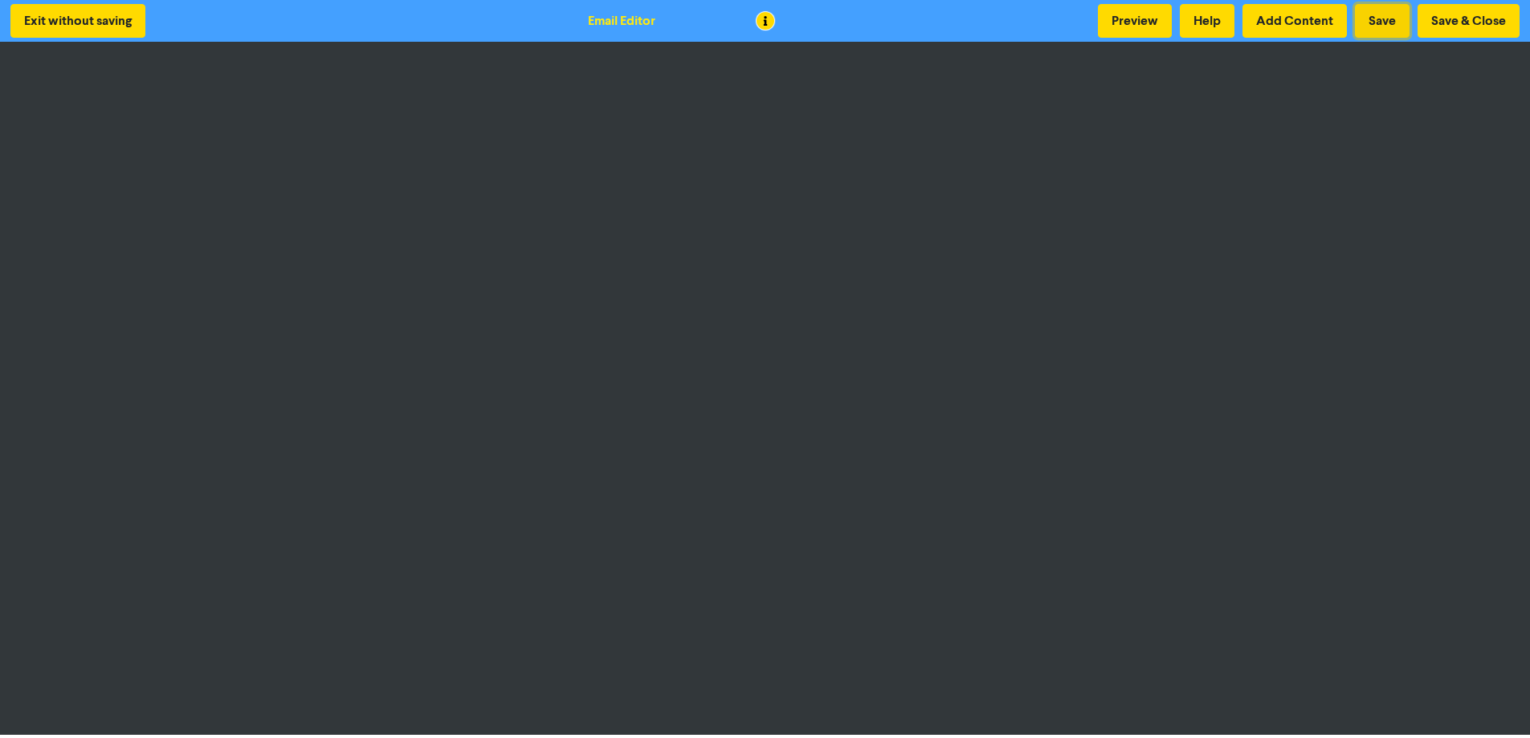
click at [1371, 22] on button "Save" at bounding box center [1382, 21] width 55 height 34
click at [1382, 22] on button "Save" at bounding box center [1382, 21] width 55 height 34
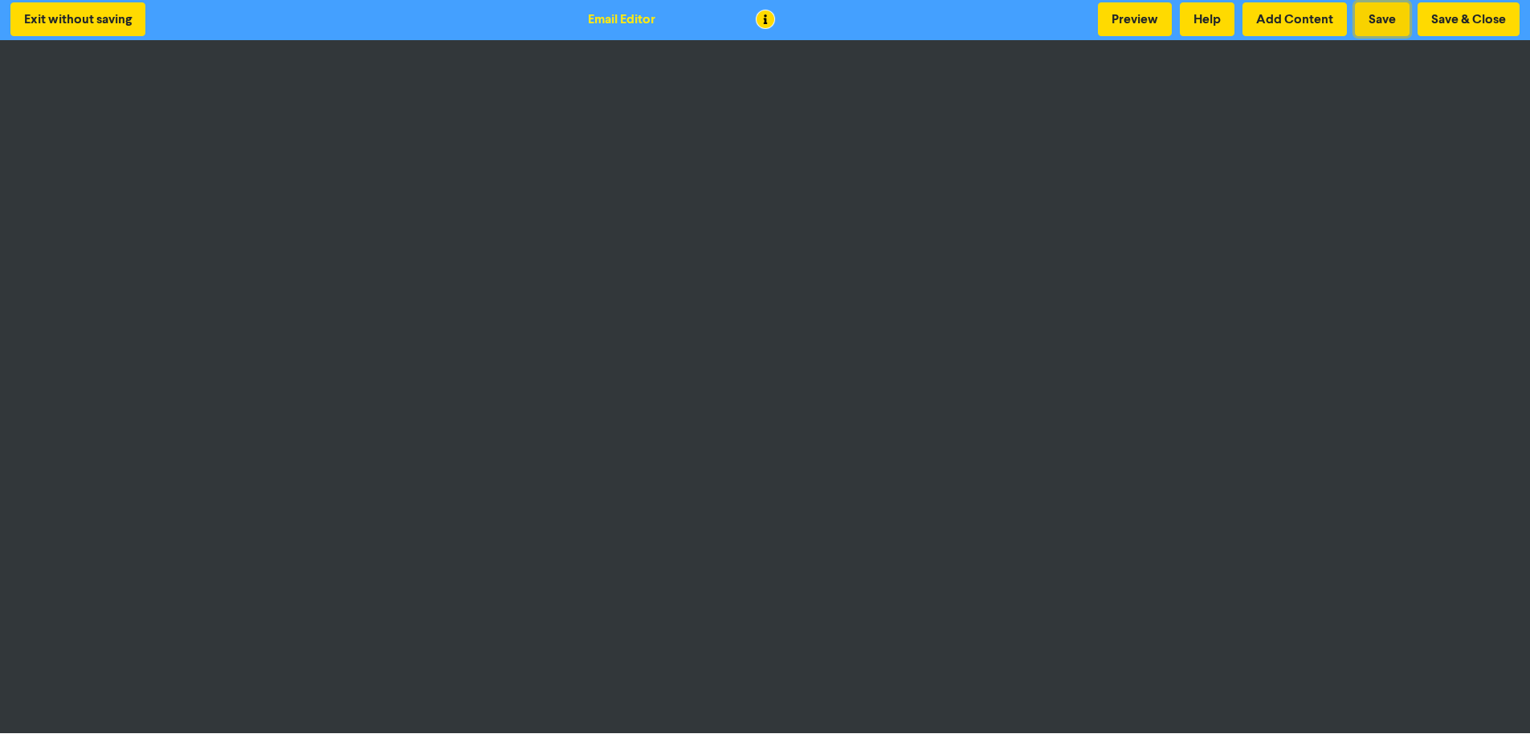
click at [1394, 20] on button "Save" at bounding box center [1382, 19] width 55 height 34
click at [1468, 14] on button "Save & Close" at bounding box center [1468, 19] width 102 height 34
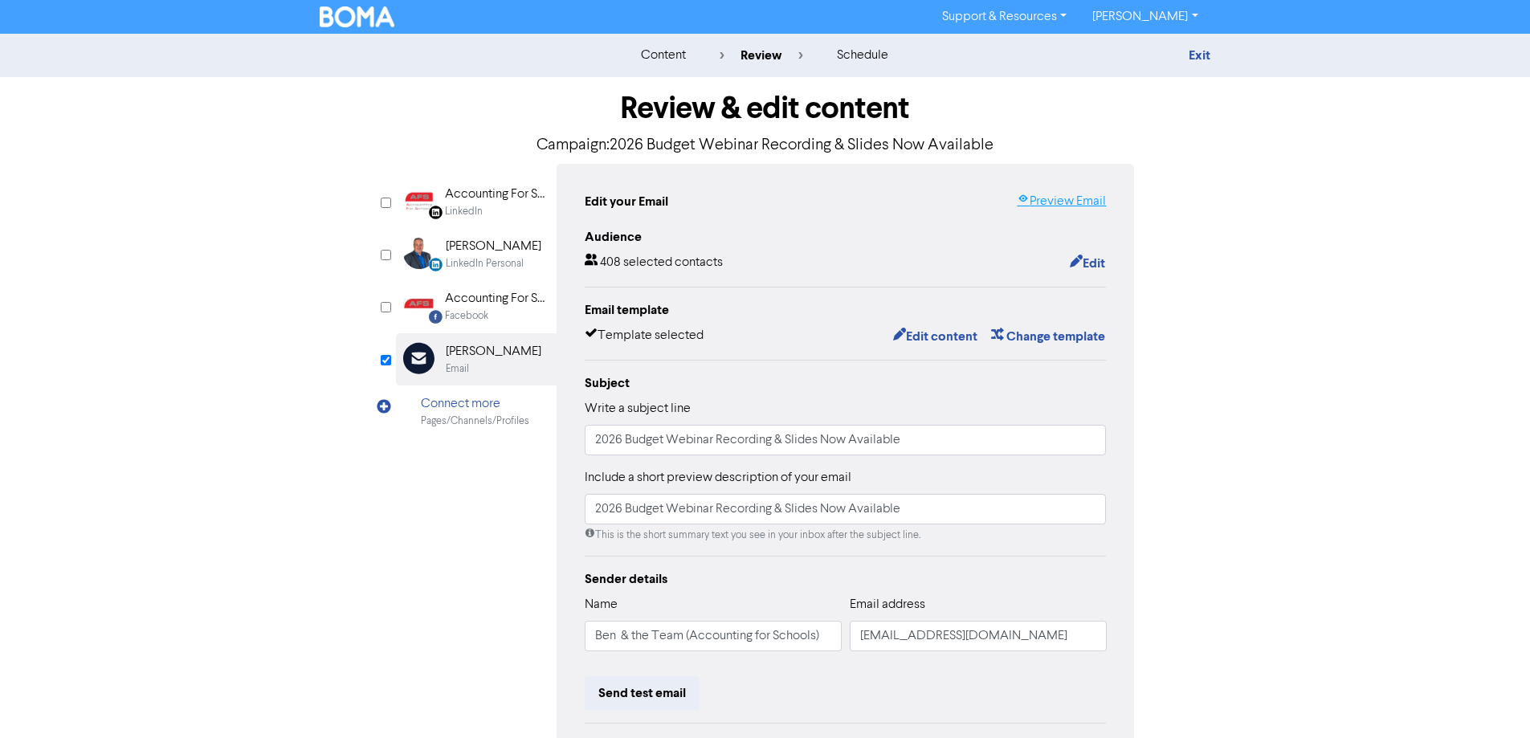
click at [1059, 197] on link "Preview Email" at bounding box center [1061, 201] width 89 height 19
click at [927, 336] on button "Edit content" at bounding box center [935, 336] width 86 height 21
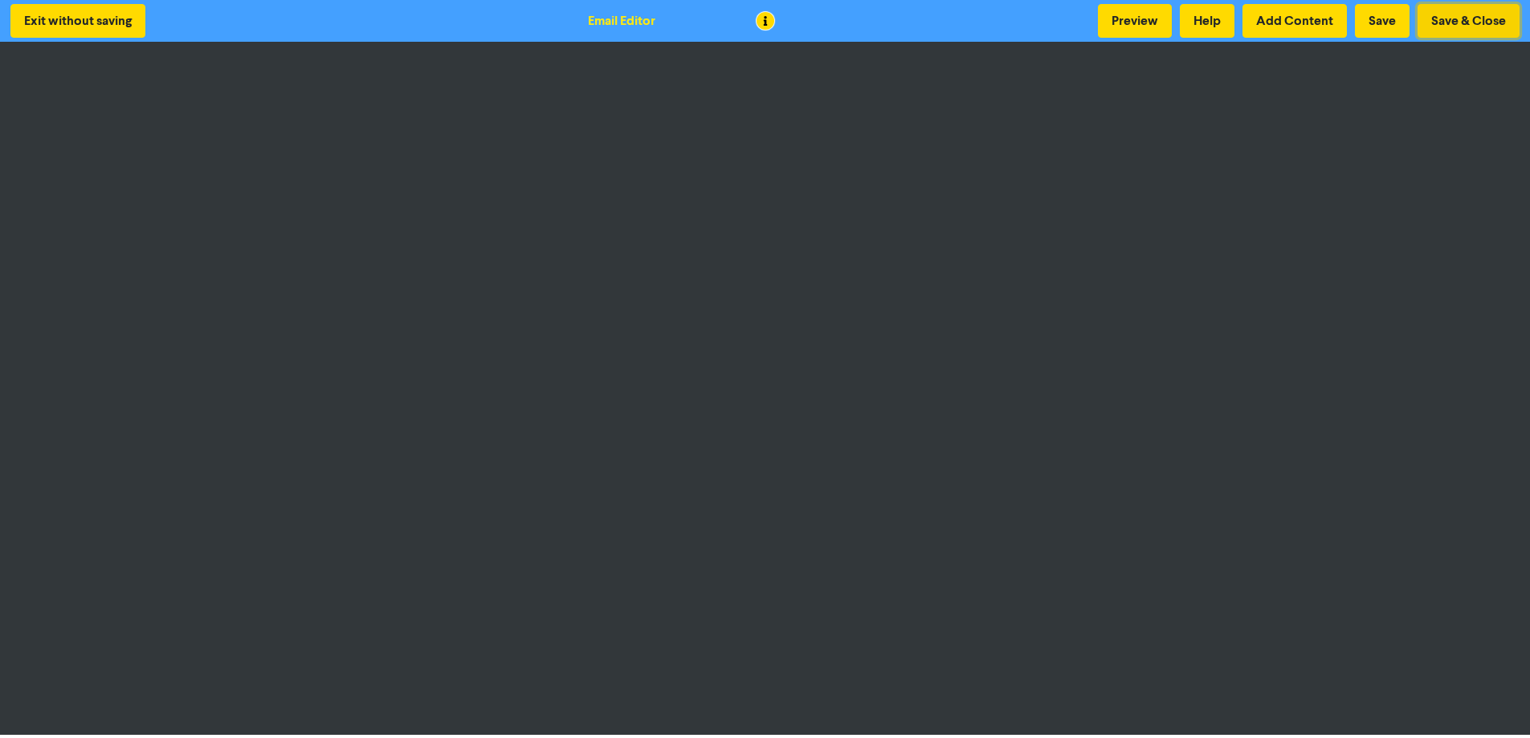
click at [1469, 9] on button "Save & Close" at bounding box center [1468, 21] width 102 height 34
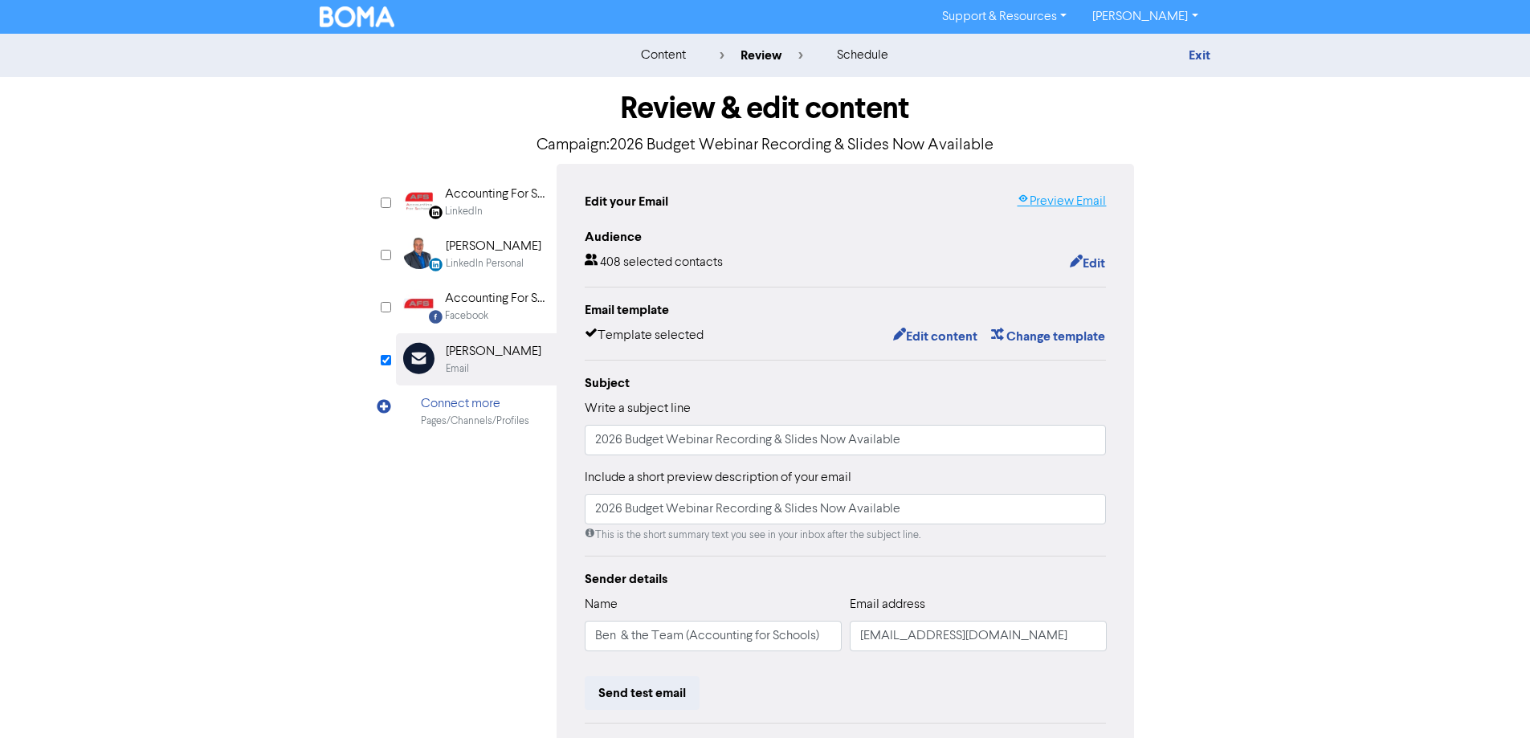
click at [1060, 210] on link "Preview Email" at bounding box center [1061, 201] width 89 height 19
click at [924, 336] on button "Edit content" at bounding box center [935, 336] width 86 height 21
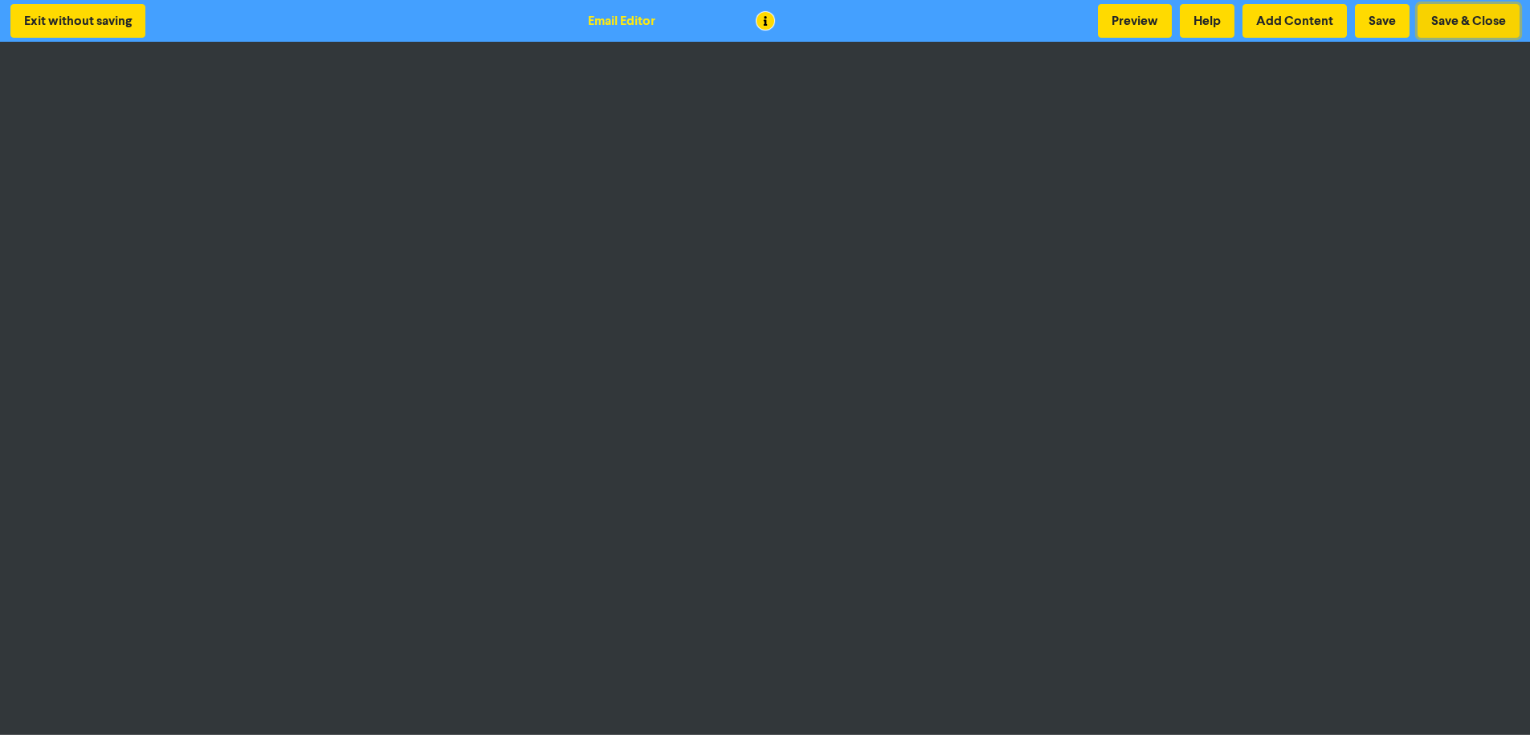
click at [1457, 24] on button "Save & Close" at bounding box center [1468, 21] width 102 height 34
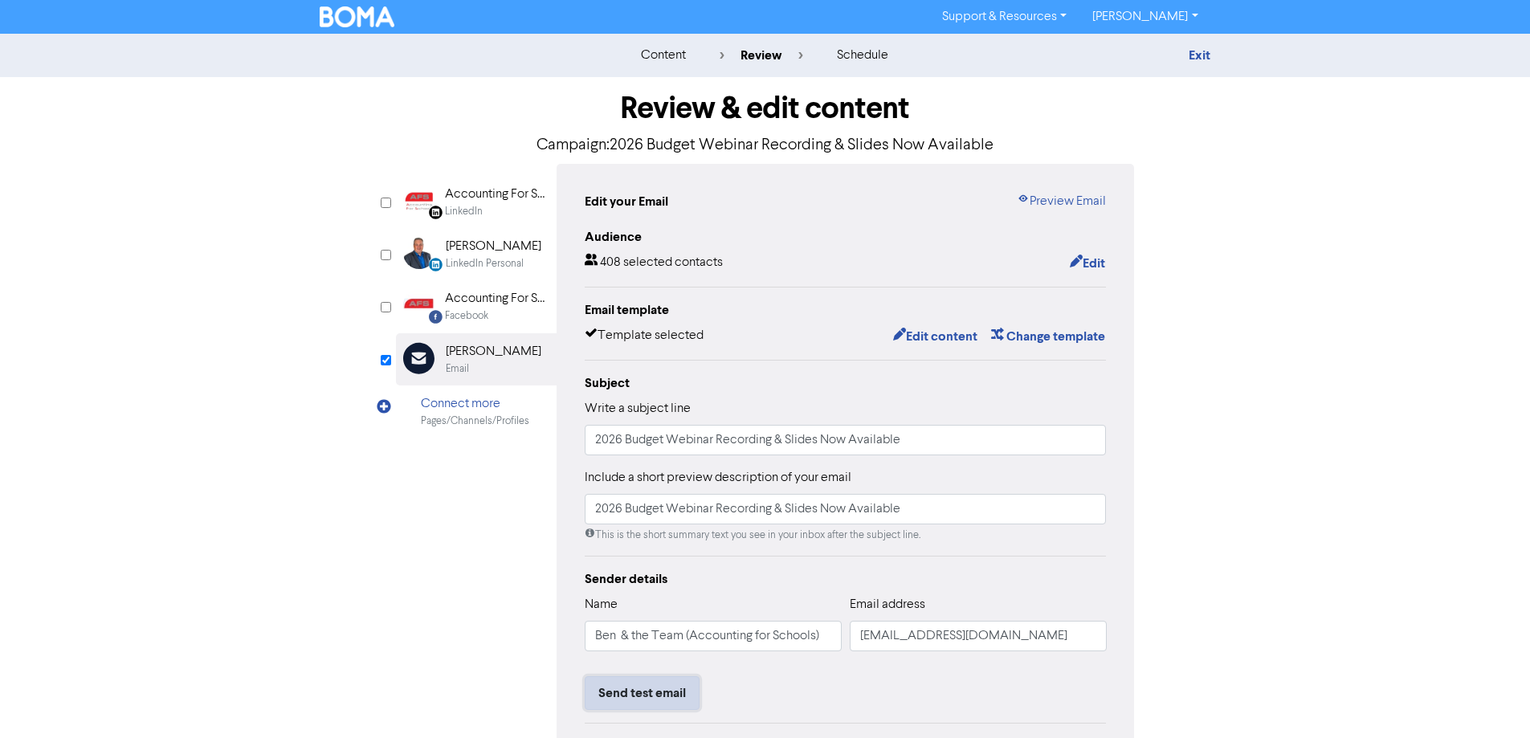
click at [651, 683] on button "Send test email" at bounding box center [642, 693] width 115 height 34
click at [754, 699] on div "Test email address" at bounding box center [846, 704] width 522 height 56
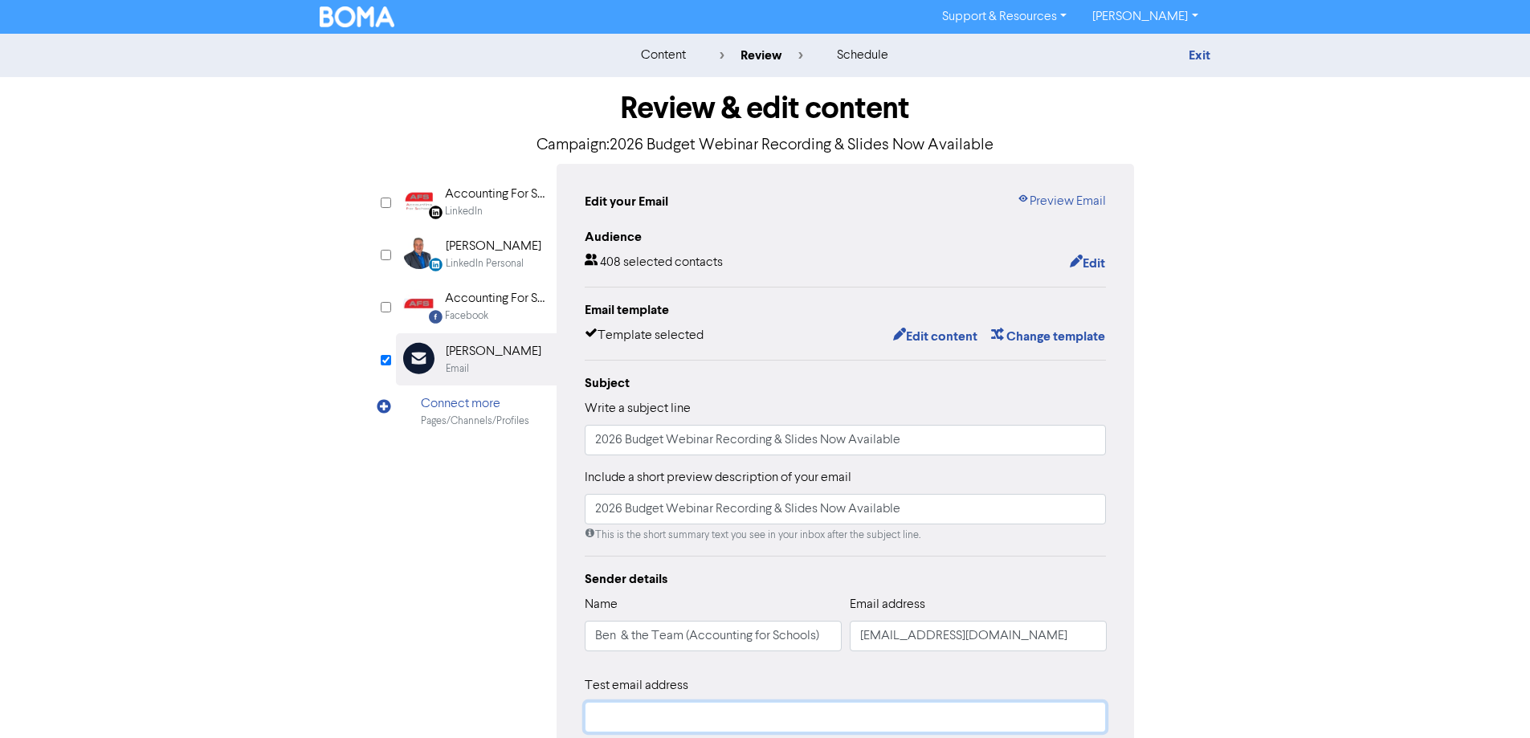
click at [756, 715] on input "text" at bounding box center [846, 717] width 522 height 31
type input "[EMAIL_ADDRESS][DOMAIN_NAME]"
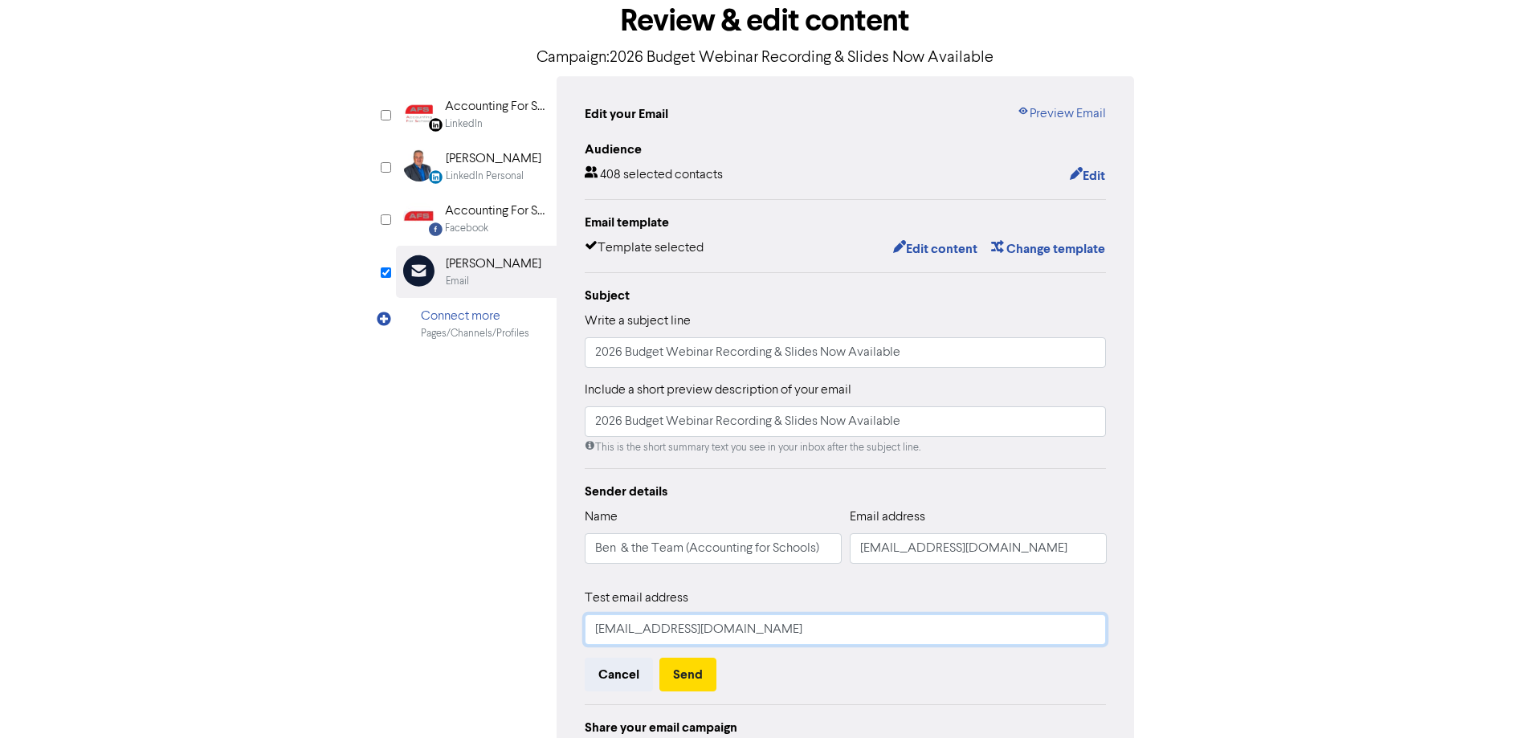
scroll to position [161, 0]
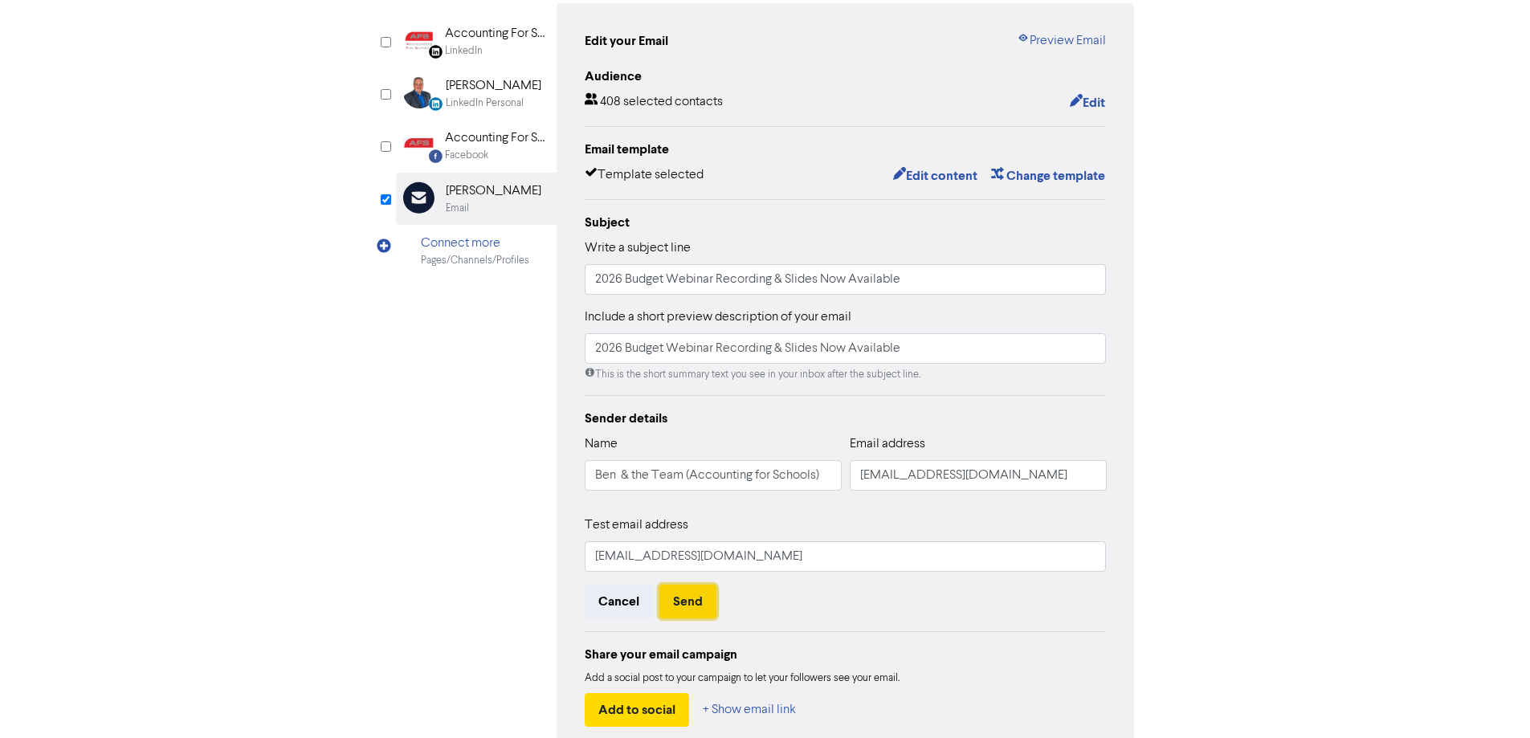
click at [702, 609] on button "Send" at bounding box center [687, 602] width 57 height 34
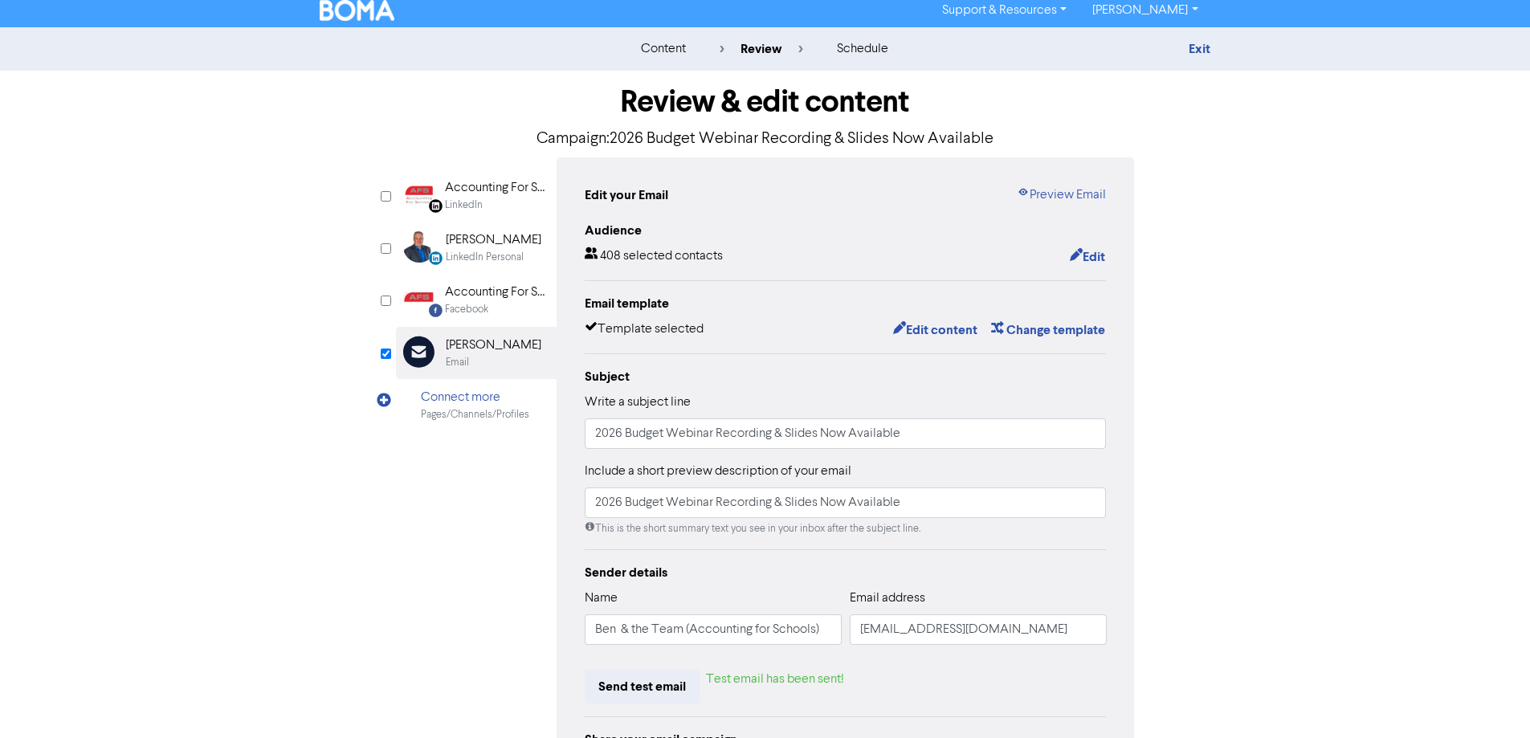
scroll to position [0, 0]
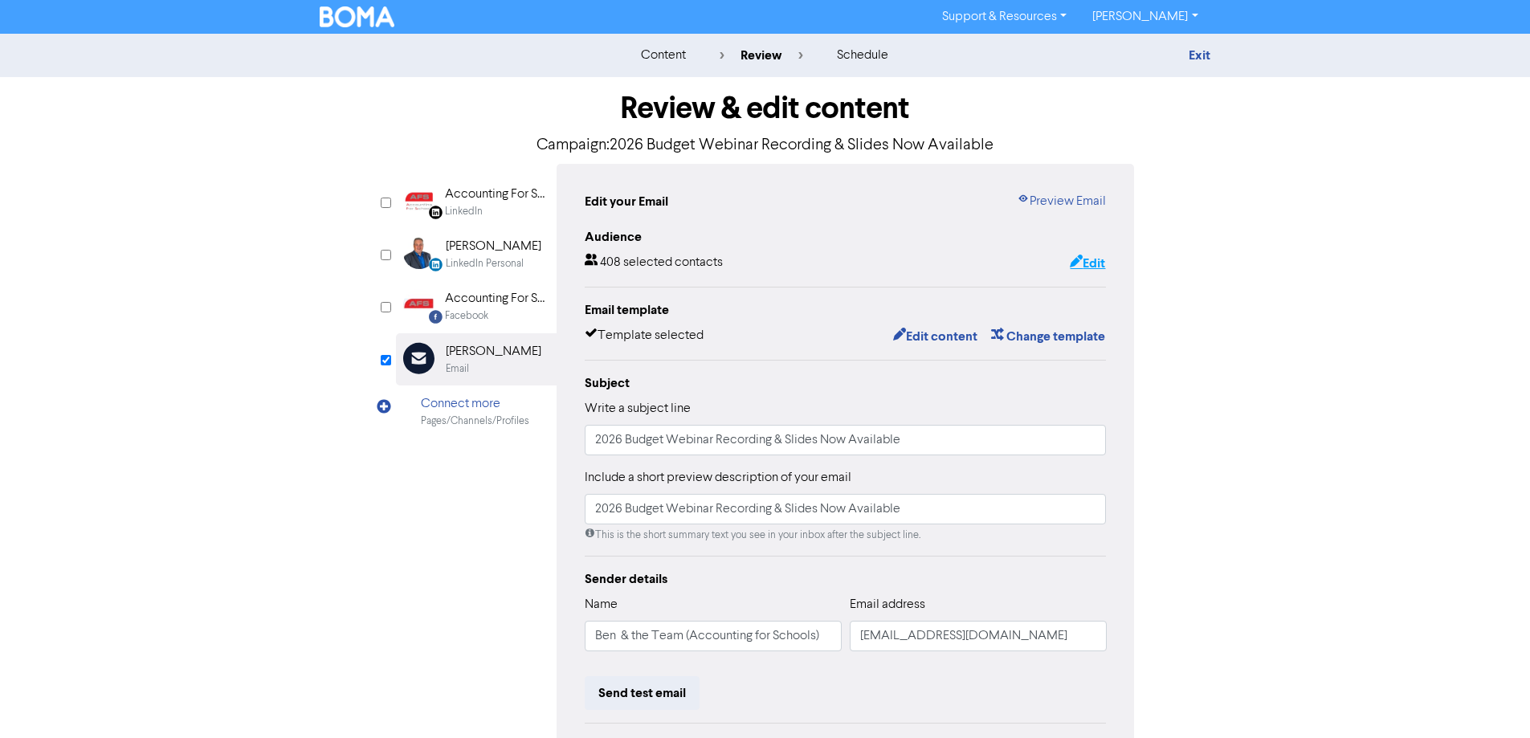
click at [1088, 267] on button "Edit" at bounding box center [1087, 263] width 37 height 21
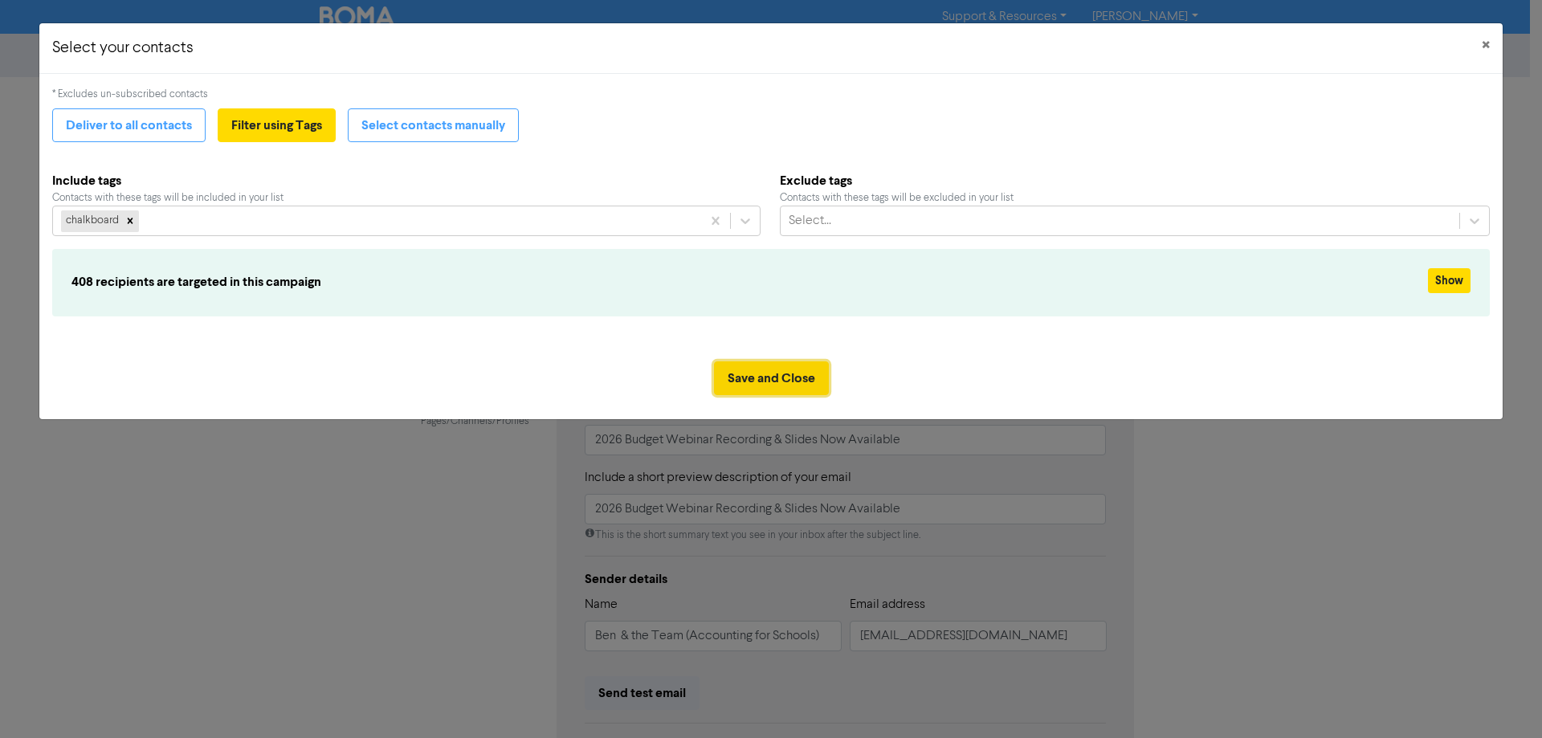
click at [783, 374] on button "Save and Close" at bounding box center [771, 378] width 115 height 34
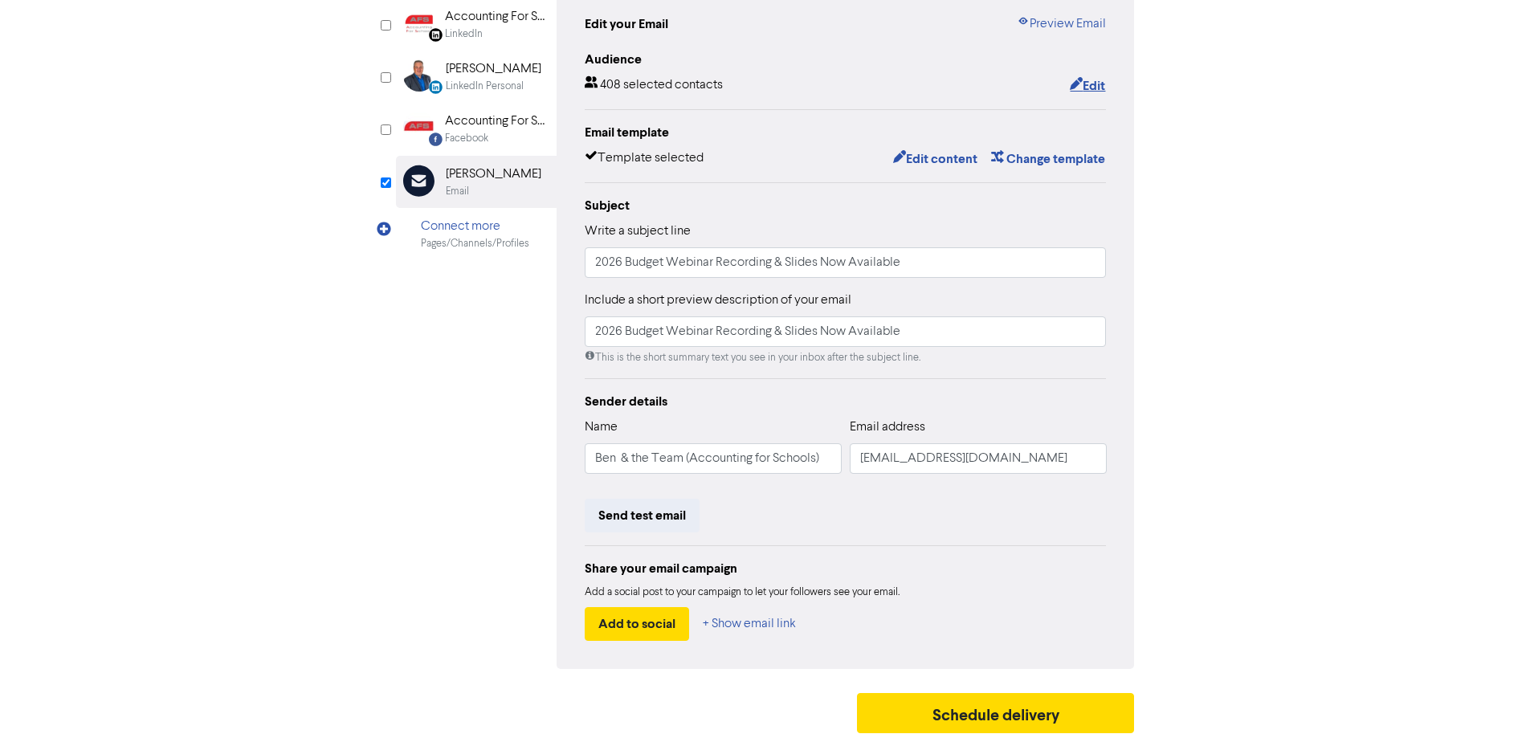
scroll to position [182, 0]
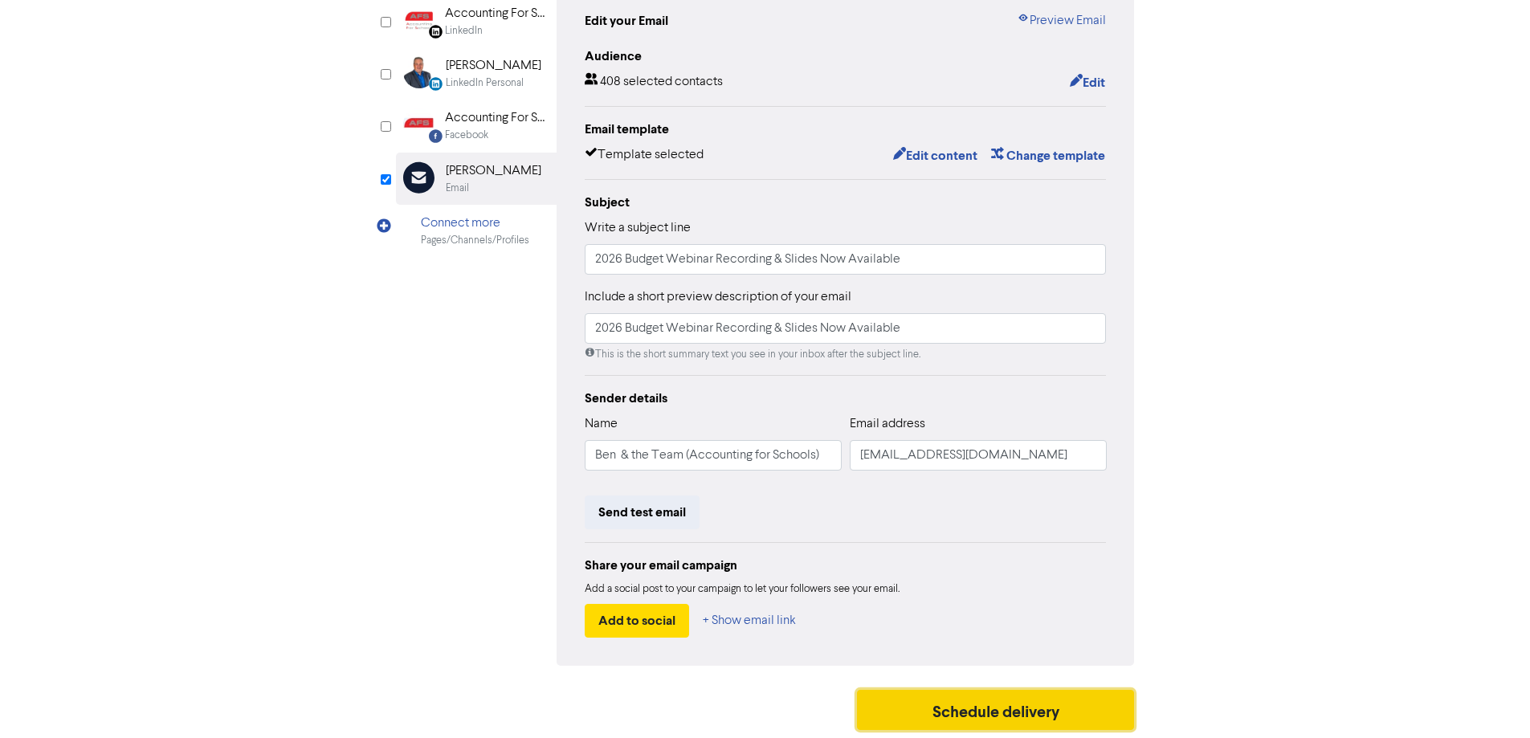
click at [996, 705] on button "Schedule delivery" at bounding box center [996, 710] width 278 height 40
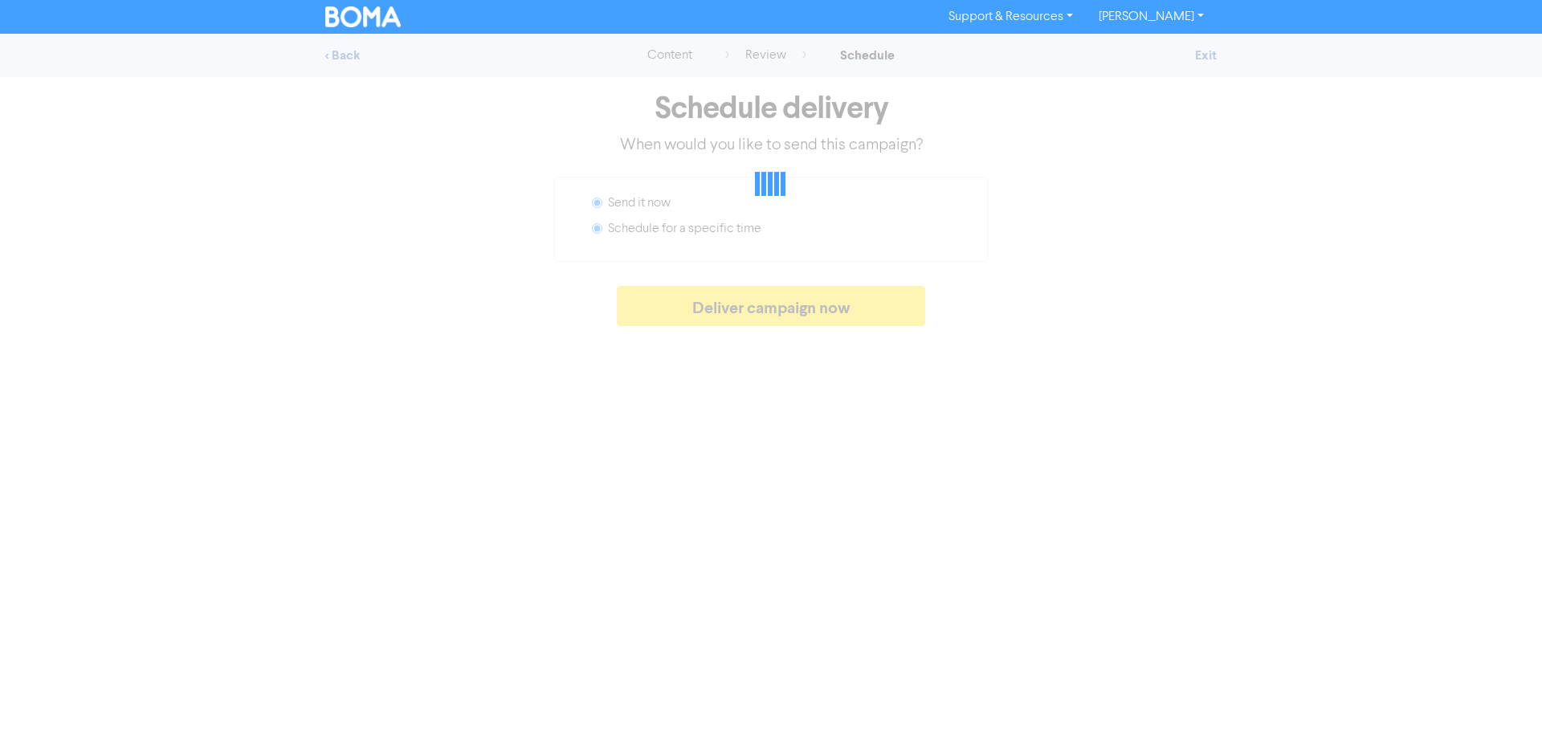
radio input "false"
radio input "true"
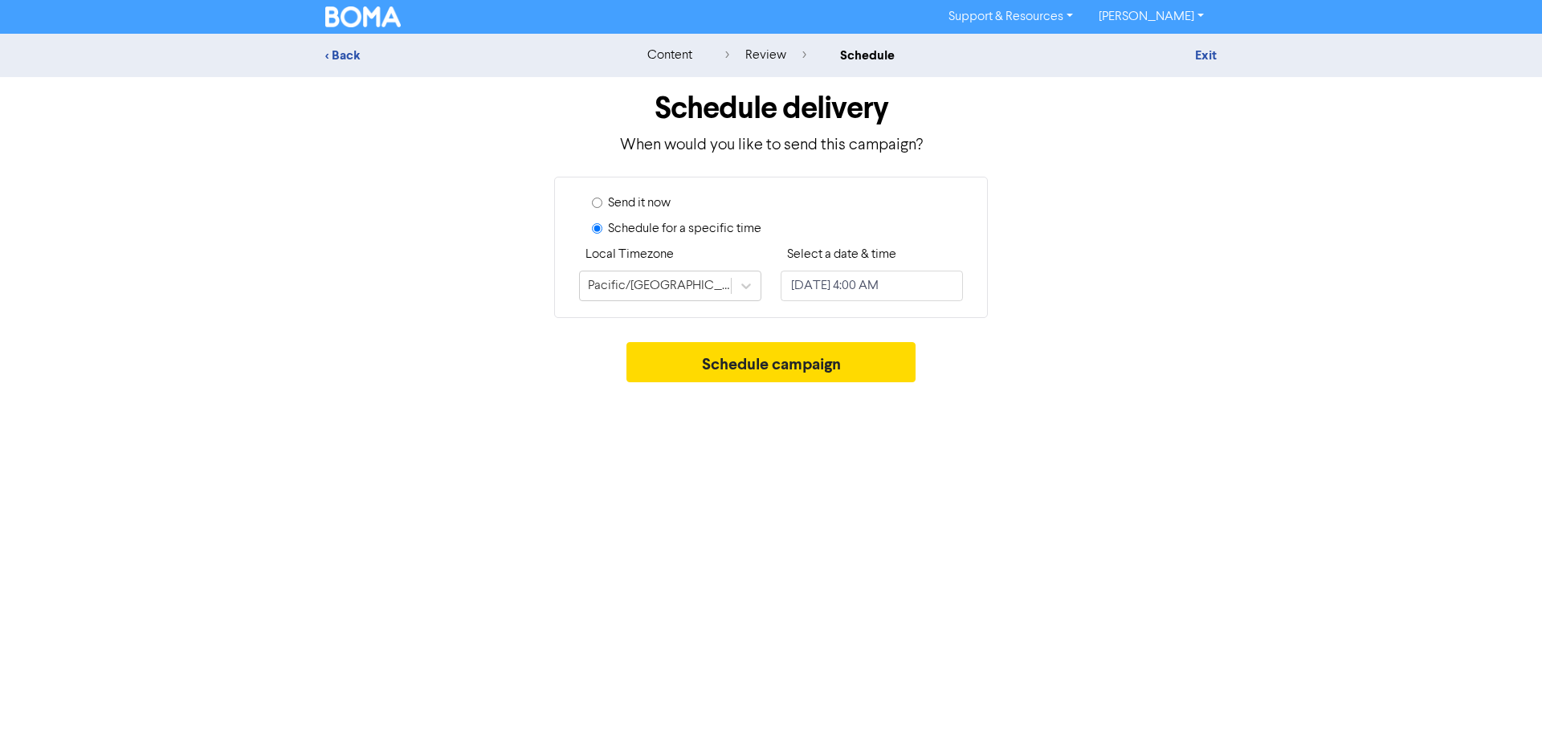
click at [621, 202] on label "Send it now" at bounding box center [639, 203] width 63 height 19
click at [602, 202] on input "Send it now" at bounding box center [597, 203] width 10 height 10
radio input "true"
radio input "false"
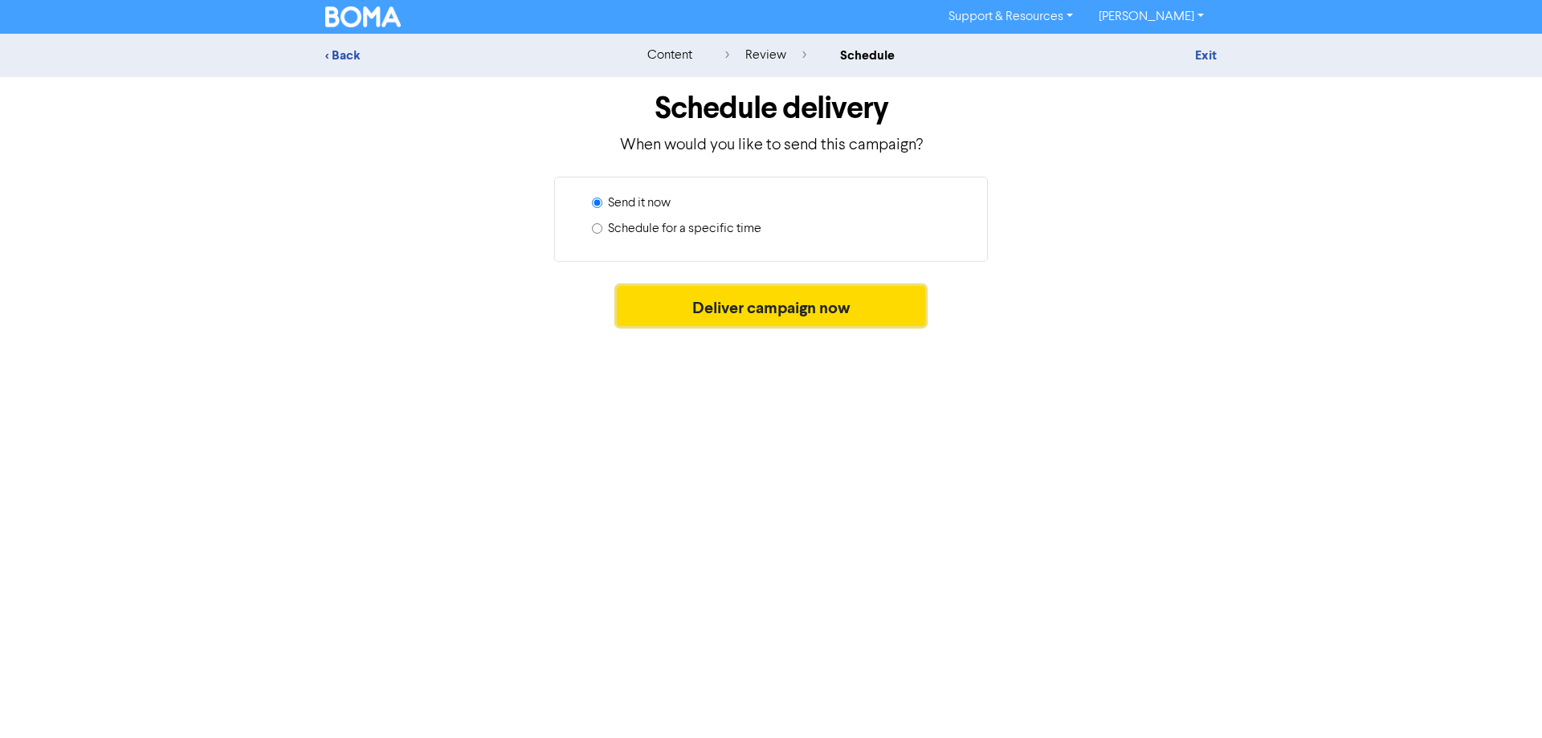
click at [746, 314] on button "Deliver campaign now" at bounding box center [771, 306] width 309 height 40
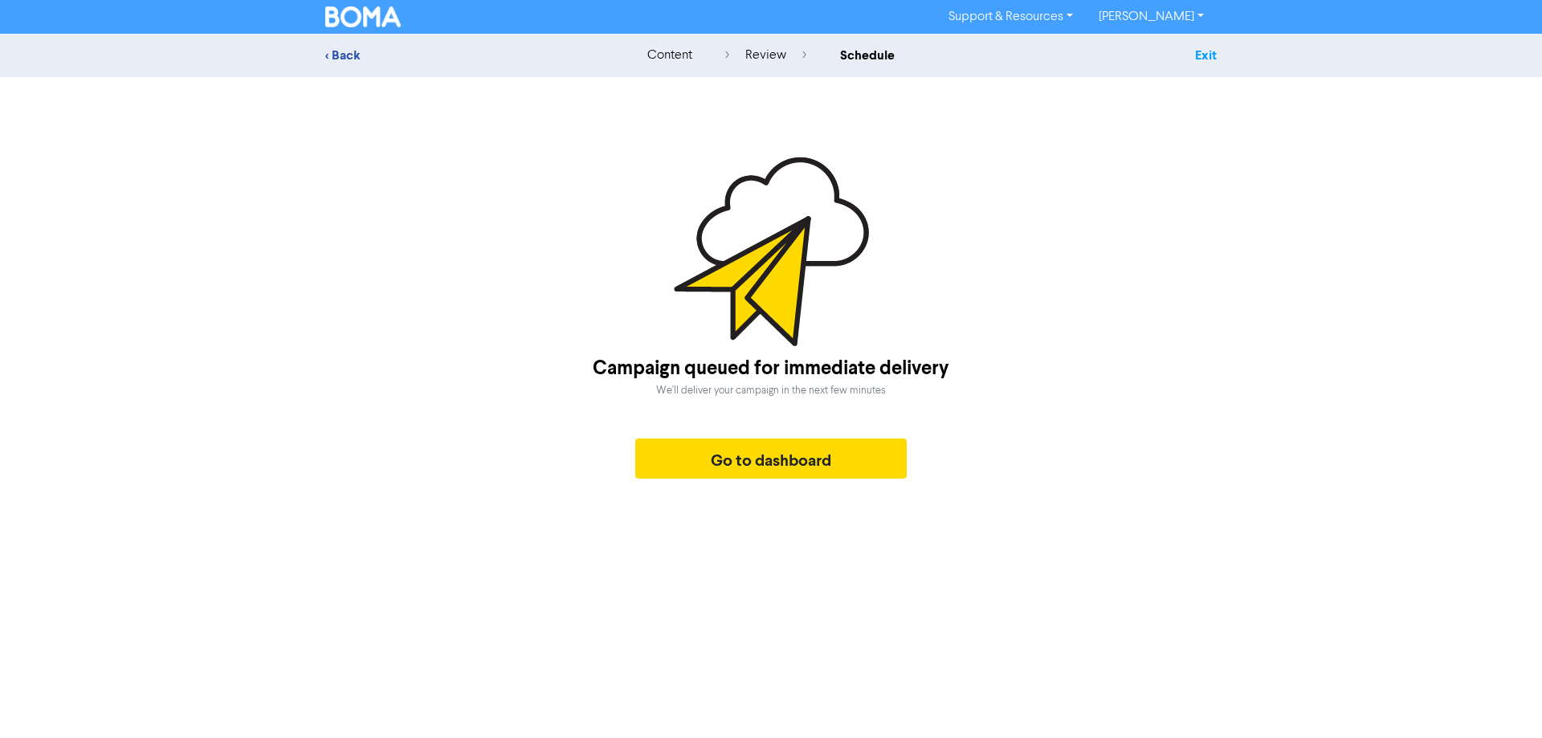
click at [1204, 55] on link "Exit" at bounding box center [1206, 55] width 22 height 16
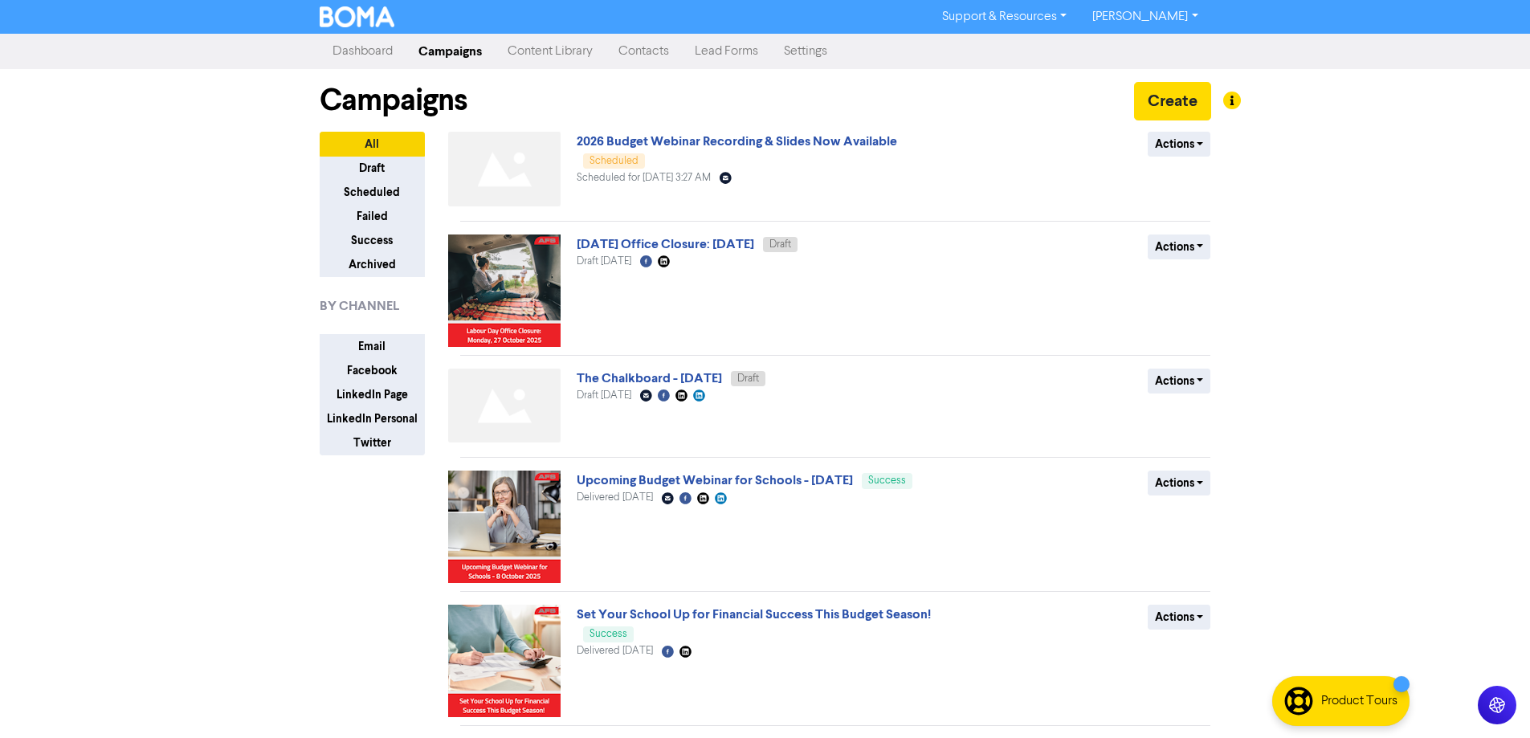
click at [1164, 26] on link "[PERSON_NAME]" at bounding box center [1144, 17] width 131 height 26
drag, startPoint x: 1159, startPoint y: 48, endPoint x: 635, endPoint y: 27, distance: 524.8
click at [1159, 48] on button "Log Out" at bounding box center [1143, 48] width 127 height 19
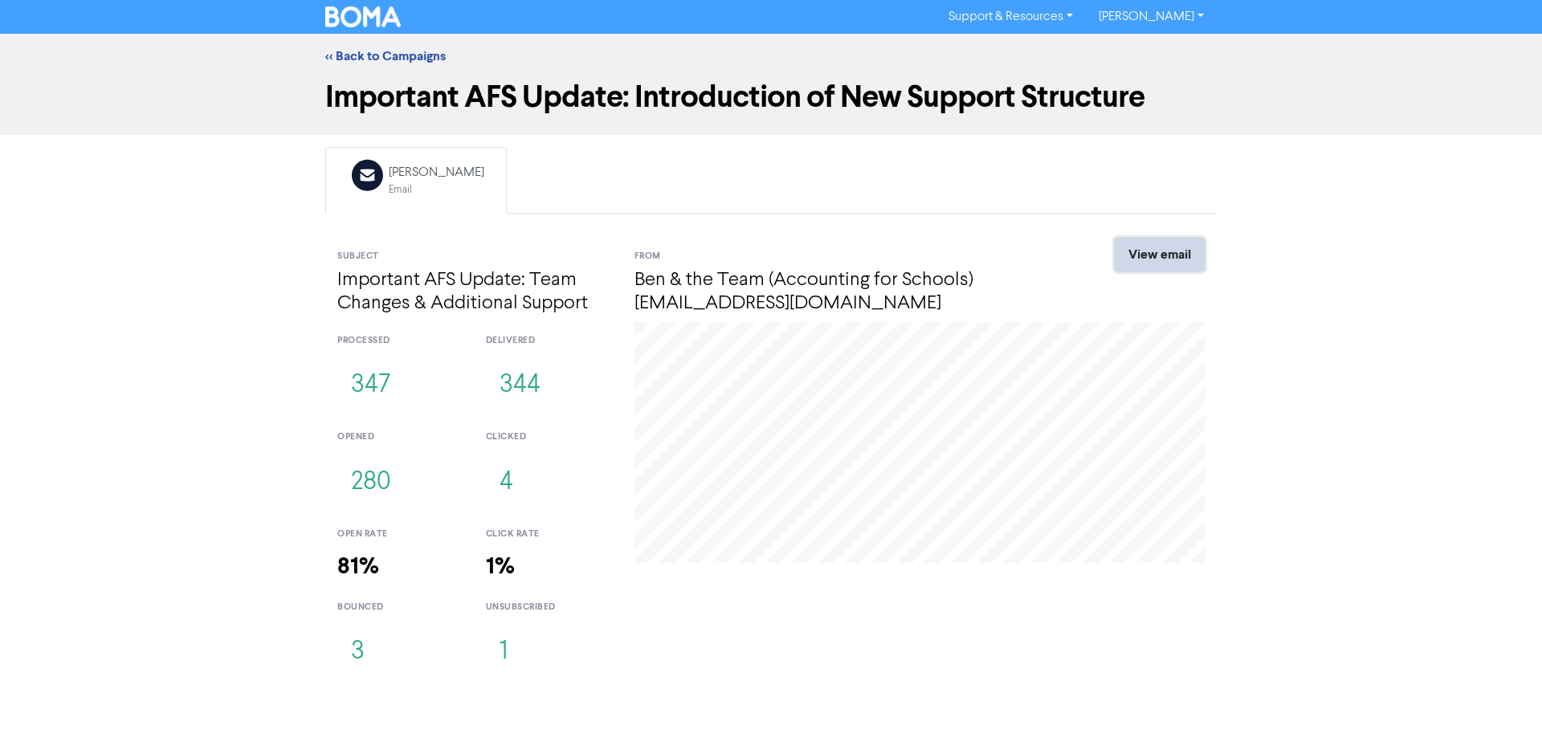
click at [1146, 264] on link "View email" at bounding box center [1160, 255] width 90 height 34
click at [408, 59] on link "<< Back to Campaigns" at bounding box center [385, 56] width 120 height 16
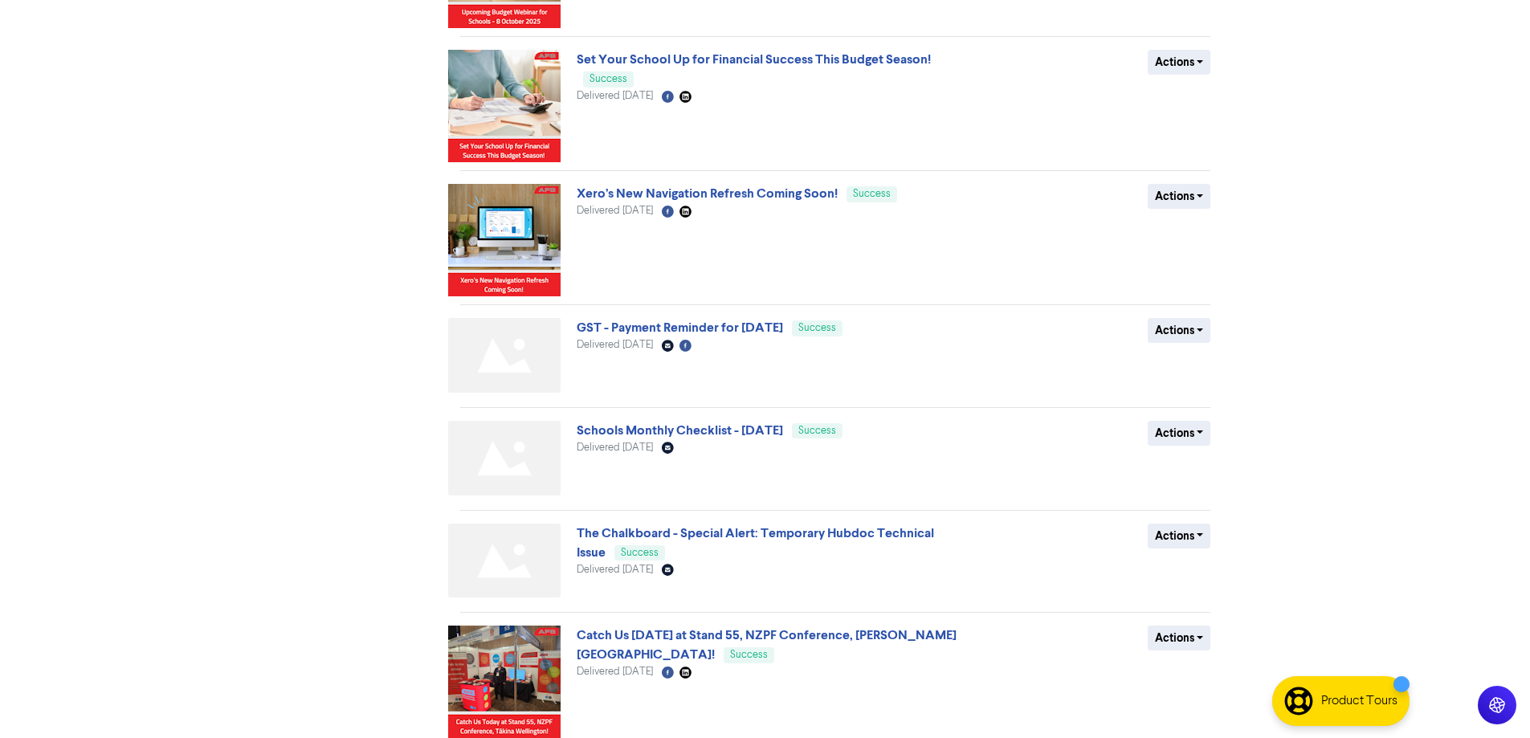
scroll to position [620, 0]
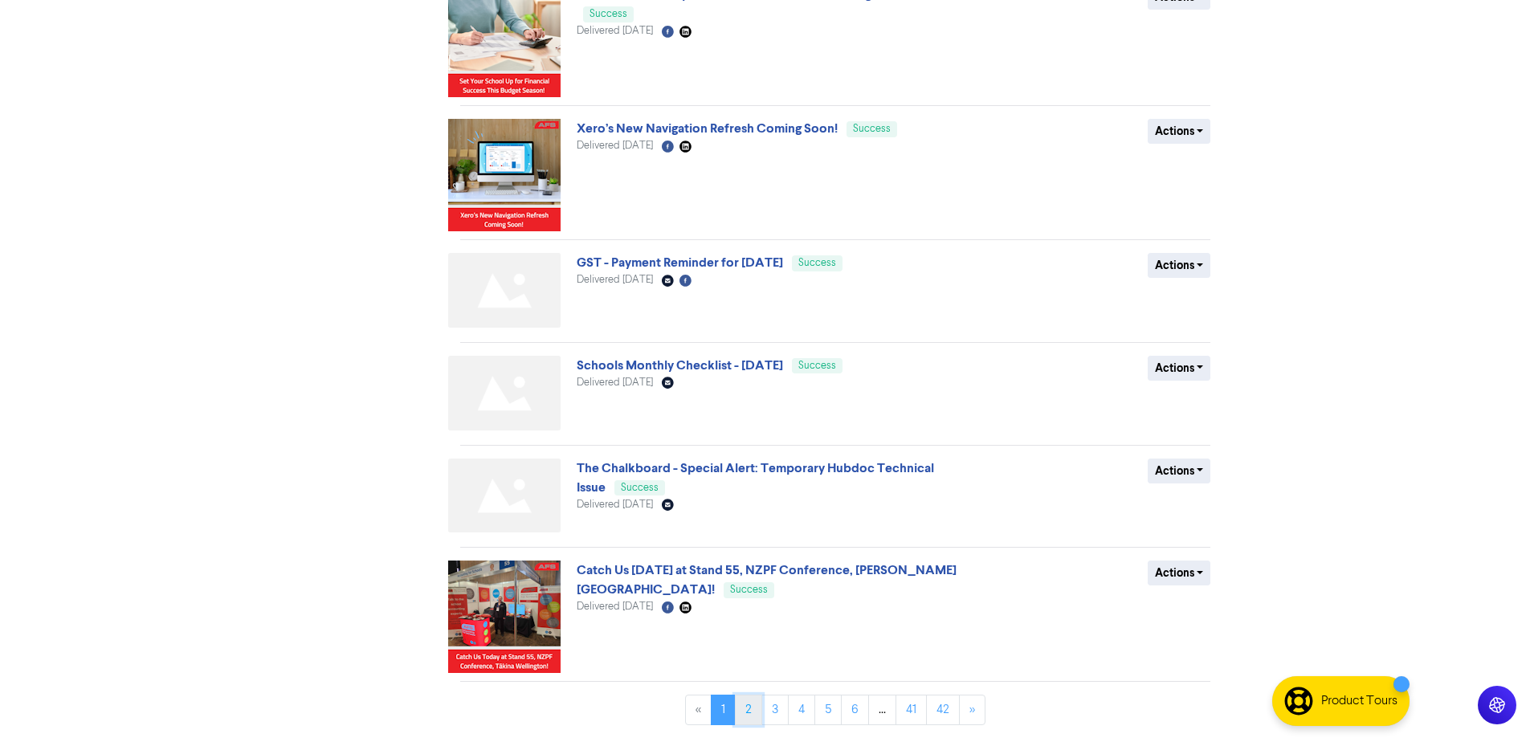
click at [753, 707] on link "2" at bounding box center [748, 710] width 27 height 31
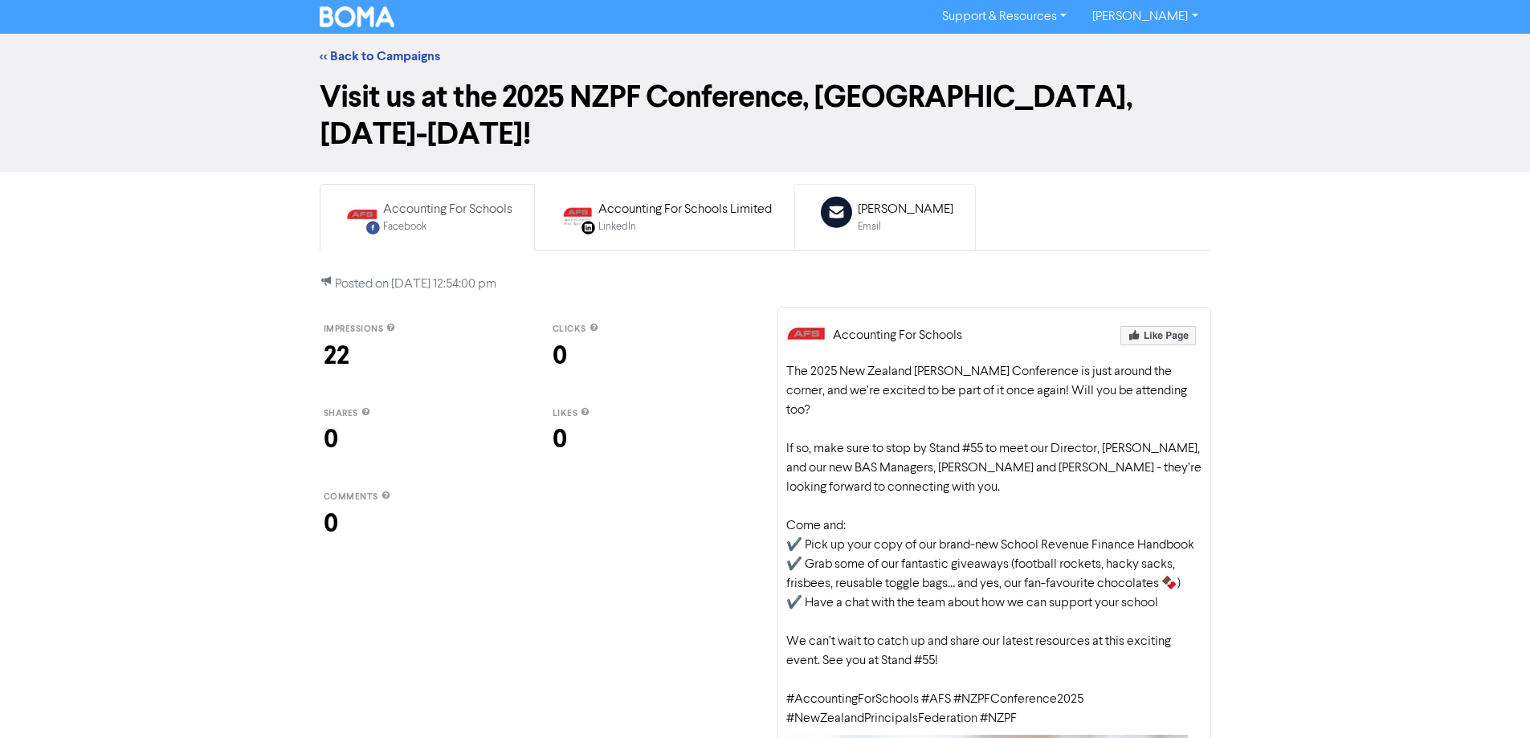
click at [889, 219] on div "Email" at bounding box center [906, 226] width 96 height 15
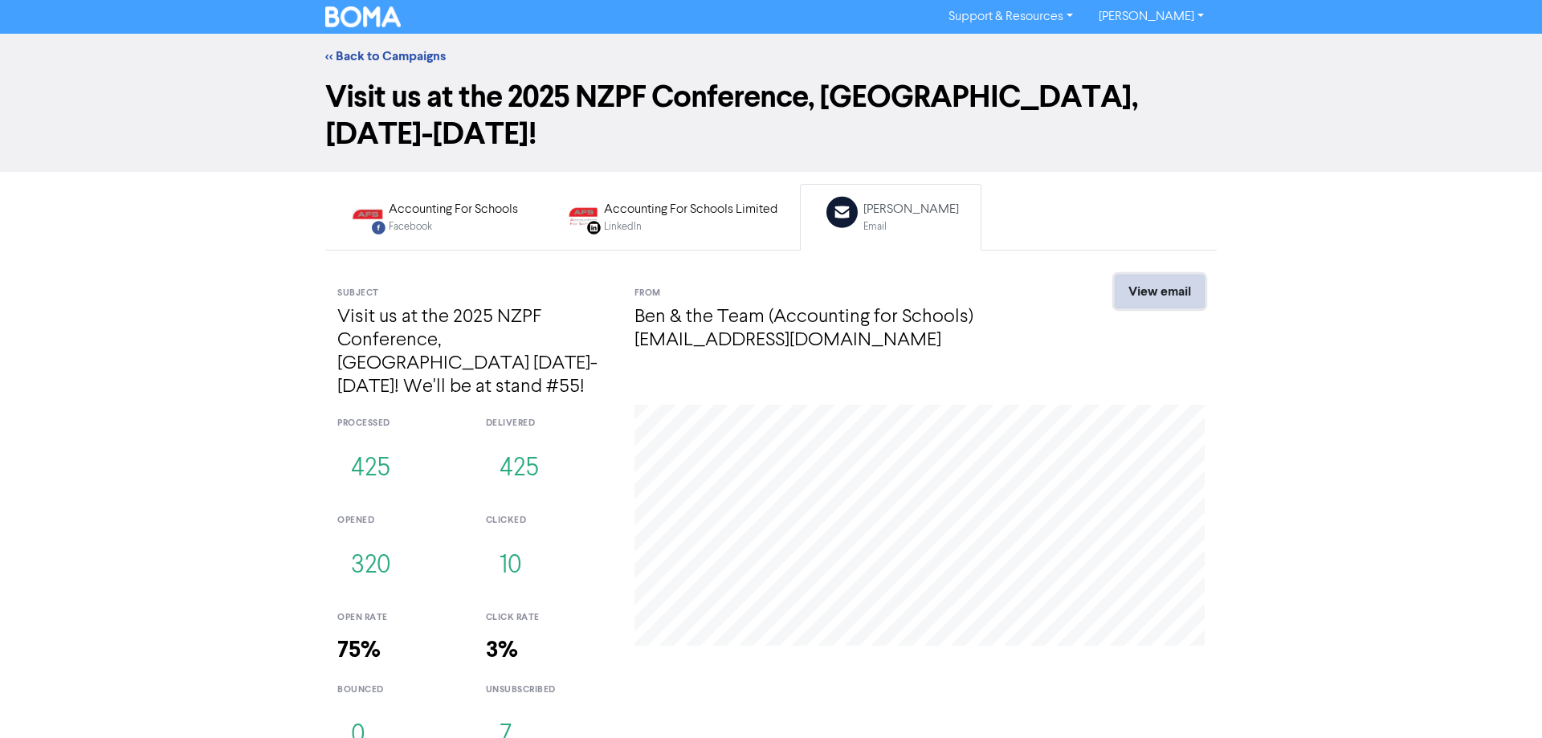
click at [1162, 275] on link "View email" at bounding box center [1160, 292] width 90 height 34
click at [406, 50] on link "<< Back to Campaigns" at bounding box center [385, 56] width 120 height 16
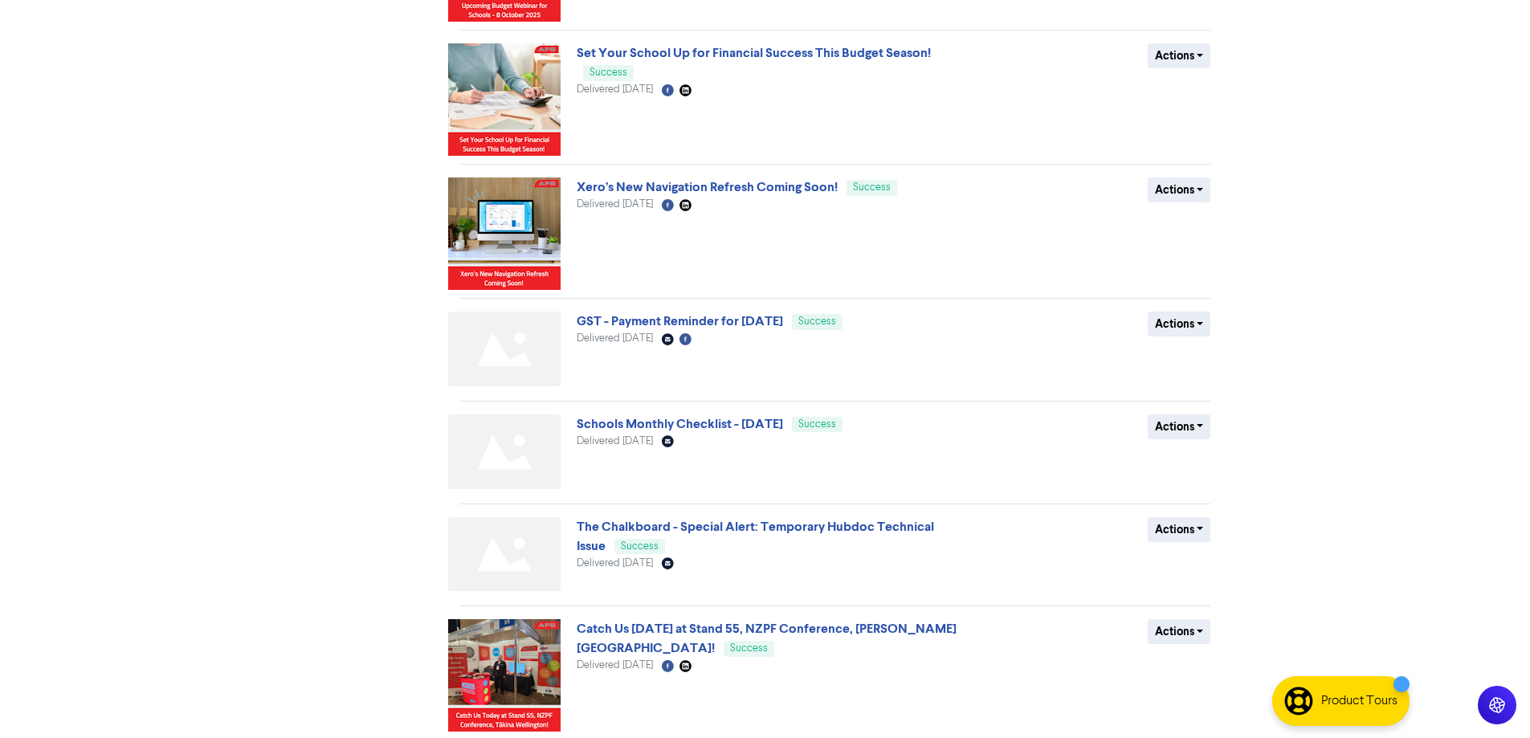
scroll to position [620, 0]
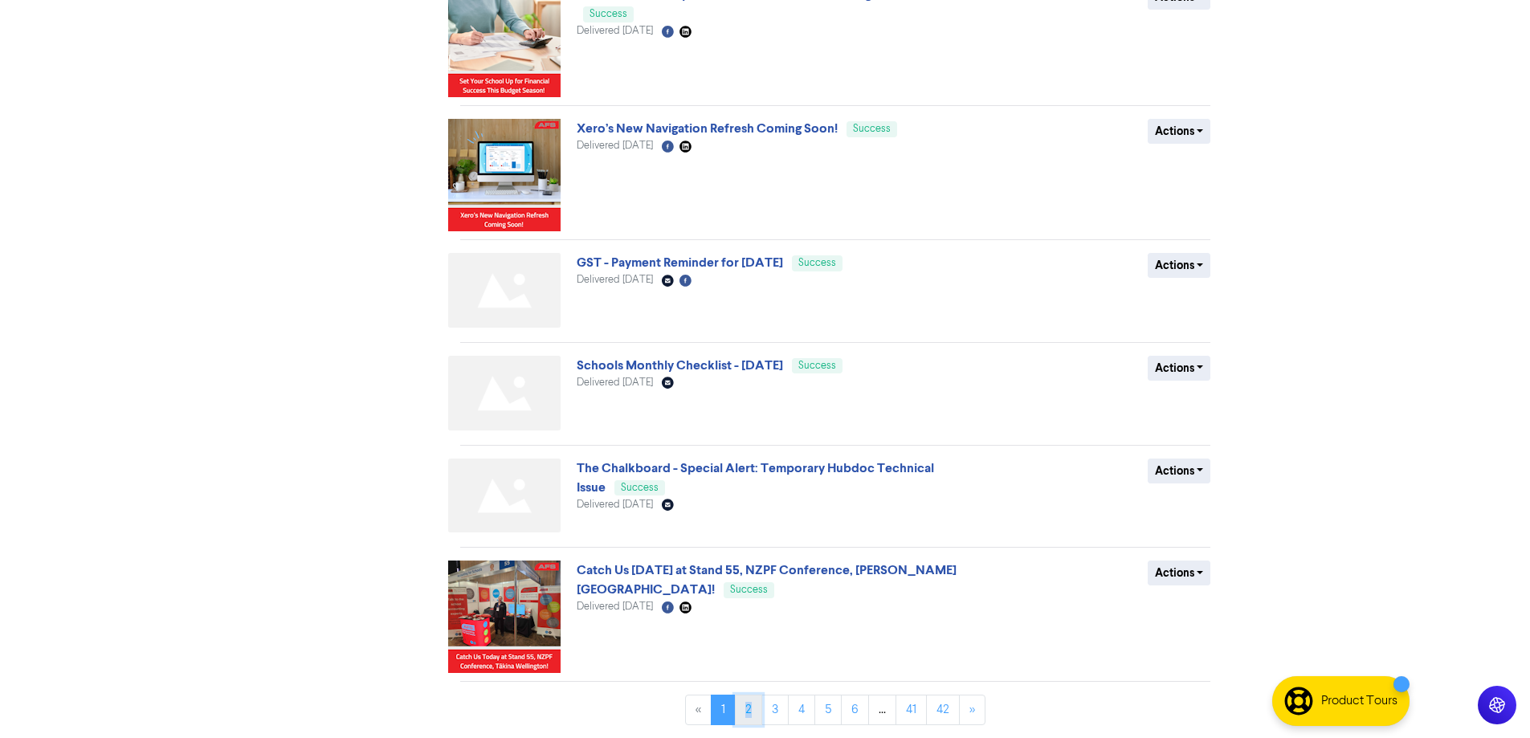
click at [750, 715] on link "2" at bounding box center [748, 710] width 27 height 31
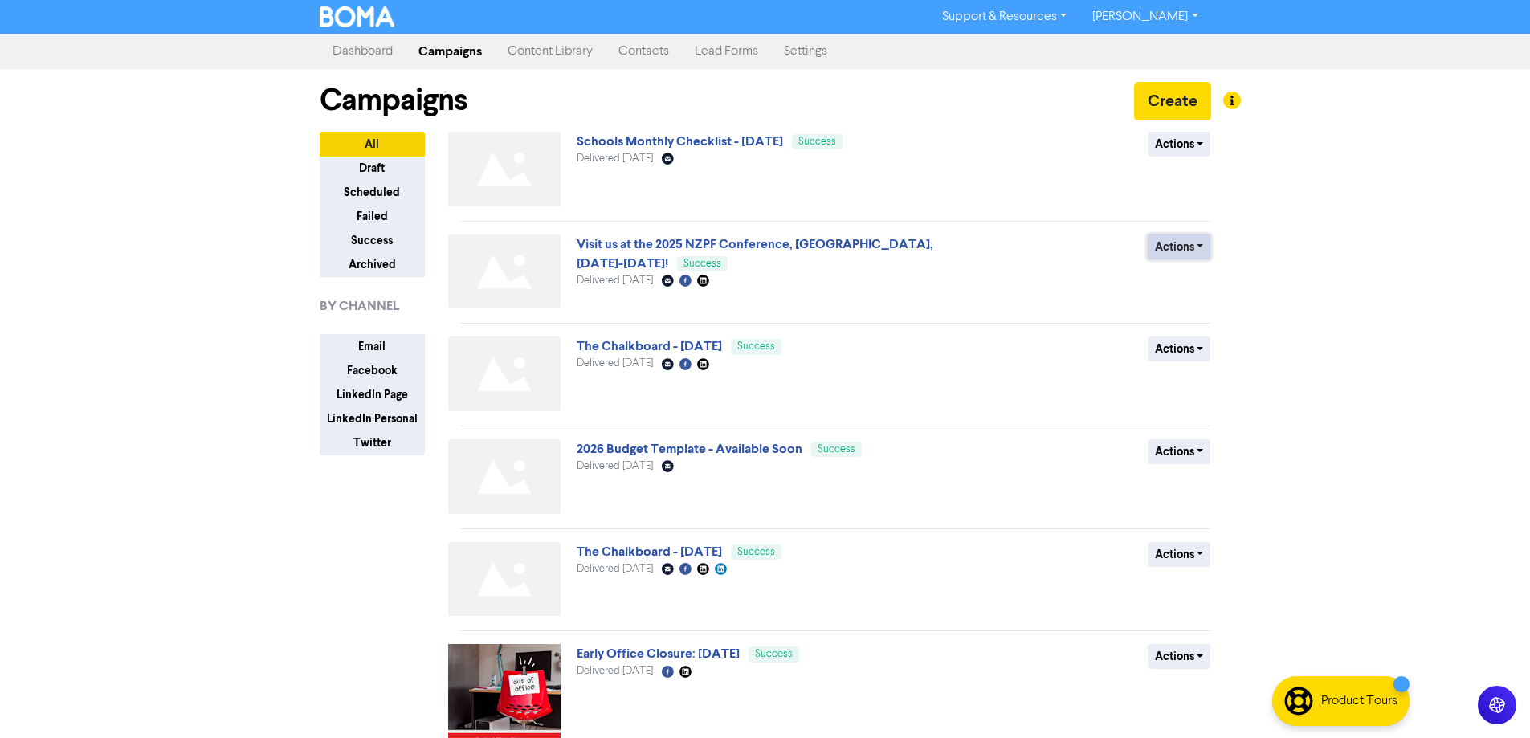
click at [1192, 247] on button "Actions" at bounding box center [1178, 246] width 63 height 25
click at [1191, 280] on button "Duplicate" at bounding box center [1211, 281] width 127 height 26
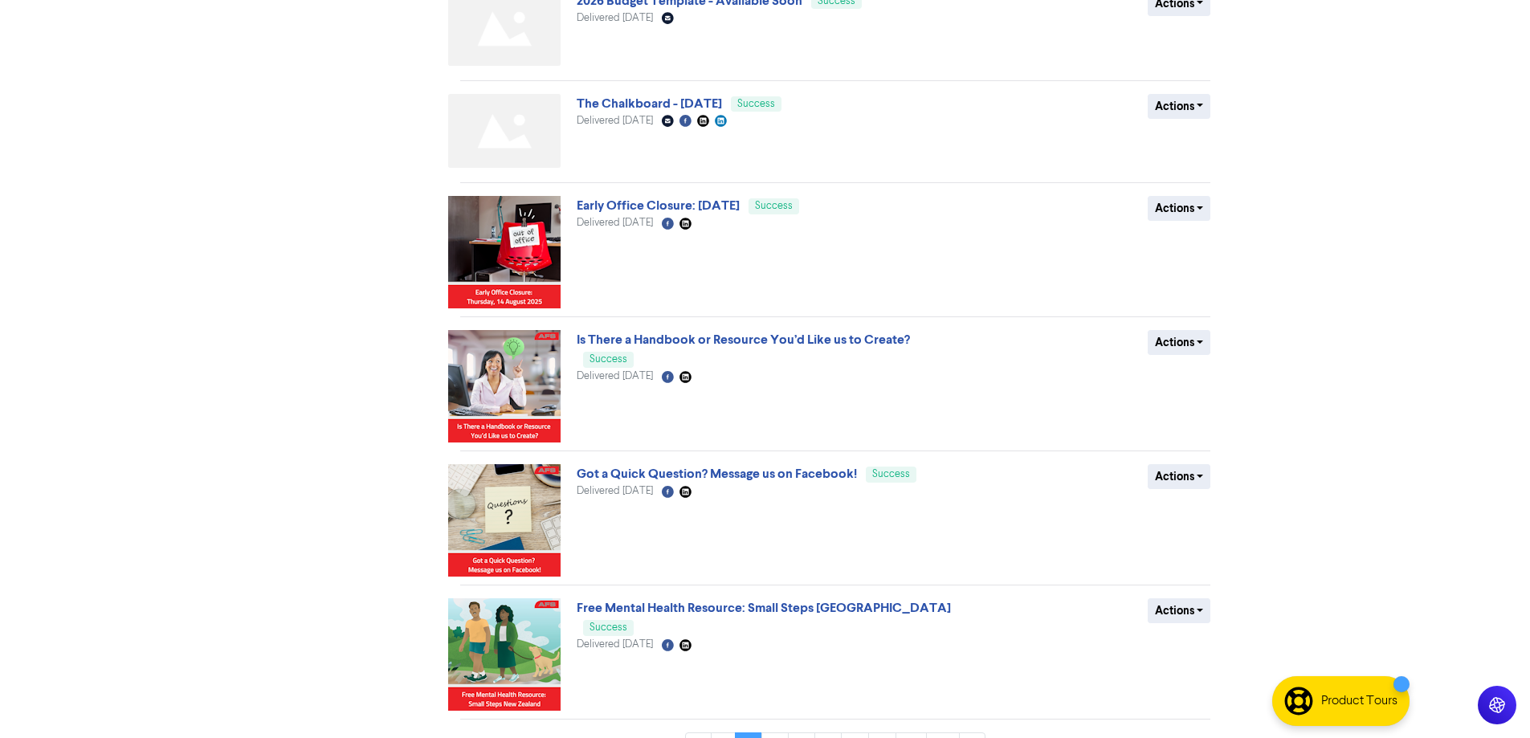
scroll to position [620, 0]
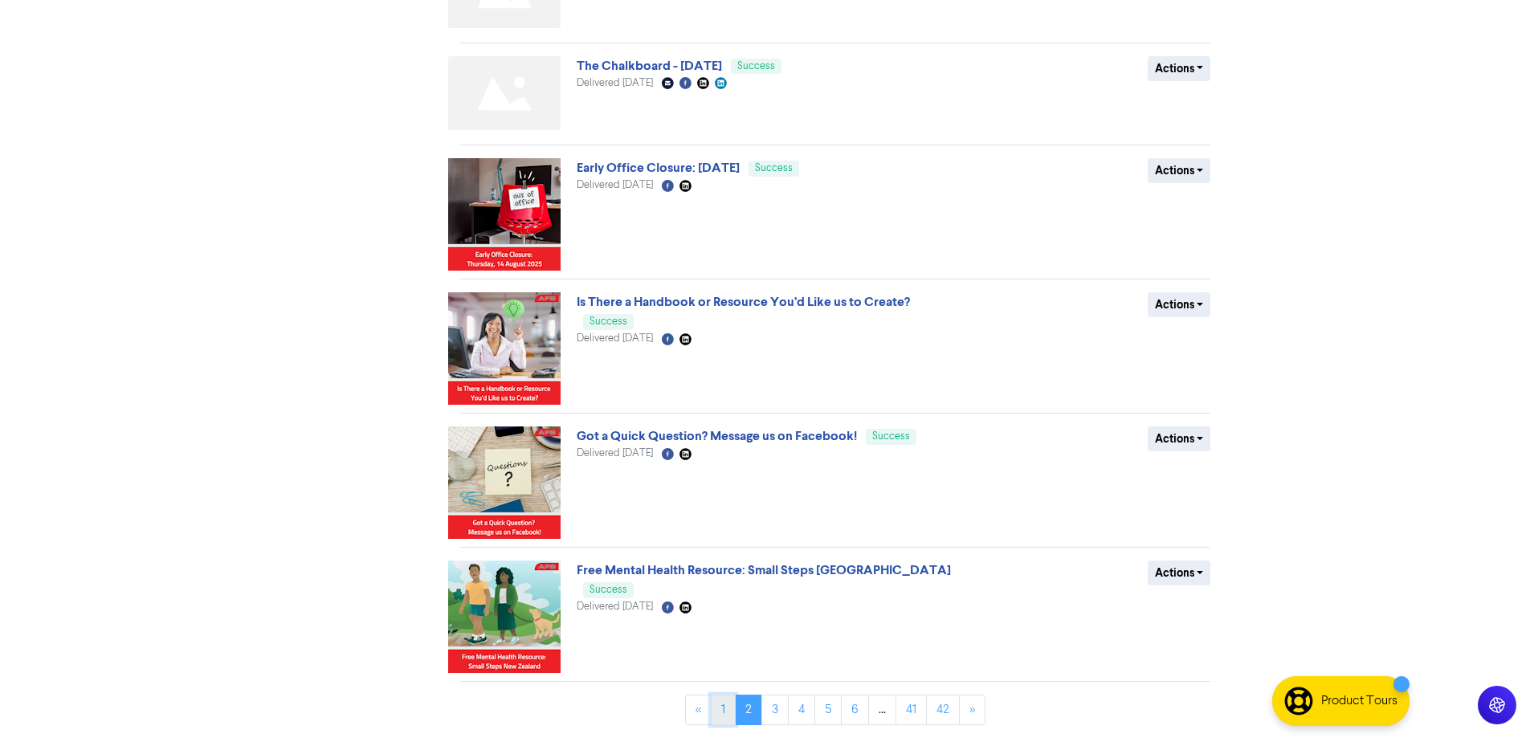
click at [724, 713] on link "1" at bounding box center [723, 710] width 25 height 31
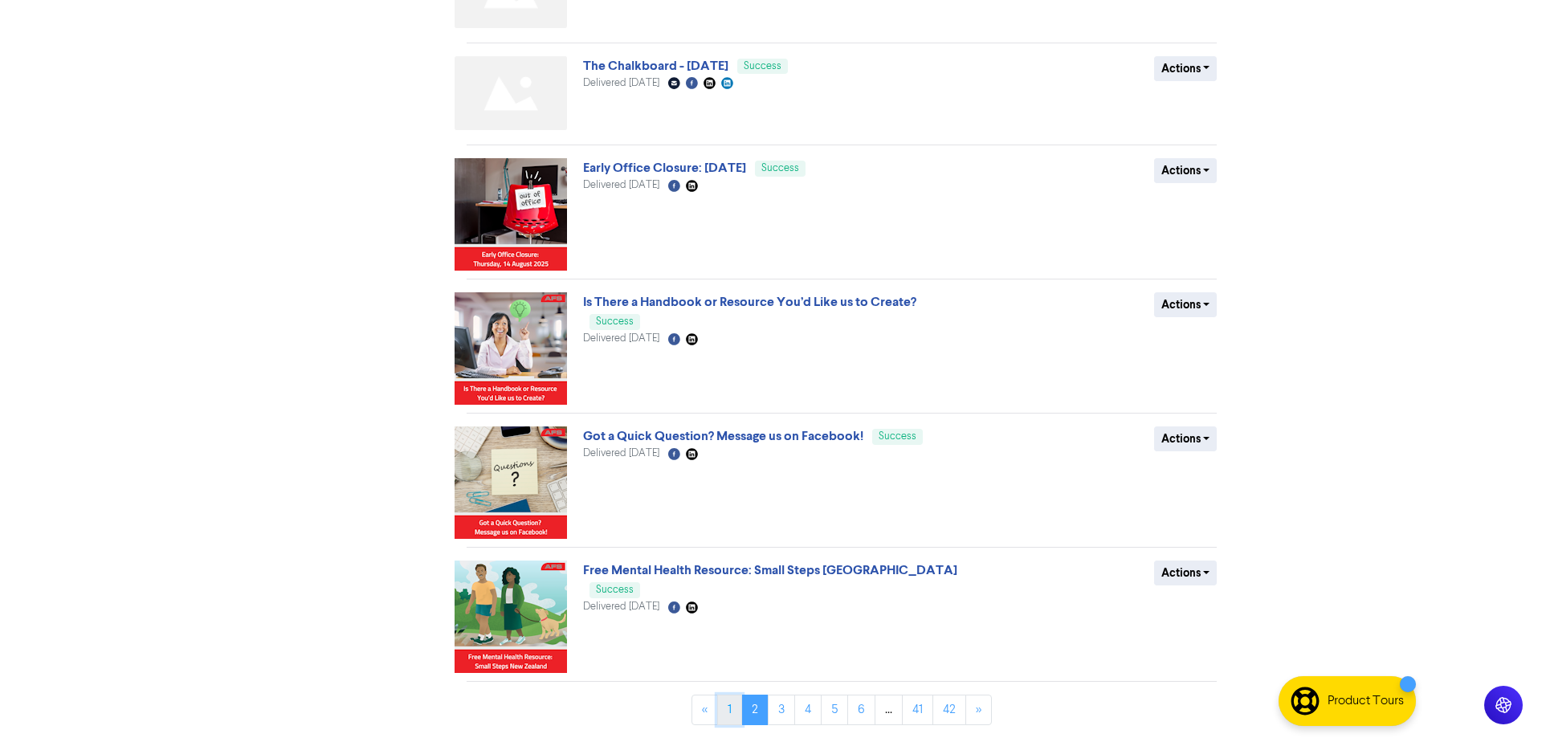
scroll to position [0, 0]
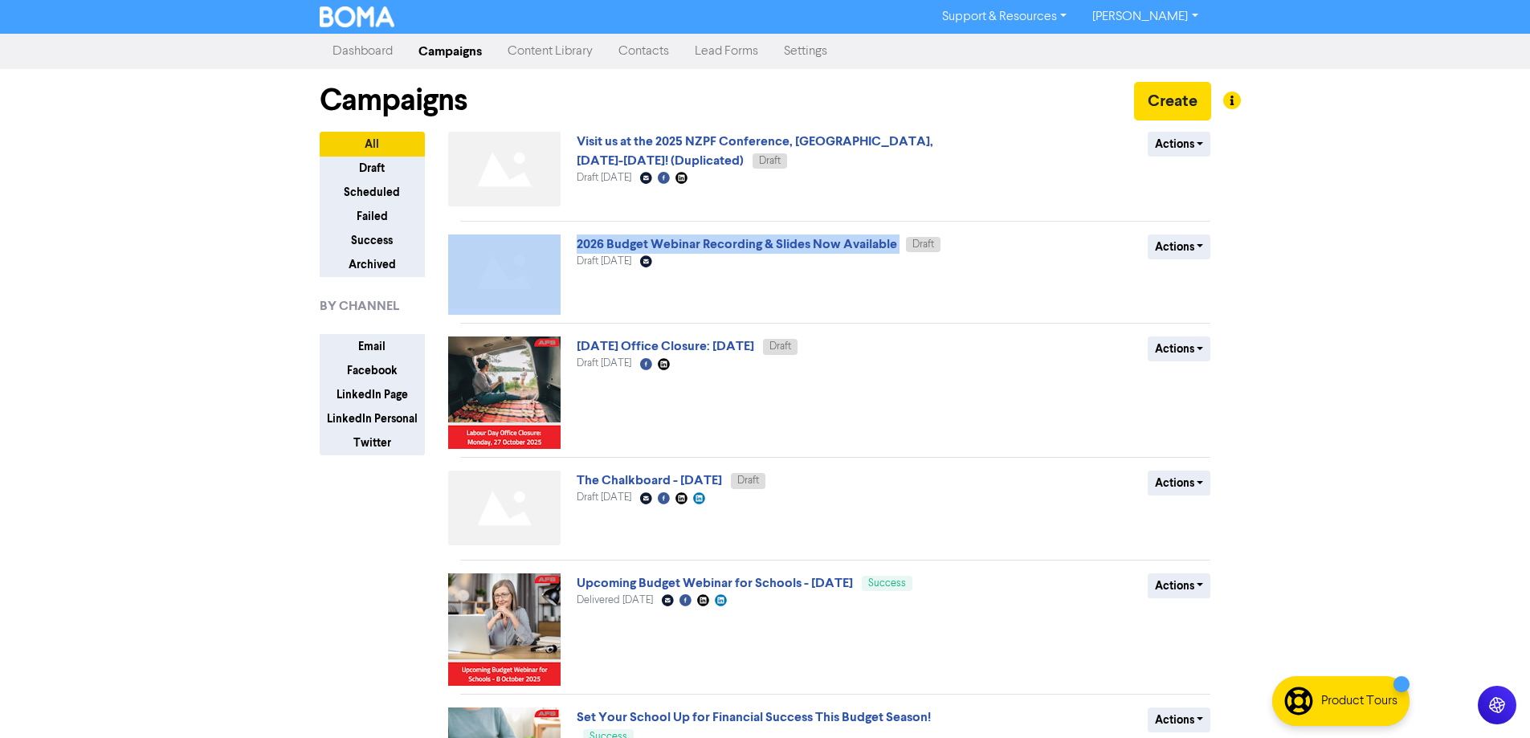
drag, startPoint x: 901, startPoint y: 247, endPoint x: 574, endPoint y: 247, distance: 326.8
click at [574, 247] on div "2026 Budget Webinar Recording & Slides Now Available Draft Draft October 8th 20…" at bounding box center [835, 274] width 775 height 81
copy div "2026 Budget Webinar Recording & Slides Now Available"
click at [1169, 155] on button "Actions" at bounding box center [1178, 144] width 63 height 25
click at [1184, 230] on button "Rename" at bounding box center [1211, 230] width 127 height 26
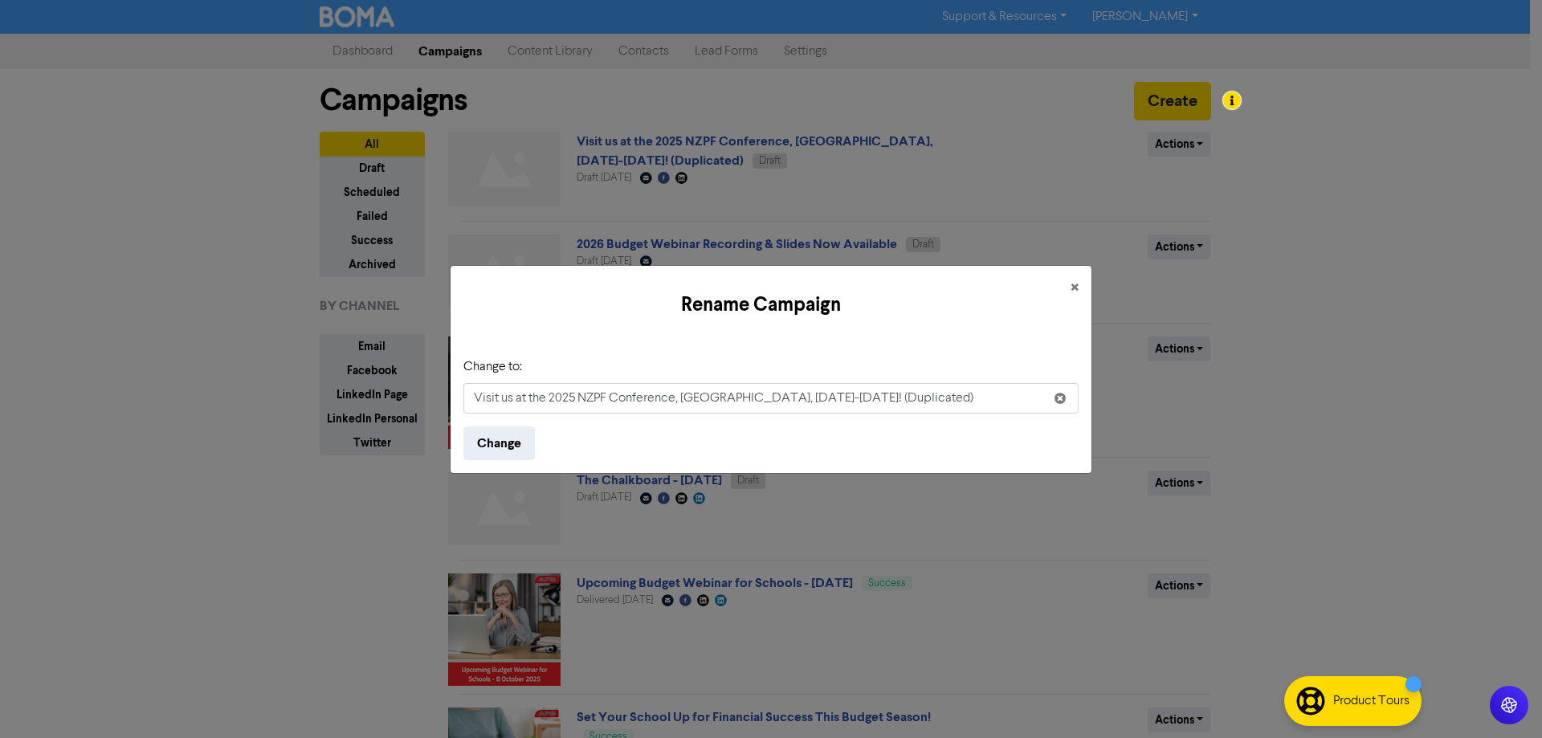
drag, startPoint x: 937, startPoint y: 396, endPoint x: 449, endPoint y: 399, distance: 488.2
click at [449, 399] on div "Rename Campaign × Change to: Visit us at the 2025 NZPF Conference, Wellington, …" at bounding box center [771, 369] width 1542 height 738
type input "2026 Budget Webinar Recording & Slides Now Available"
drag, startPoint x: 518, startPoint y: 443, endPoint x: 753, endPoint y: 271, distance: 291.3
click at [522, 443] on button "Change" at bounding box center [498, 443] width 71 height 34
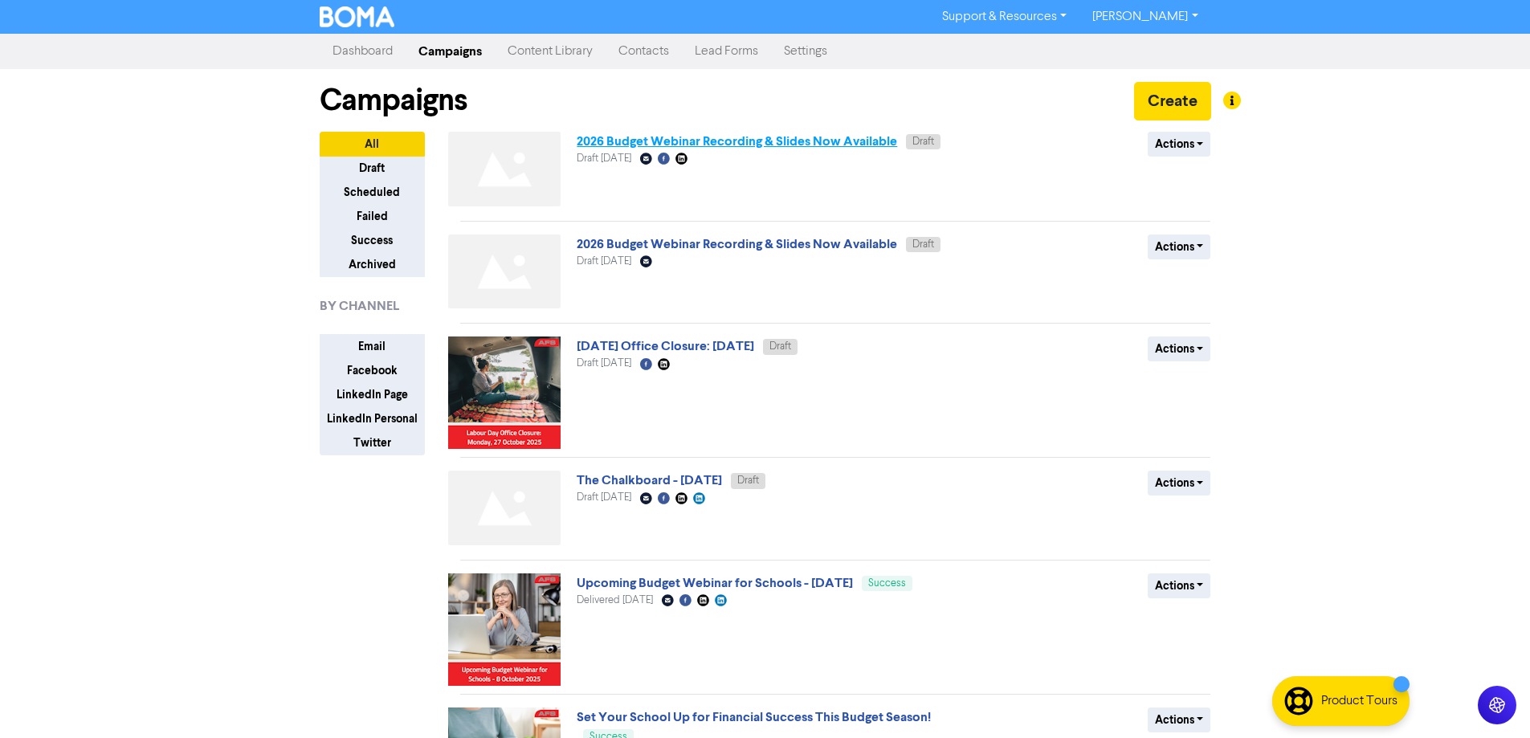
click at [808, 149] on link "2026 Budget Webinar Recording & Slides Now Available" at bounding box center [737, 141] width 320 height 16
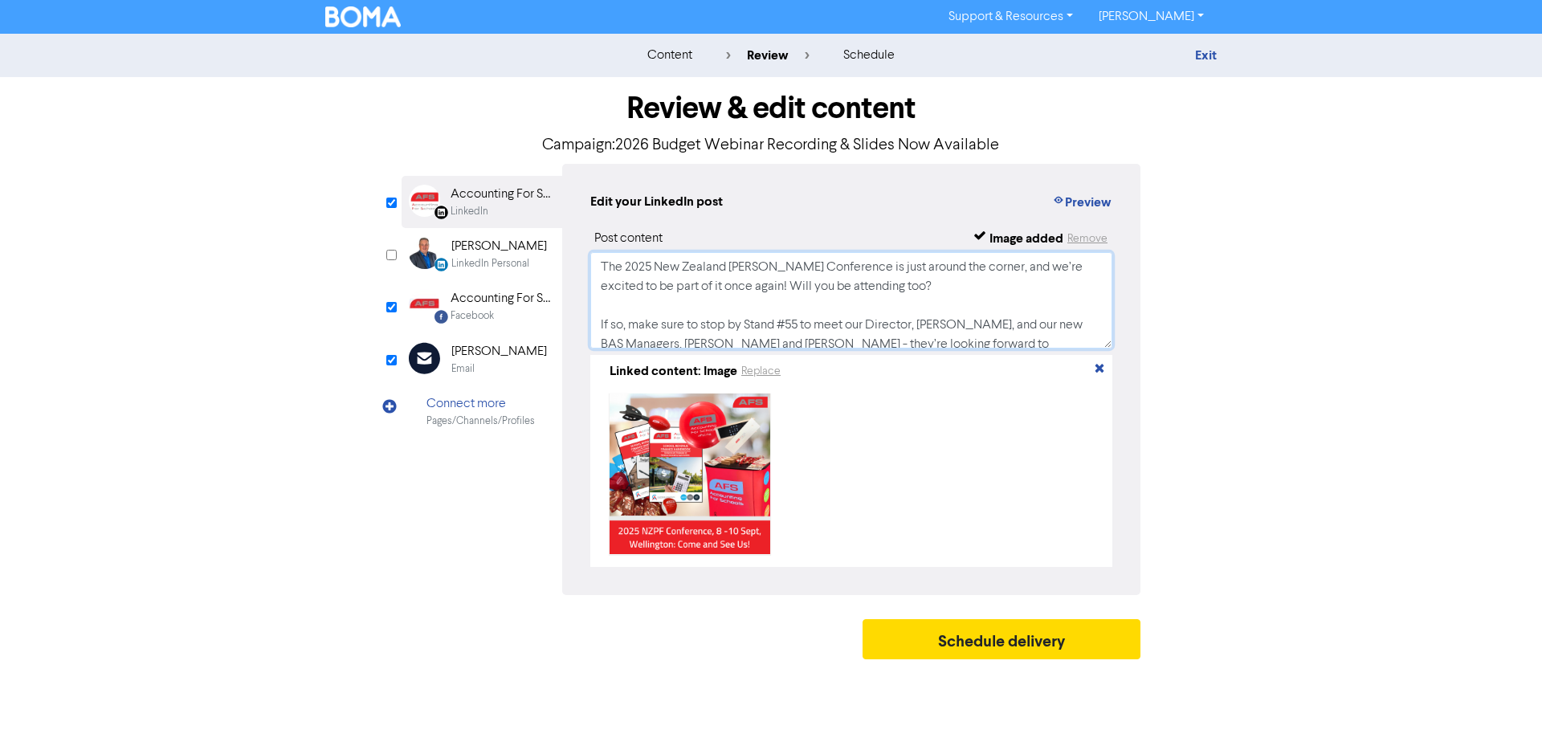
scroll to position [262, 0]
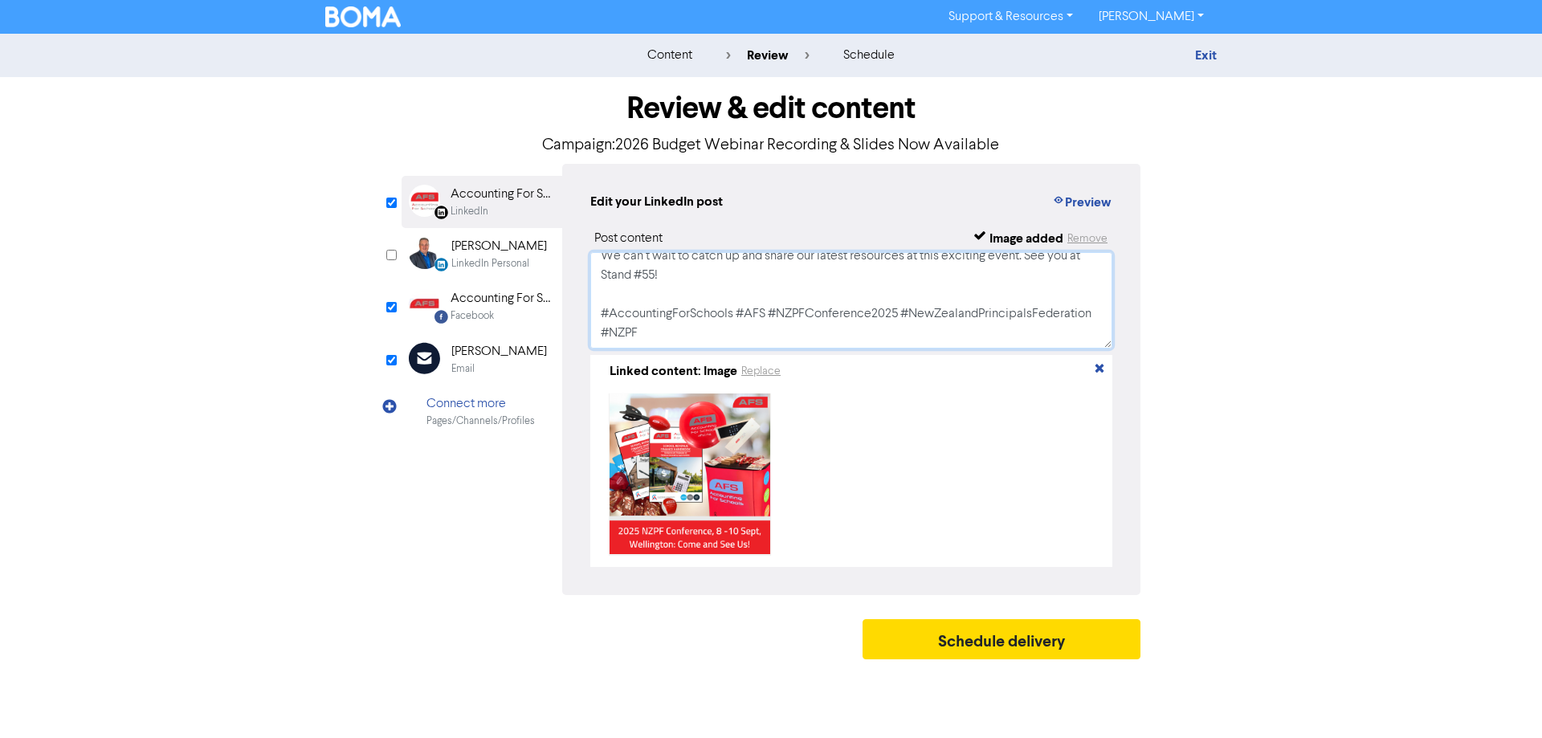
drag, startPoint x: 601, startPoint y: 260, endPoint x: 1299, endPoint y: 447, distance: 723.2
click at [1511, 504] on div "content review schedule Exit Review & edit content Campaign: 2026 Budget Webina…" at bounding box center [771, 351] width 1542 height 634
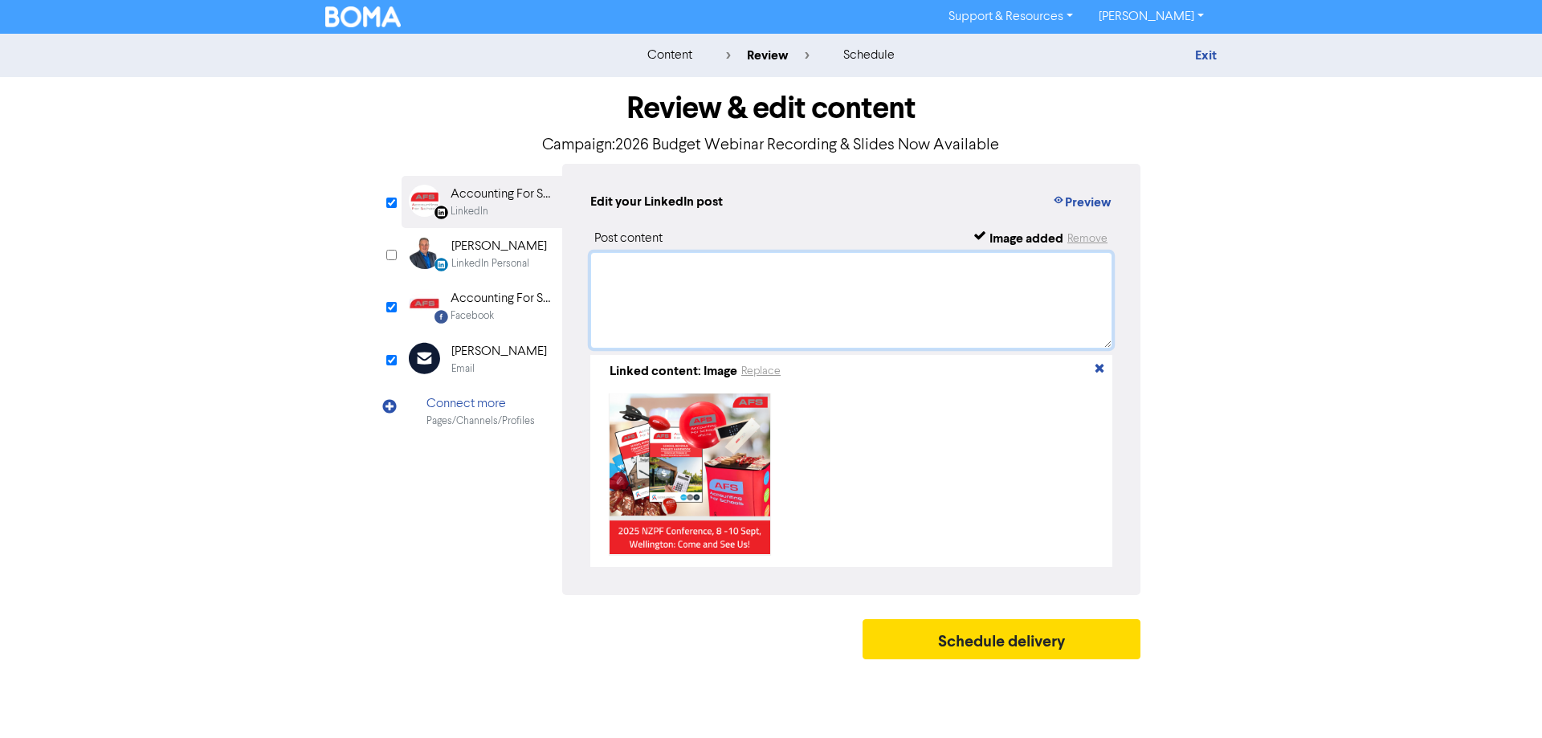
scroll to position [0, 0]
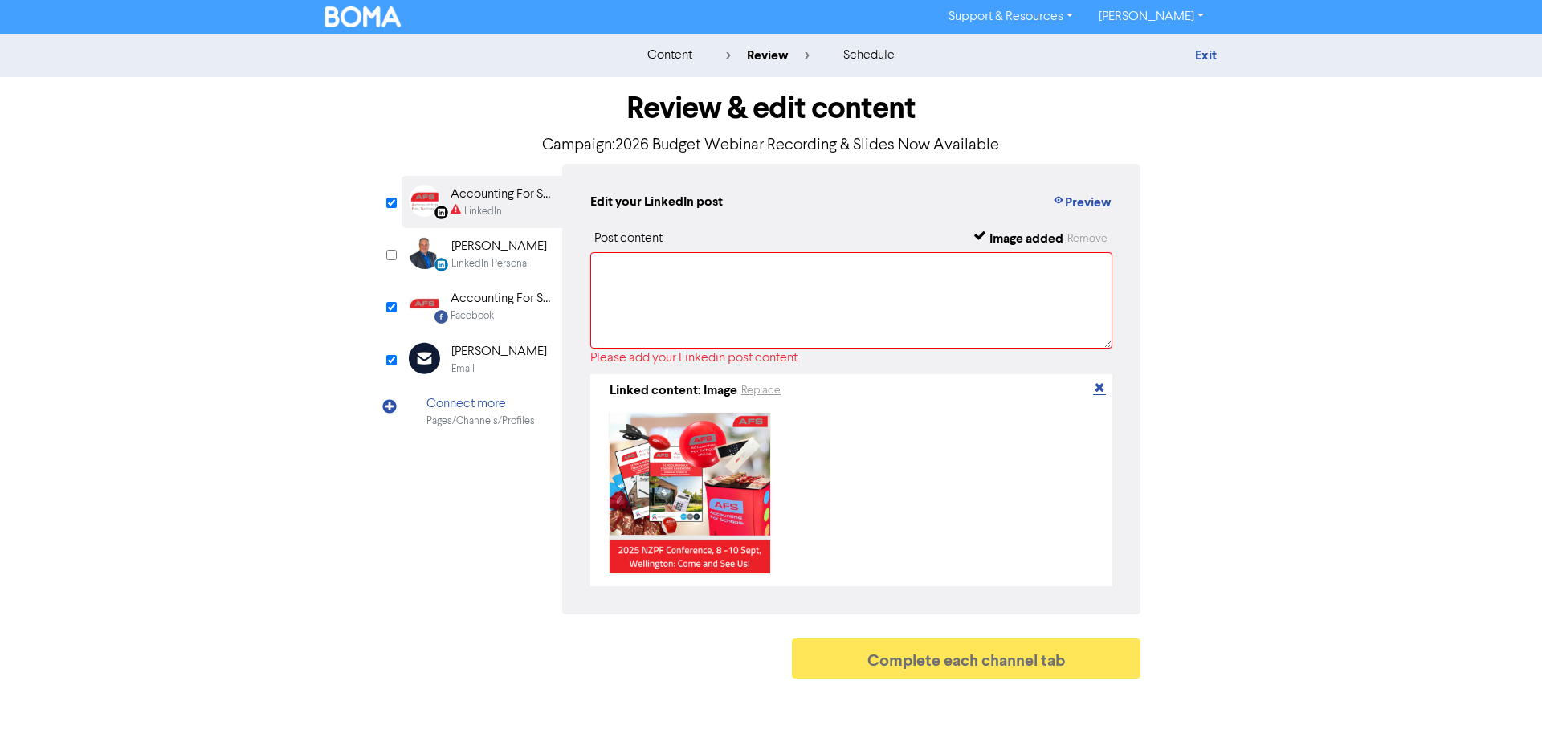
click at [1097, 390] on icon "button" at bounding box center [1099, 390] width 13 height 13
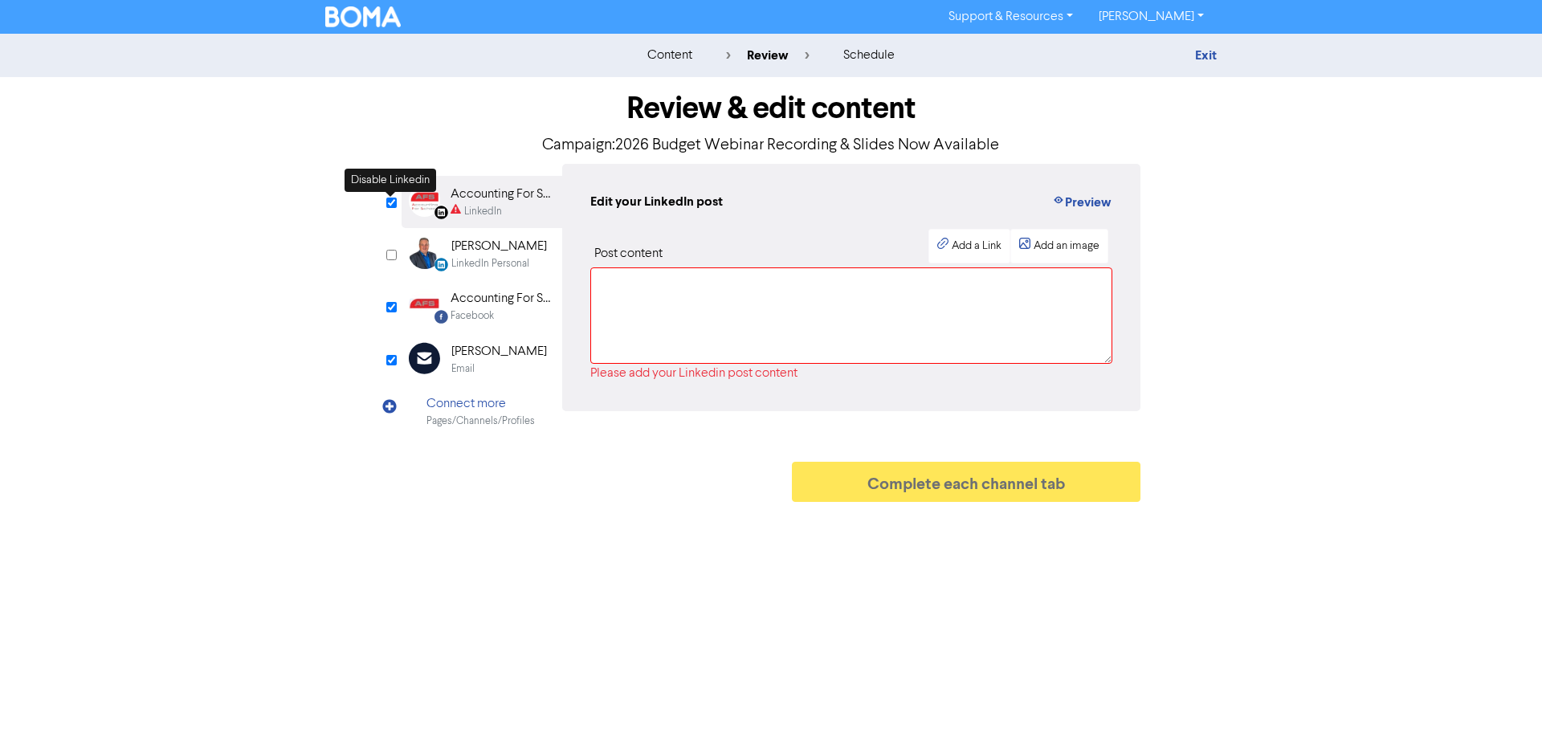
click at [392, 201] on input "checkbox" at bounding box center [391, 203] width 10 height 10
checkbox input "false"
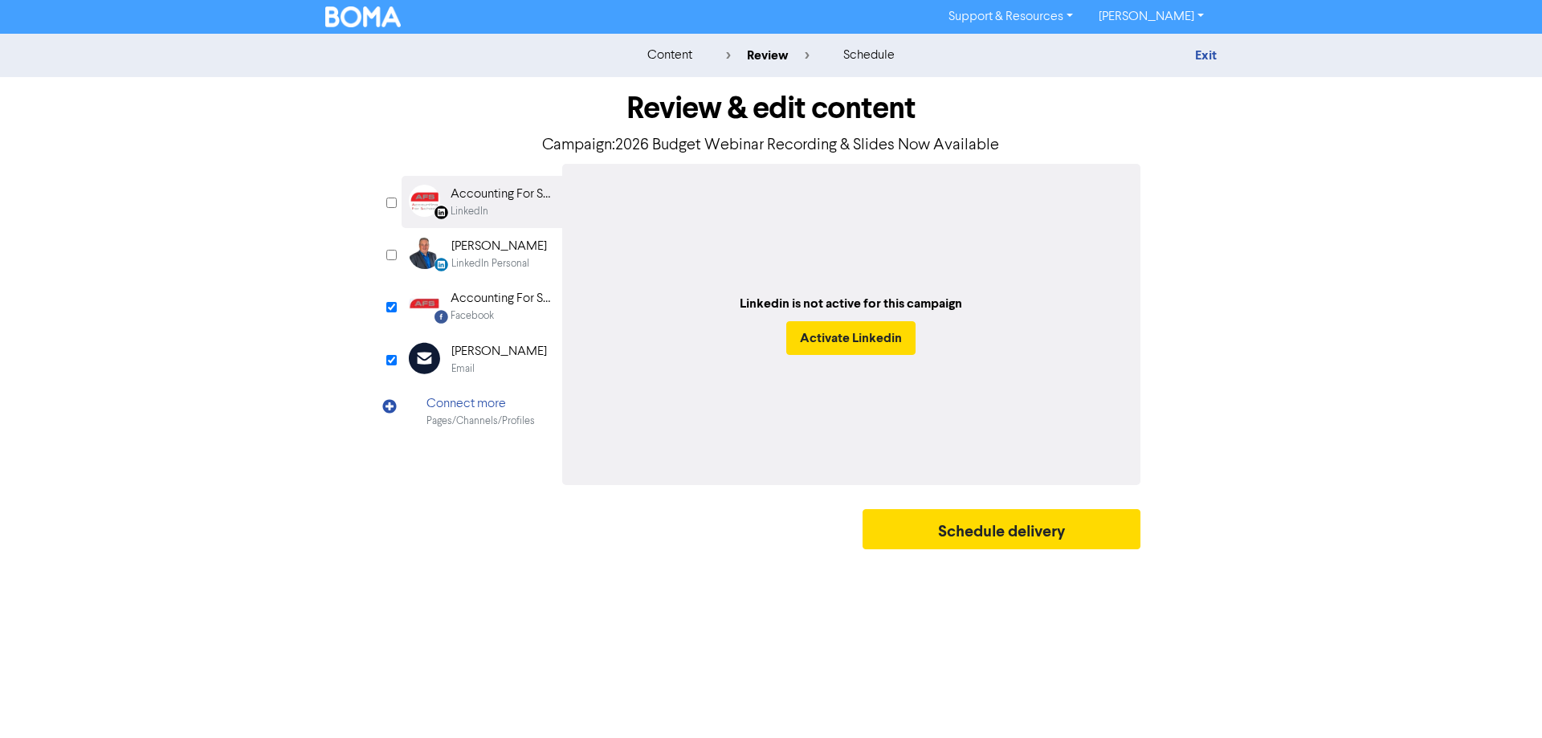
click at [498, 257] on div "LinkedIn Personal" at bounding box center [490, 263] width 78 height 15
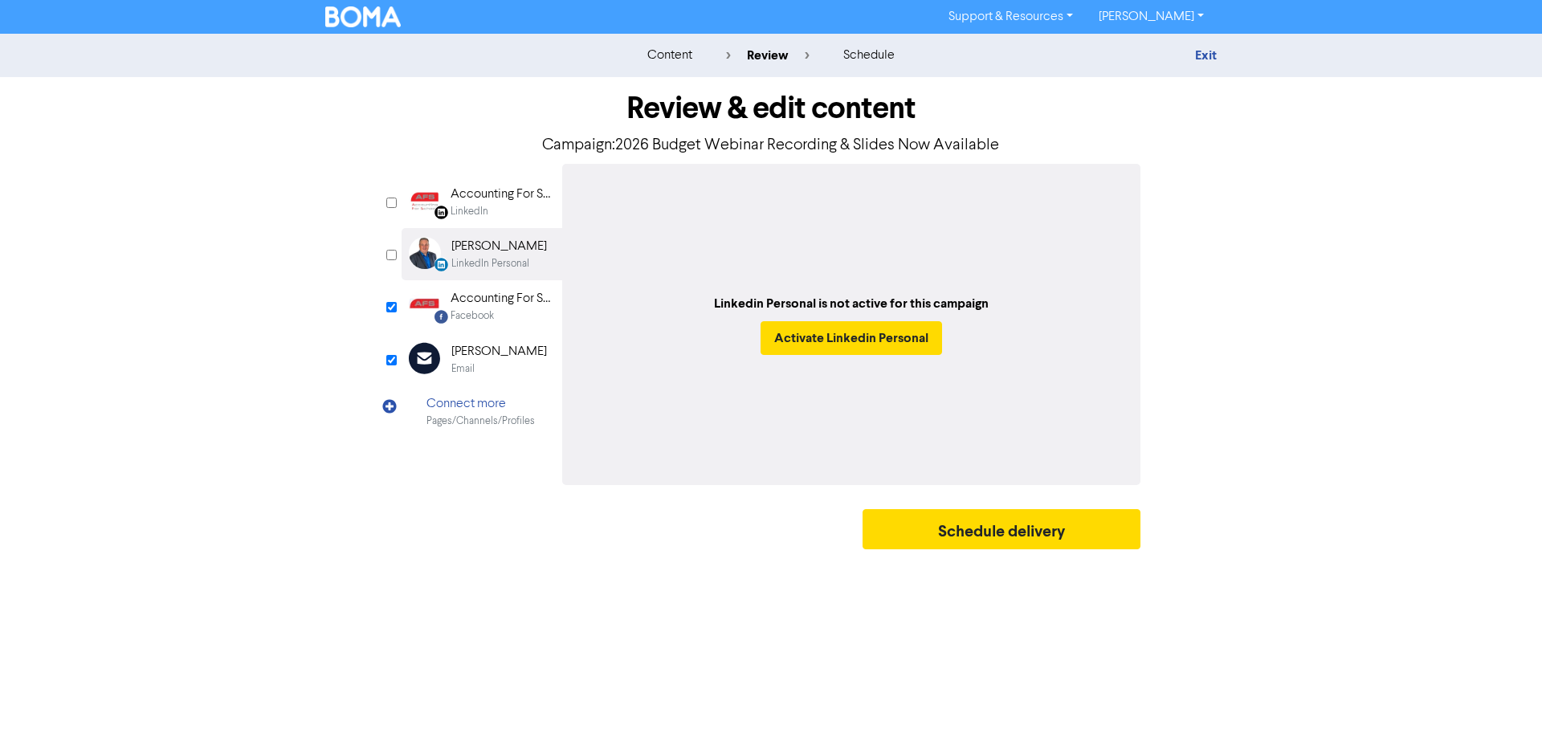
click at [494, 312] on div "Facebook" at bounding box center [471, 315] width 43 height 15
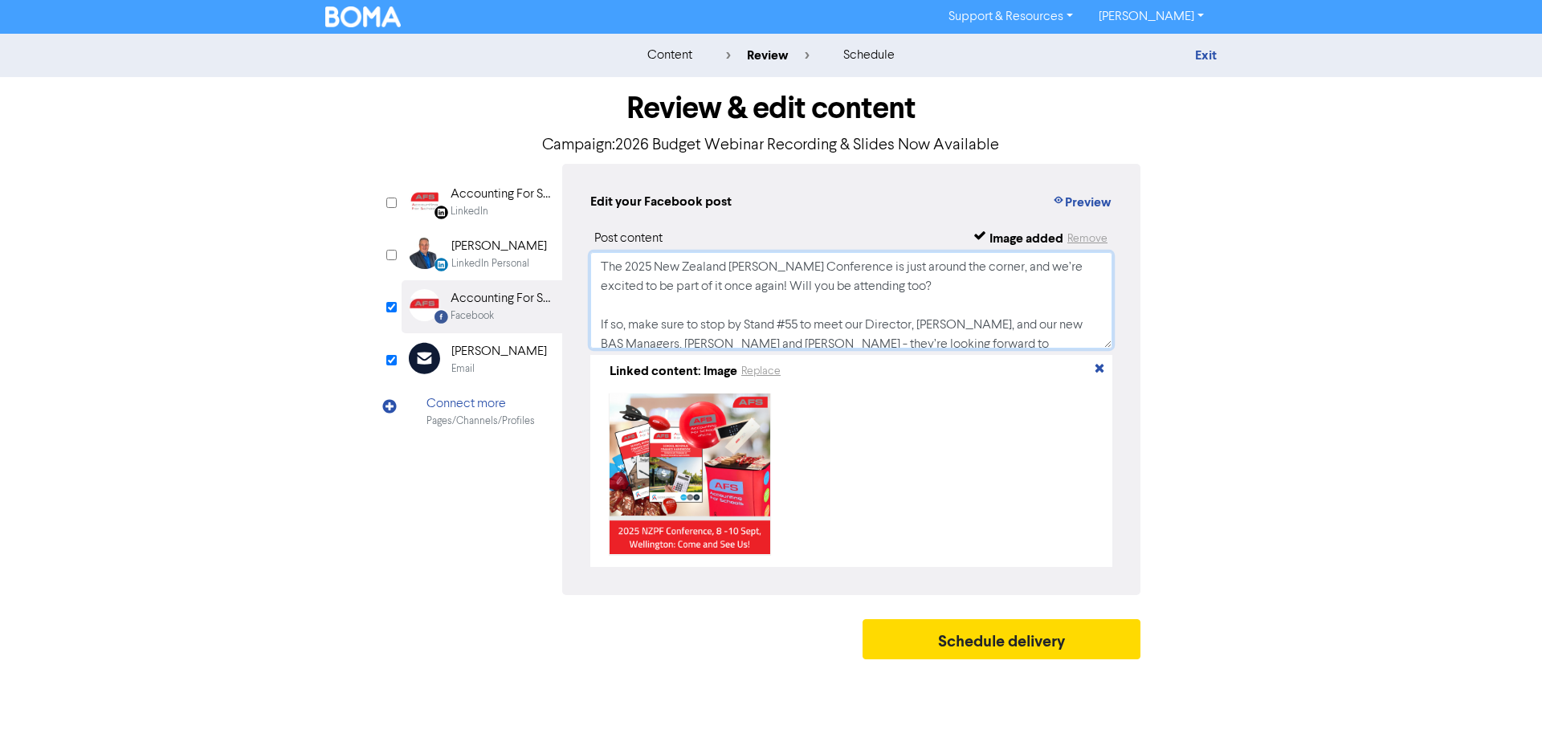
scroll to position [262, 0]
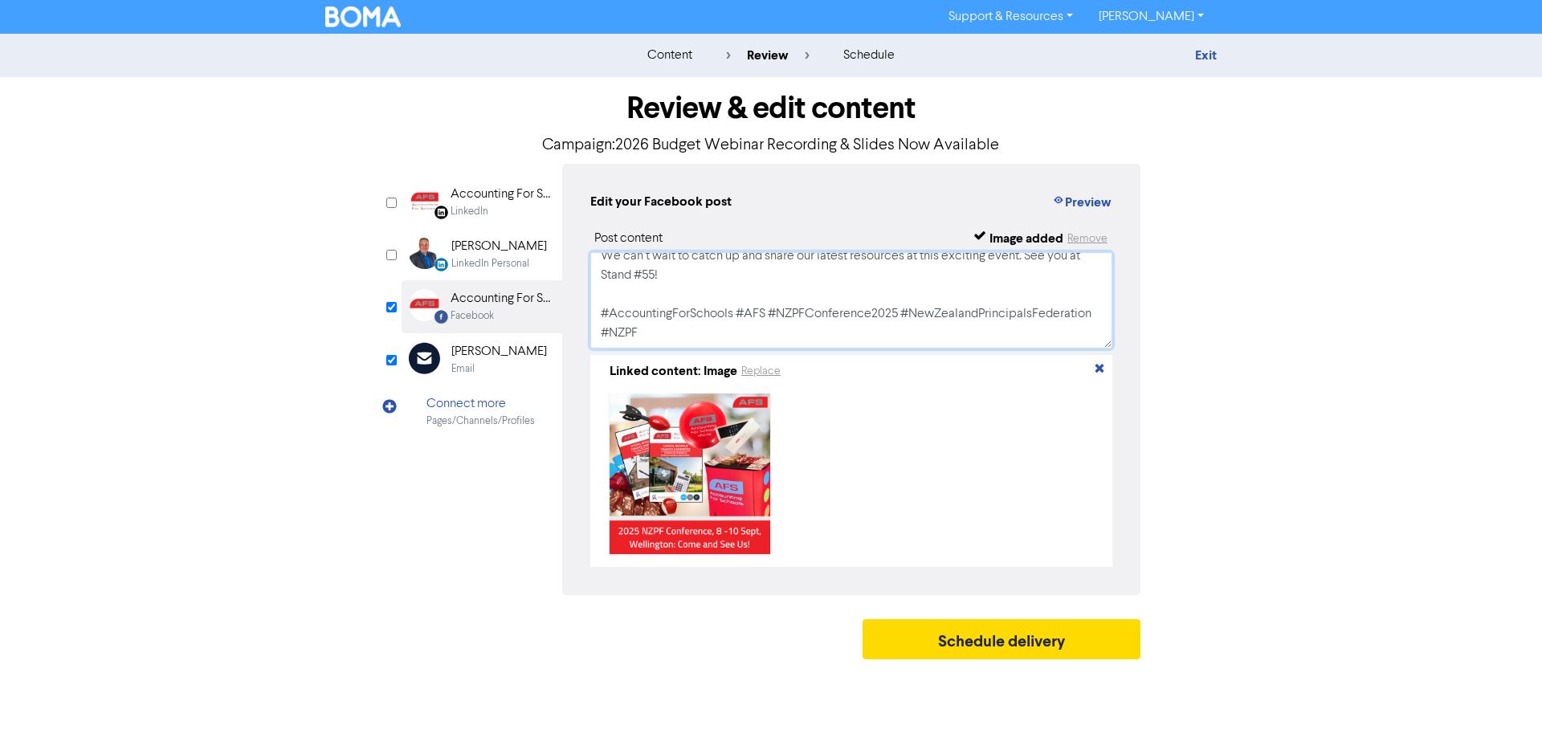
drag, startPoint x: 596, startPoint y: 262, endPoint x: 1523, endPoint y: 517, distance: 961.9
click at [1523, 517] on div "content review schedule Exit Review & edit content Campaign: 2026 Budget Webina…" at bounding box center [771, 351] width 1542 height 634
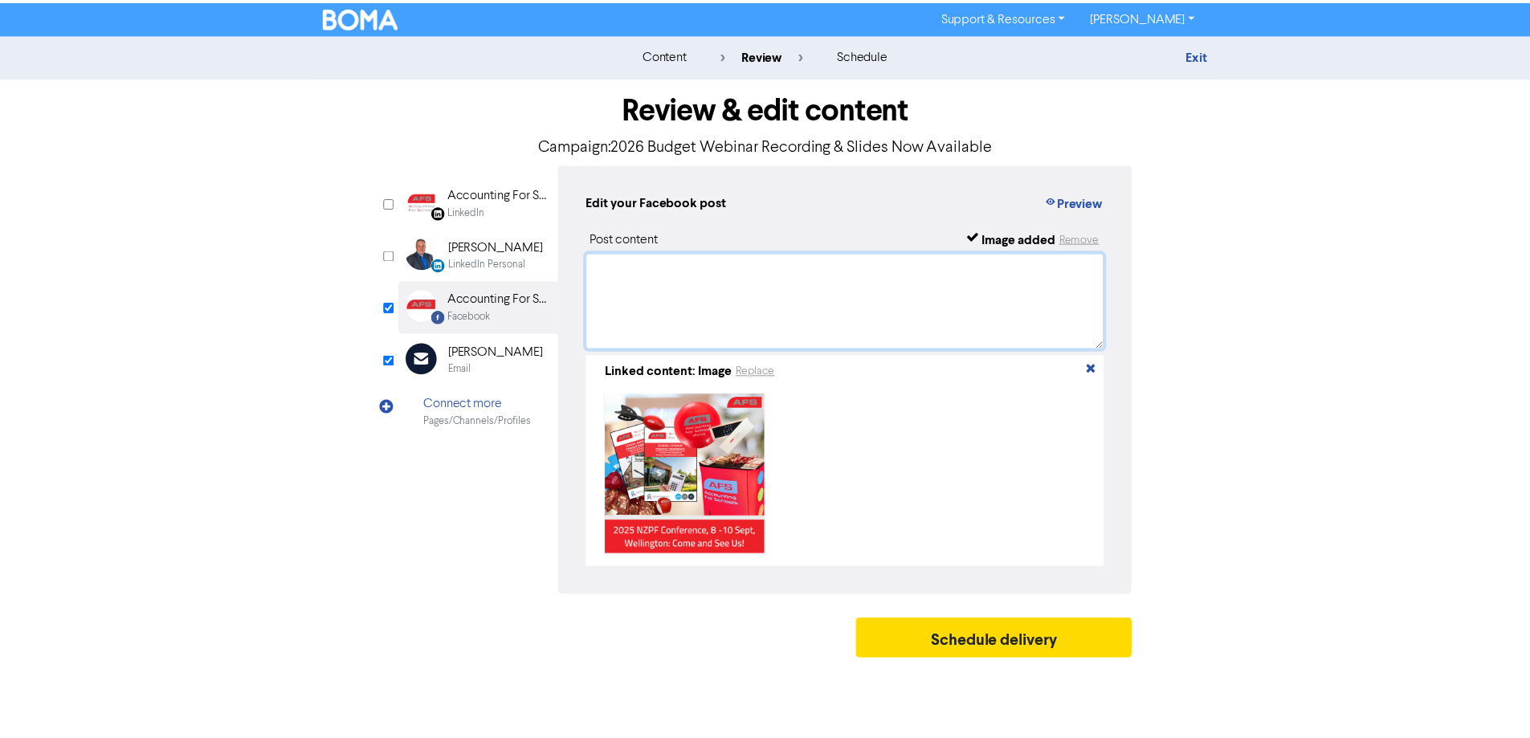
scroll to position [0, 0]
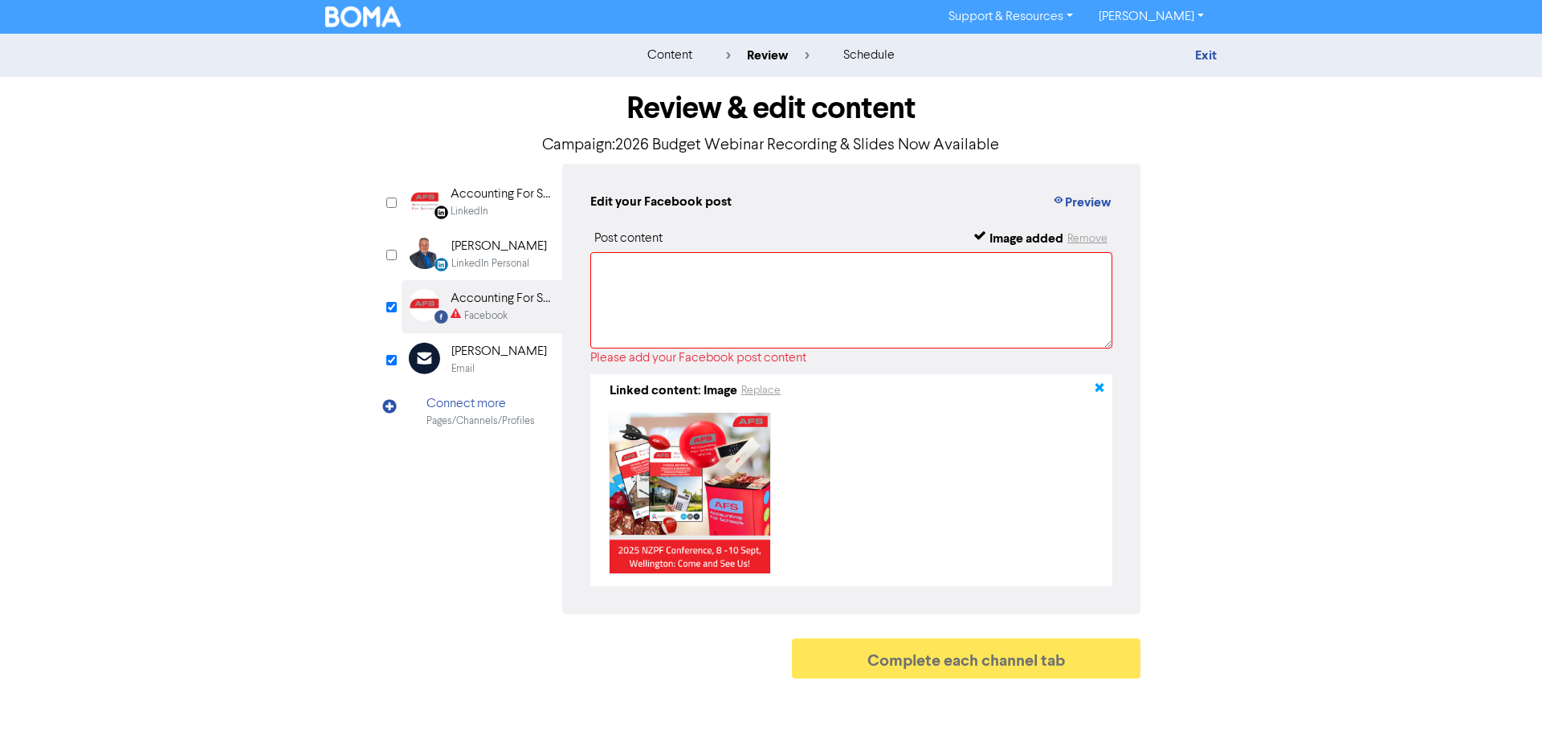
click at [1094, 393] on icon "button" at bounding box center [1099, 390] width 13 height 13
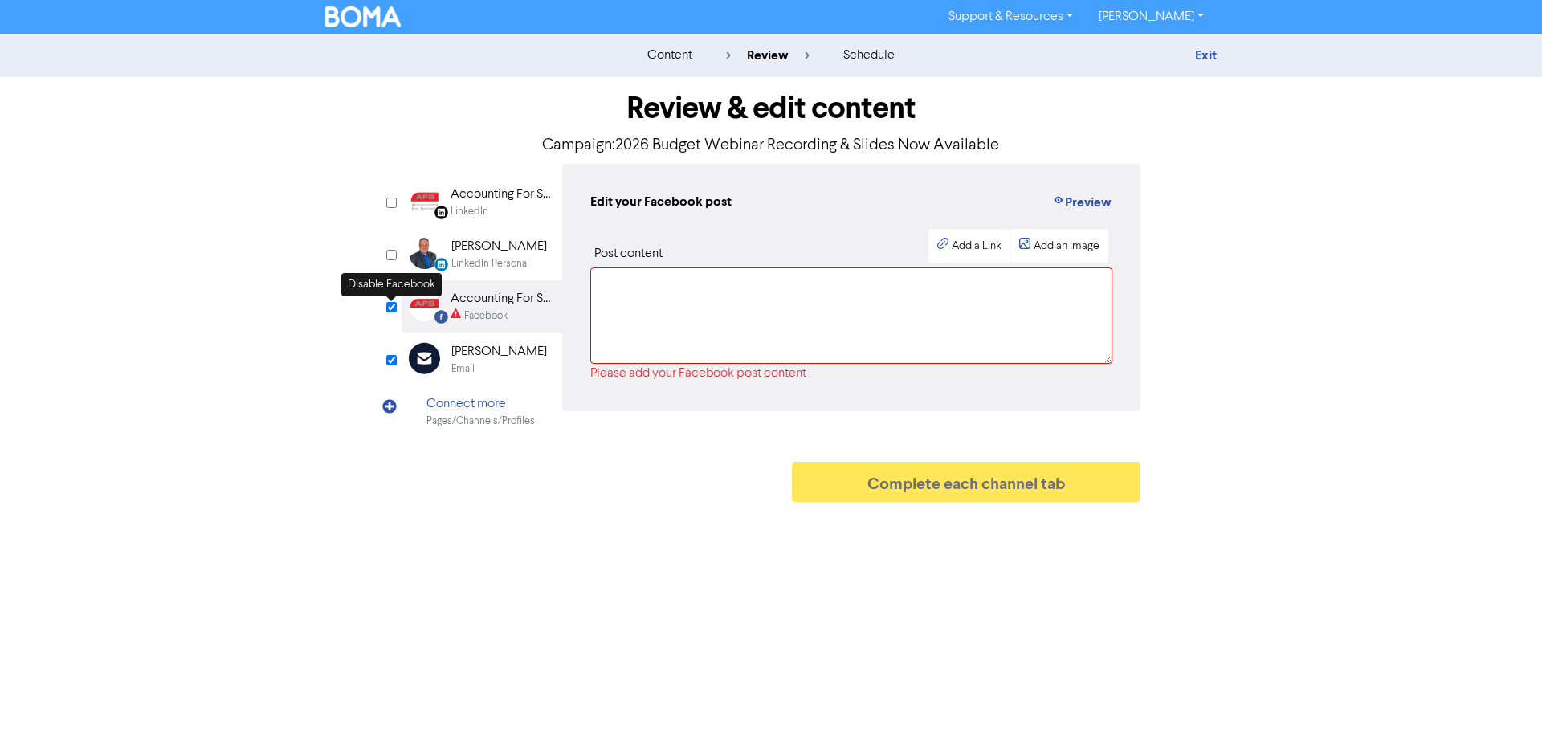
click at [391, 309] on input "checkbox" at bounding box center [391, 307] width 10 height 10
checkbox input "false"
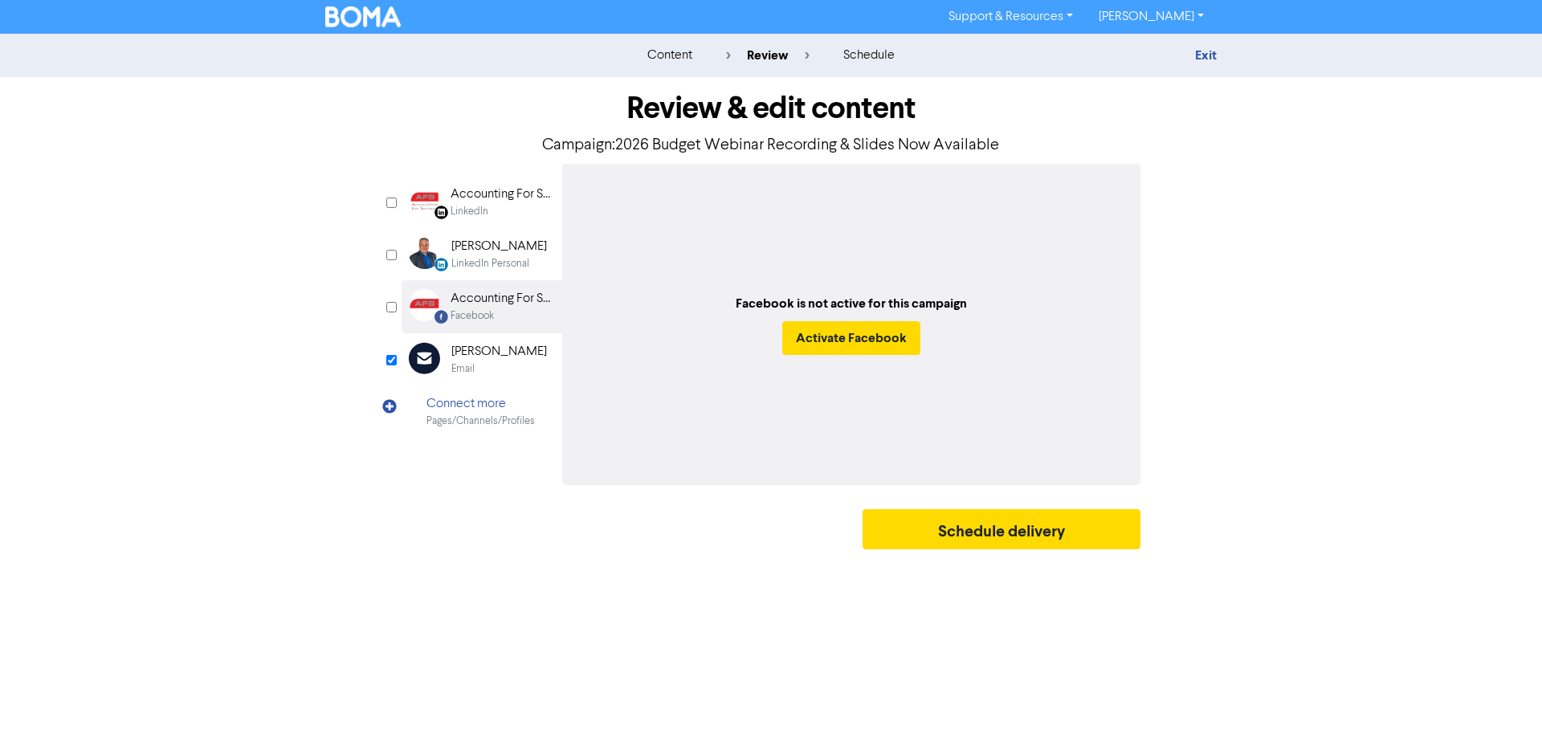
click at [476, 354] on div "[PERSON_NAME]" at bounding box center [499, 351] width 96 height 19
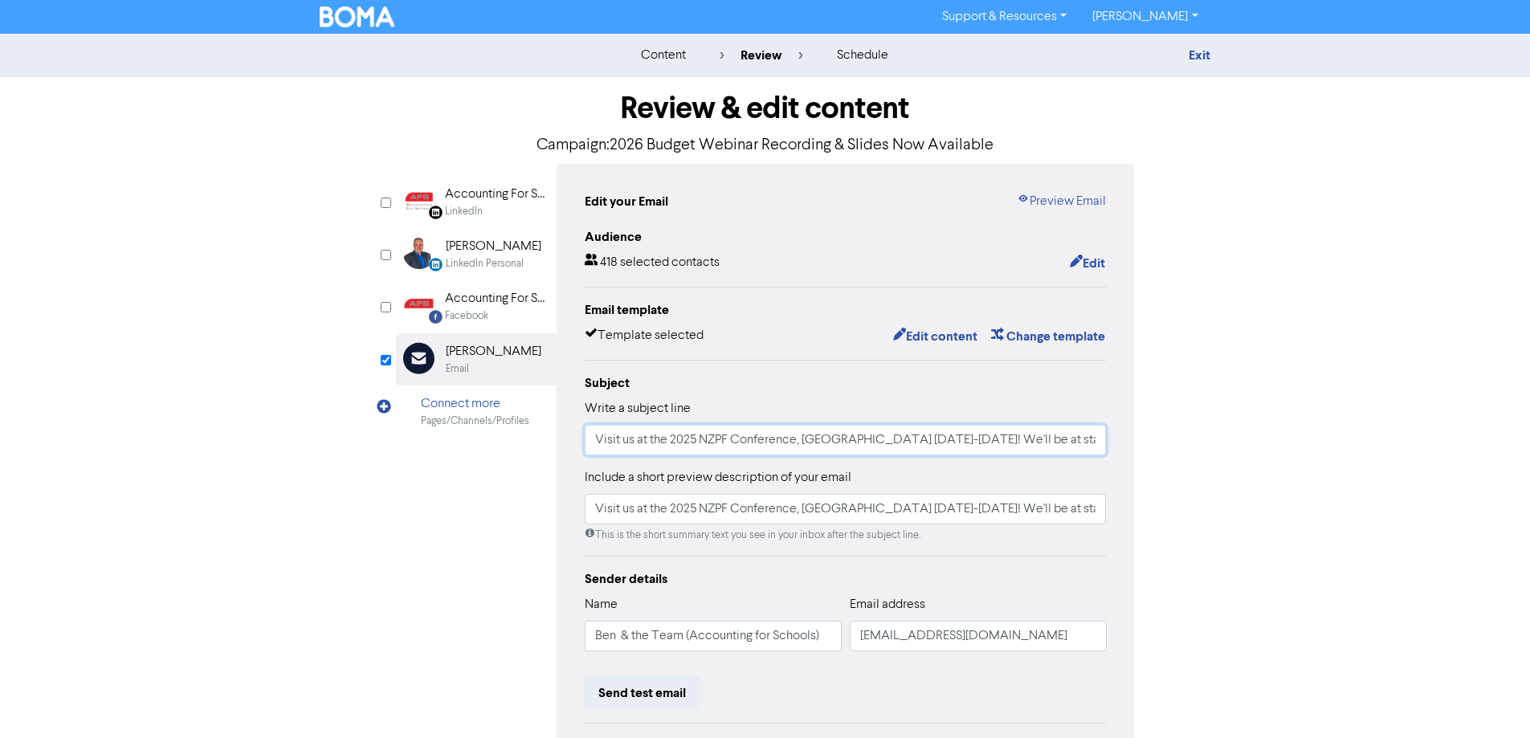
drag, startPoint x: 605, startPoint y: 438, endPoint x: 1445, endPoint y: 428, distance: 840.8
click at [1445, 428] on div "content review schedule Exit Review & edit content Campaign: 2026 Budget Webina…" at bounding box center [765, 476] width 1530 height 885
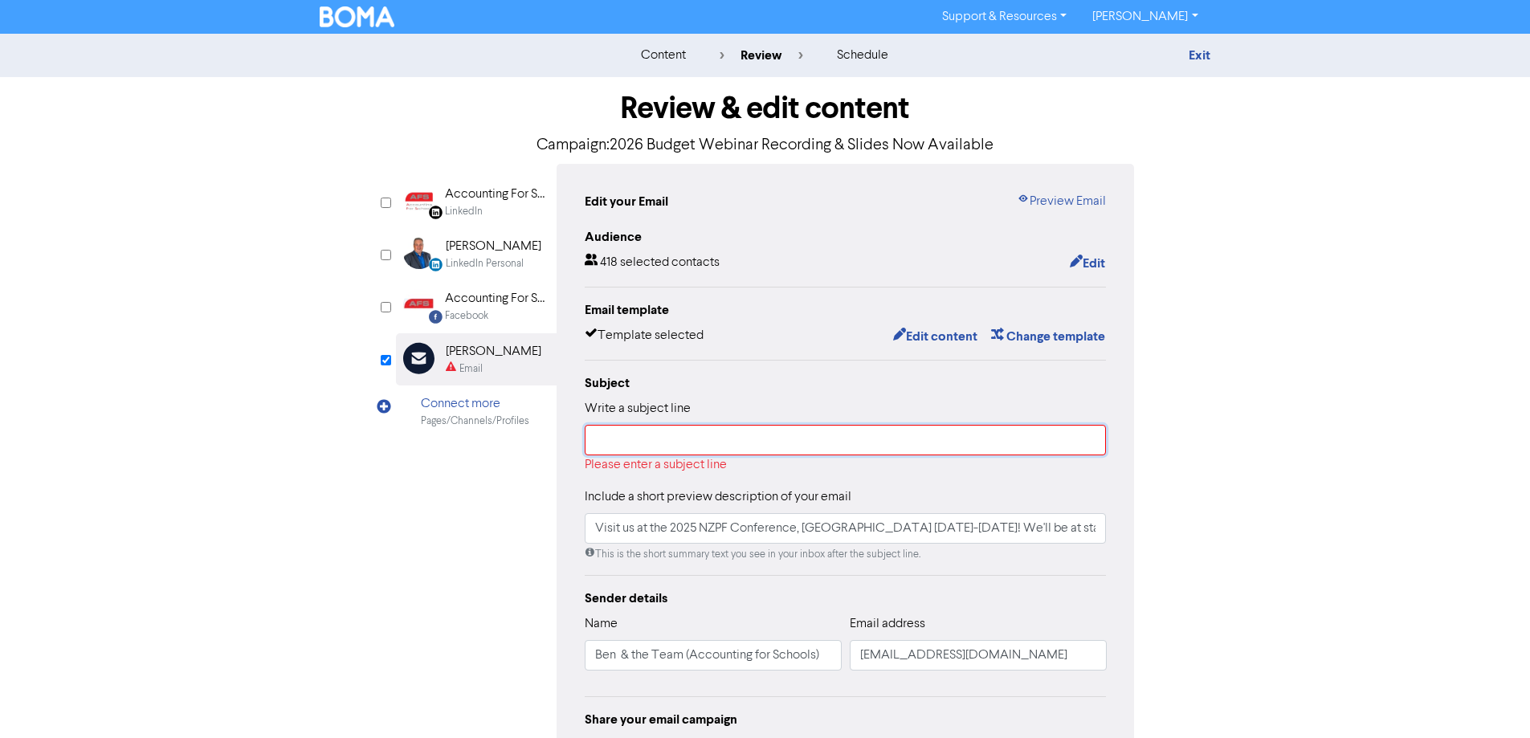
paste input "2026 Budget Webinar Recording & Slides Now Available"
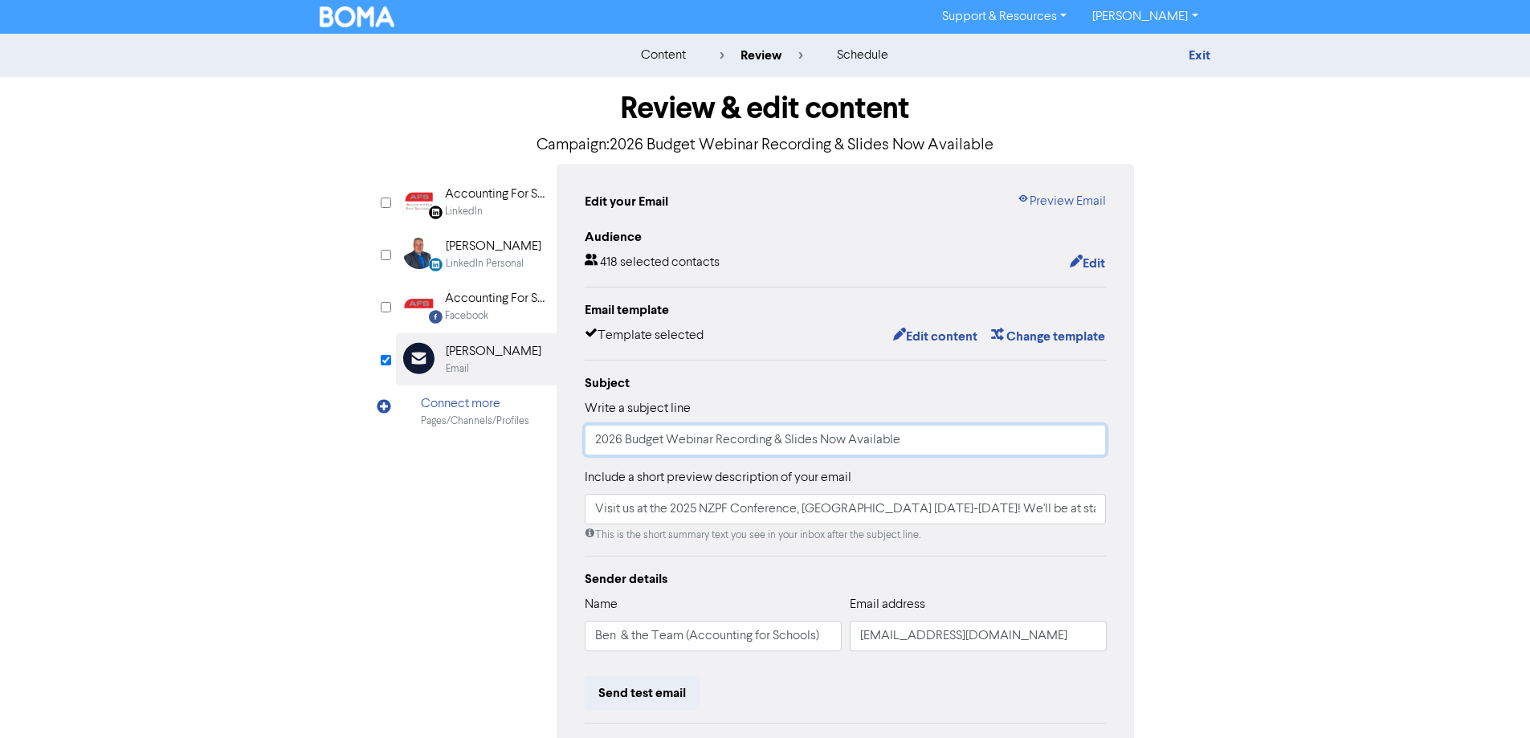
type input "2026 Budget Webinar Recording & Slides Now Available"
drag, startPoint x: 1084, startPoint y: 511, endPoint x: 540, endPoint y: 513, distance: 543.6
click at [540, 513] on div "LinkedIn Page Created with Sketch. Accounting For Schools Limited LinkedIn Link…" at bounding box center [765, 505] width 739 height 683
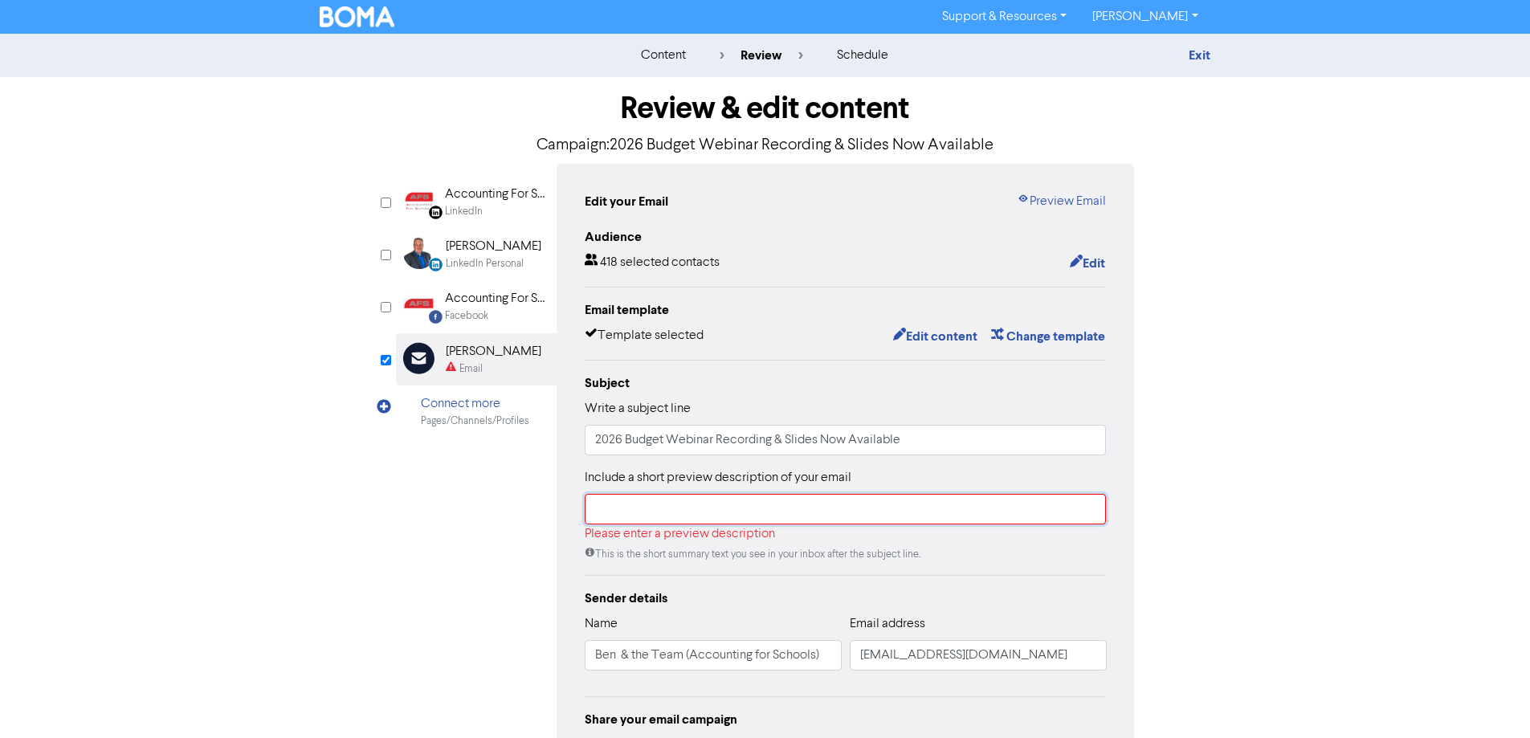
paste input "2026 Budget Webinar Recording & Slides Now Available"
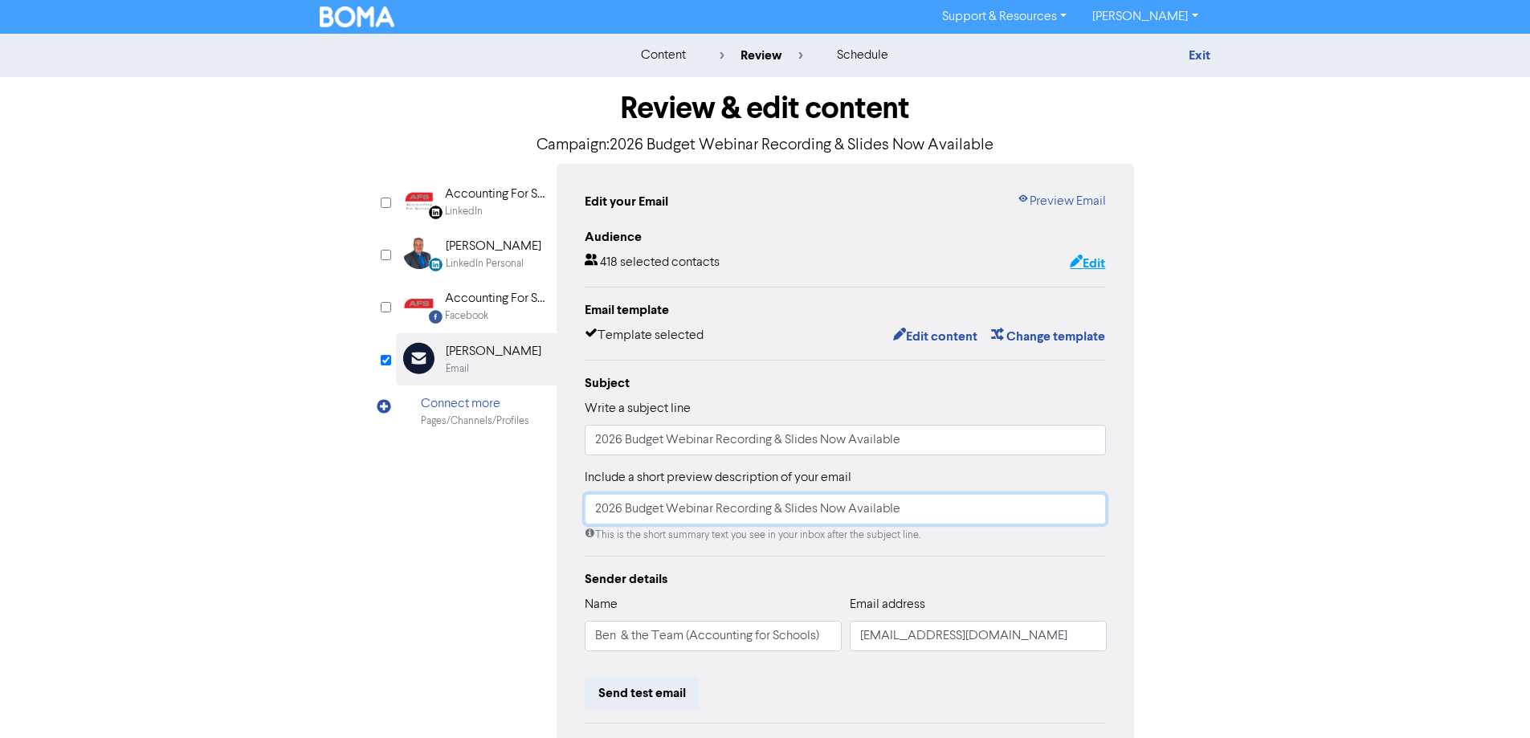
type input "2026 Budget Webinar Recording & Slides Now Available"
click at [1091, 269] on button "Edit" at bounding box center [1087, 263] width 37 height 21
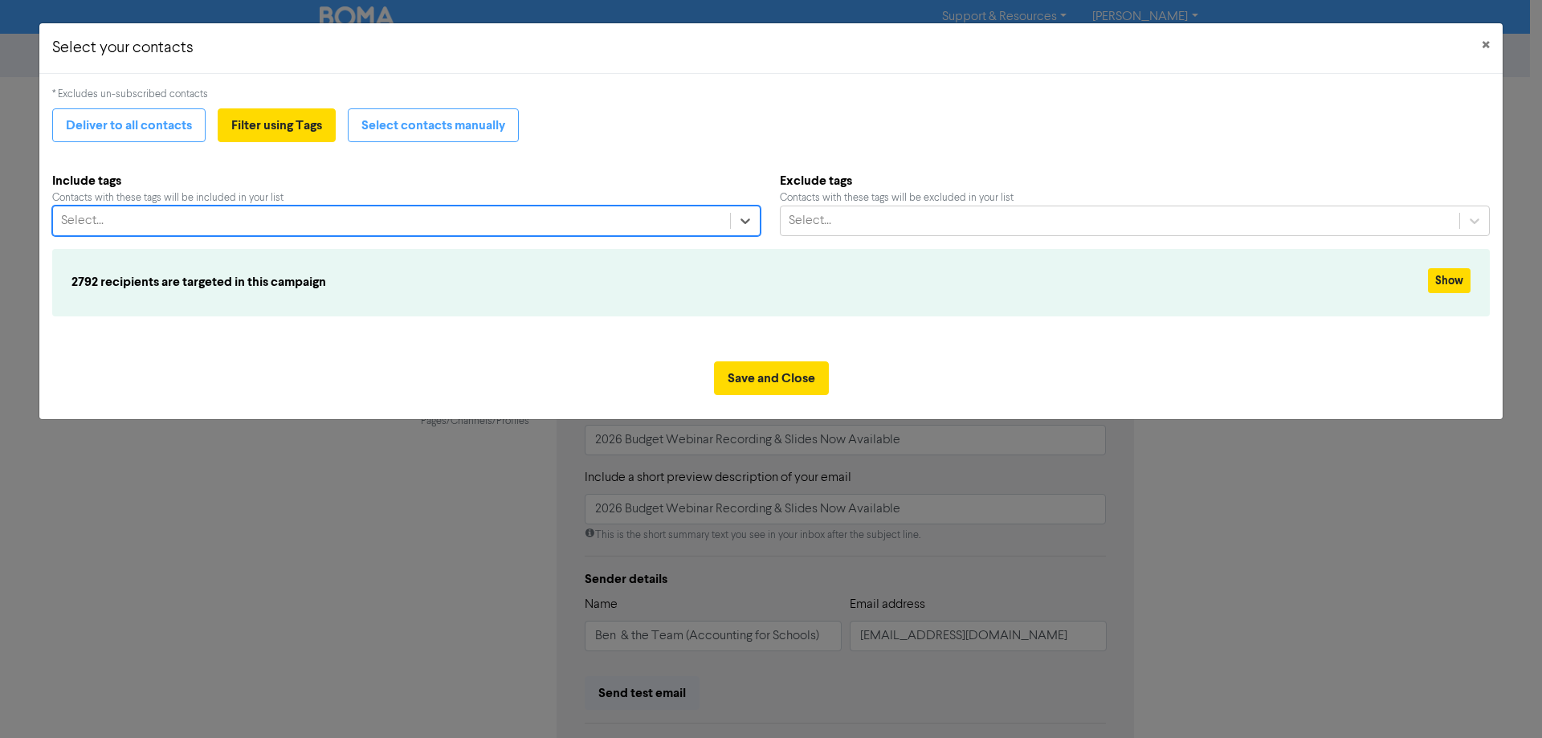
click at [271, 218] on div "Select..." at bounding box center [391, 220] width 677 height 29
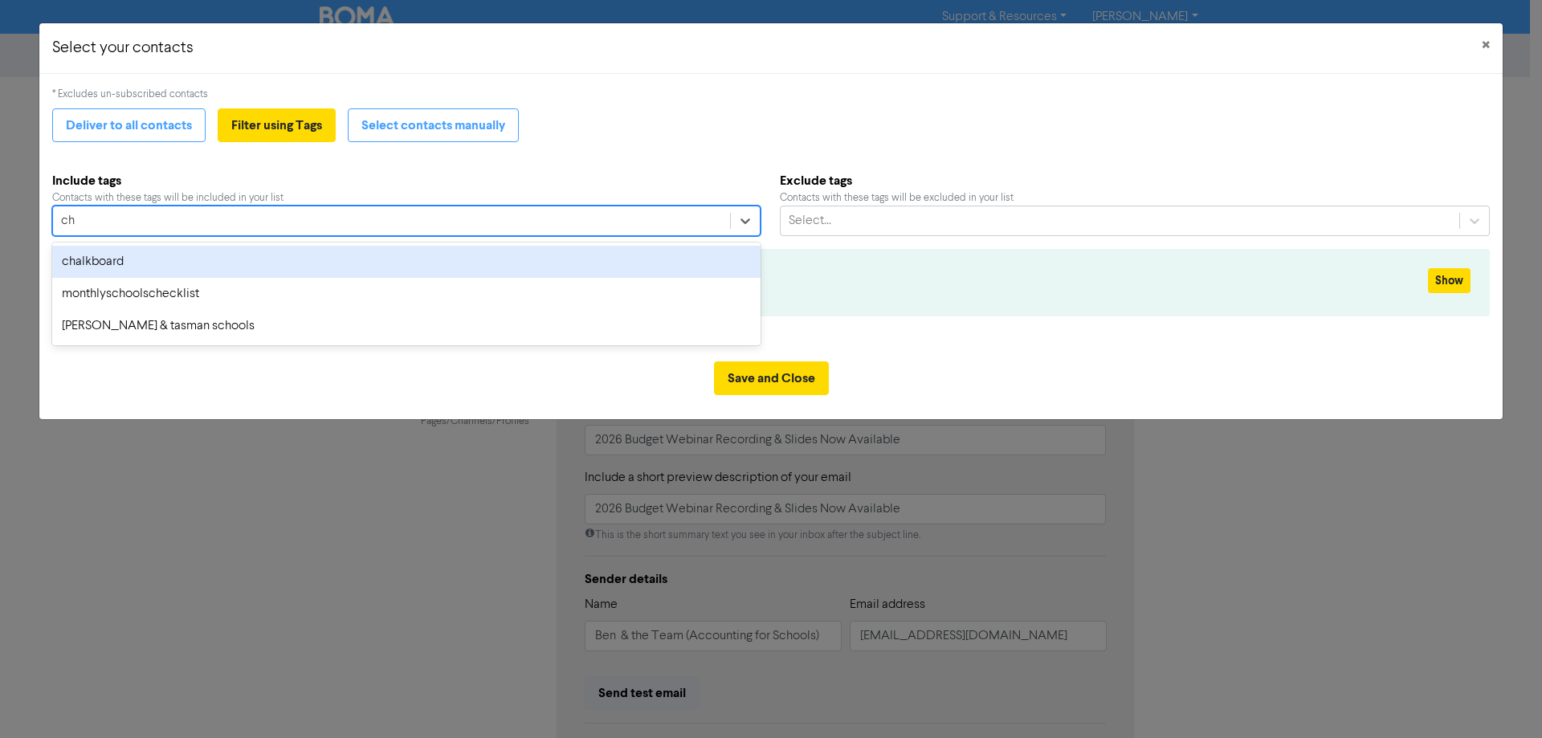
type input "cha"
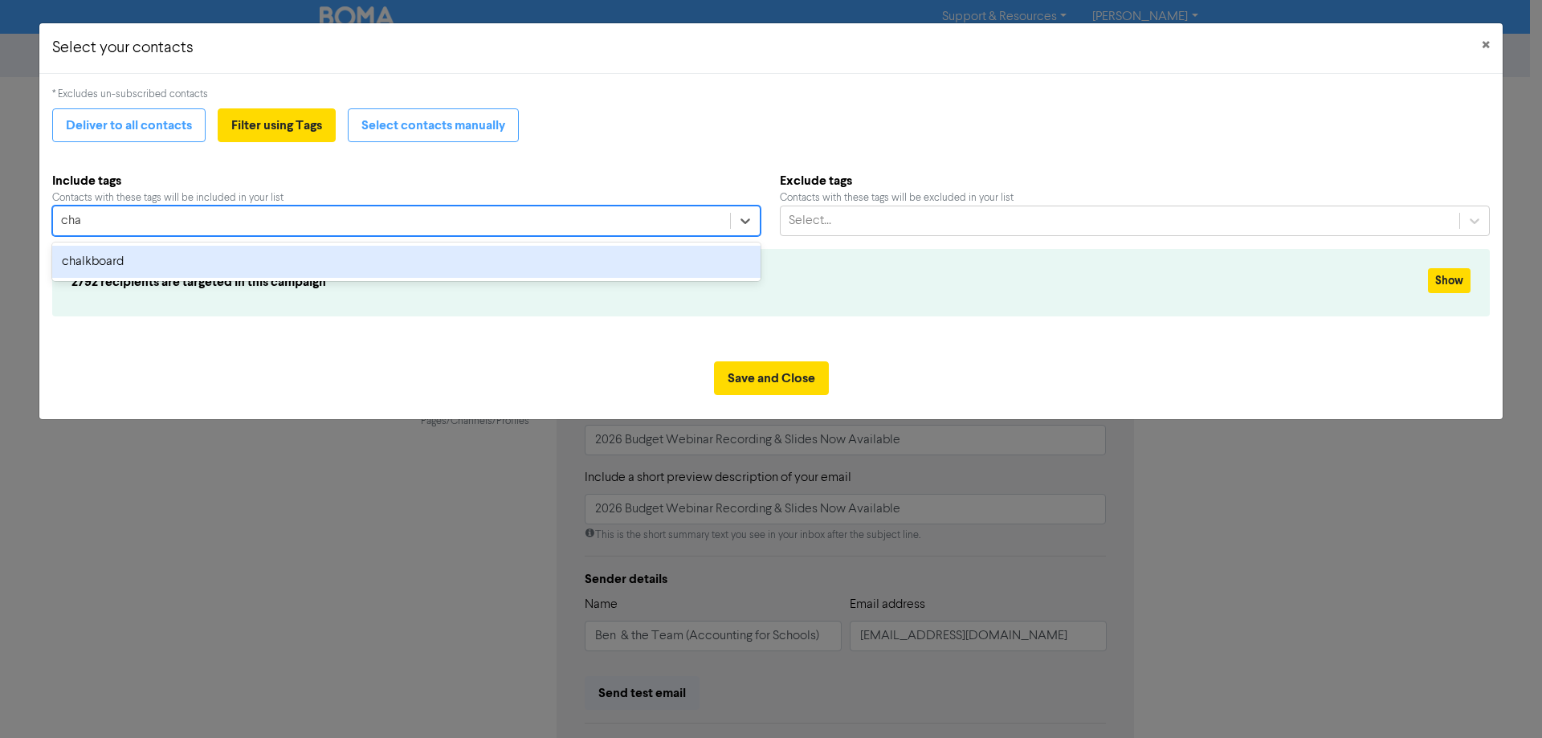
click at [145, 261] on div "chalkboard" at bounding box center [406, 262] width 708 height 32
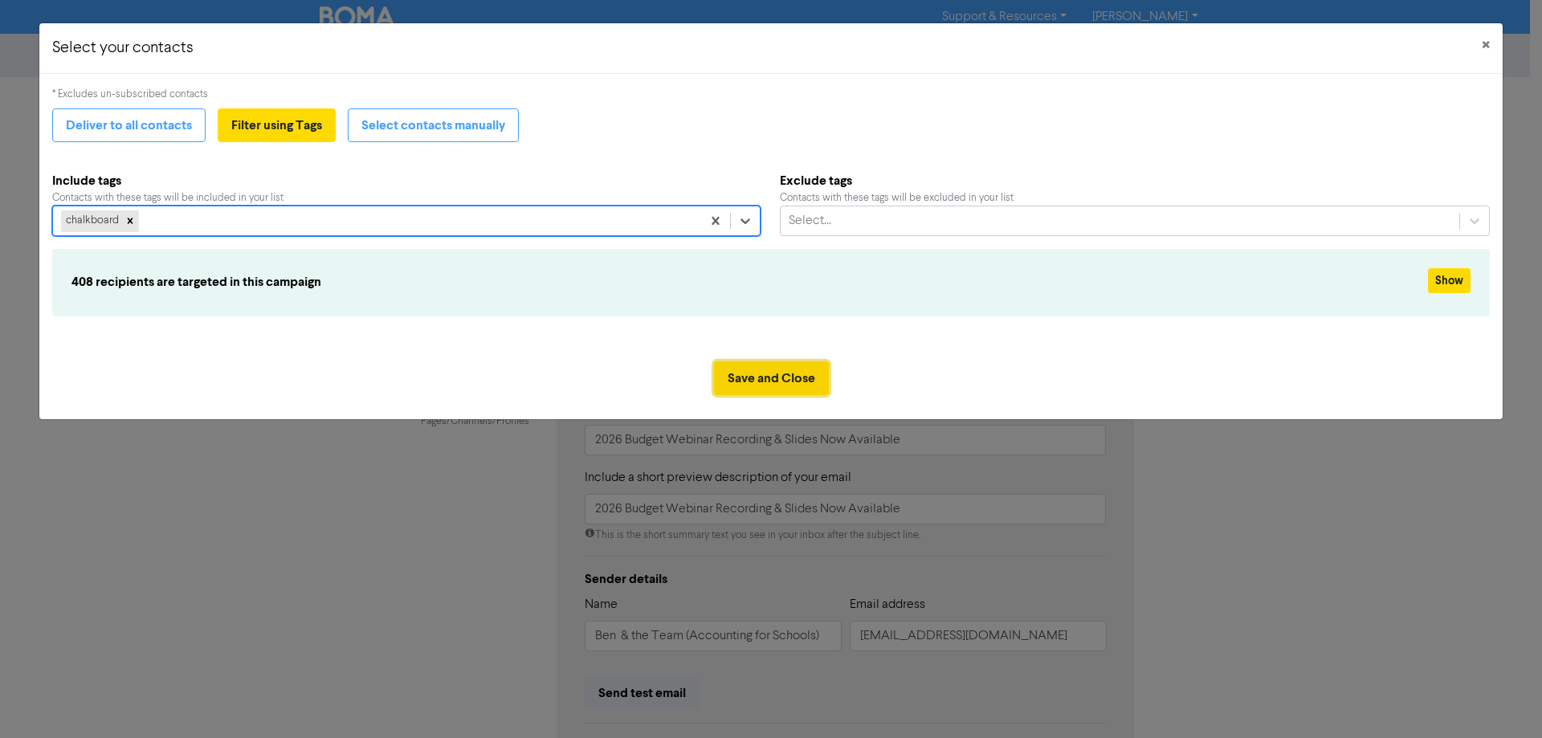
click at [753, 377] on button "Save and Close" at bounding box center [771, 378] width 115 height 34
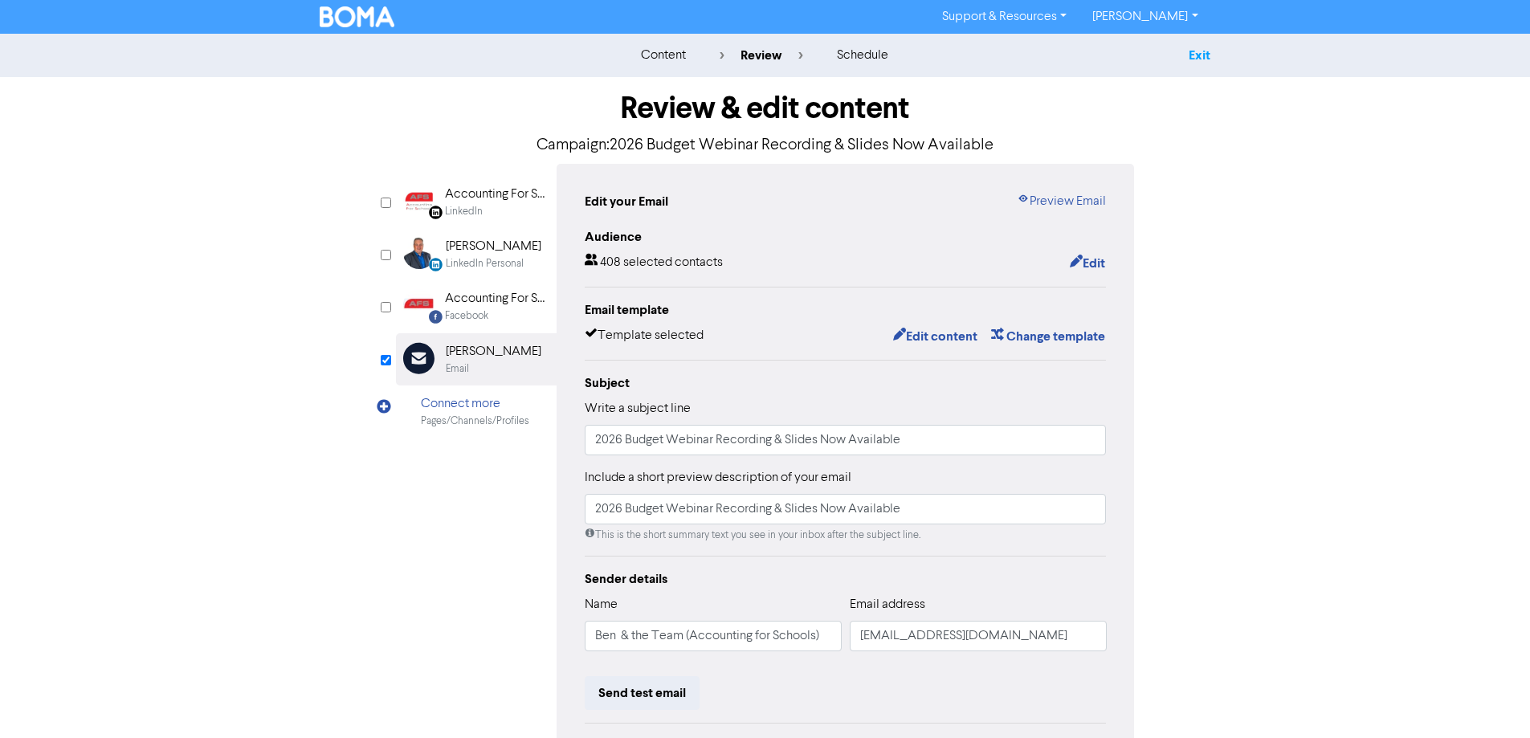
click at [1200, 58] on link "Exit" at bounding box center [1199, 55] width 22 height 16
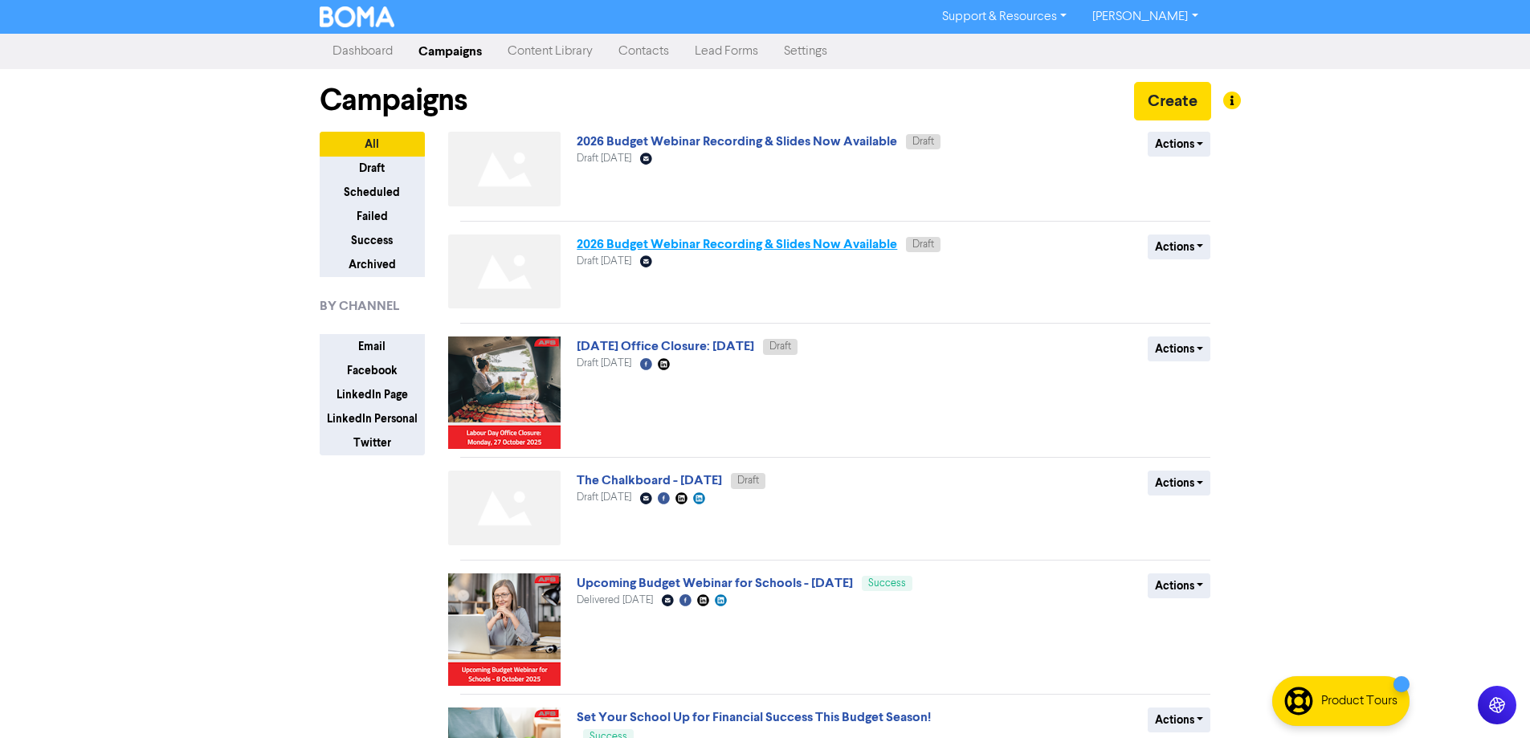
click at [809, 237] on link "2026 Budget Webinar Recording & Slides Now Available" at bounding box center [737, 244] width 320 height 16
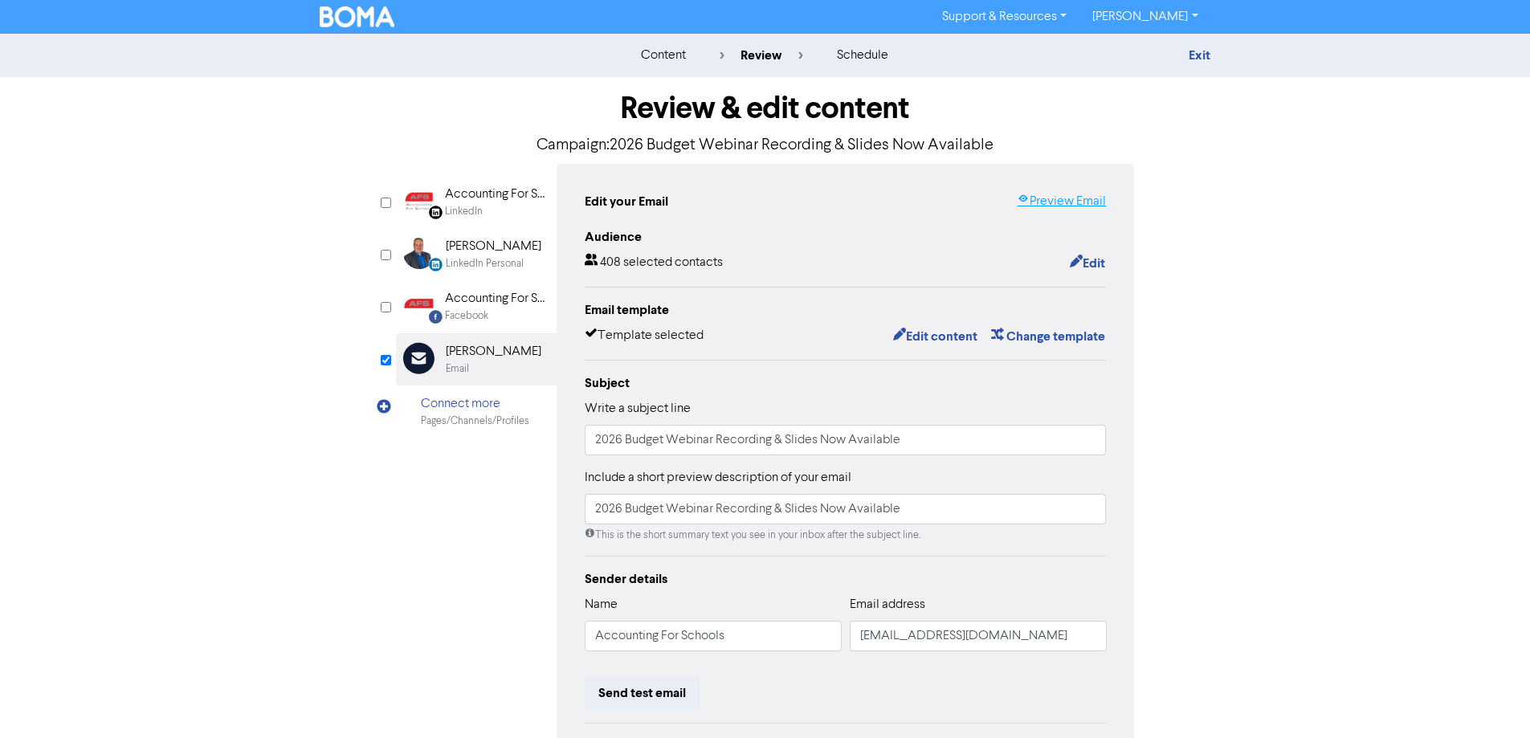
click at [1084, 206] on link "Preview Email" at bounding box center [1061, 201] width 89 height 19
